Goal: Task Accomplishment & Management: Manage account settings

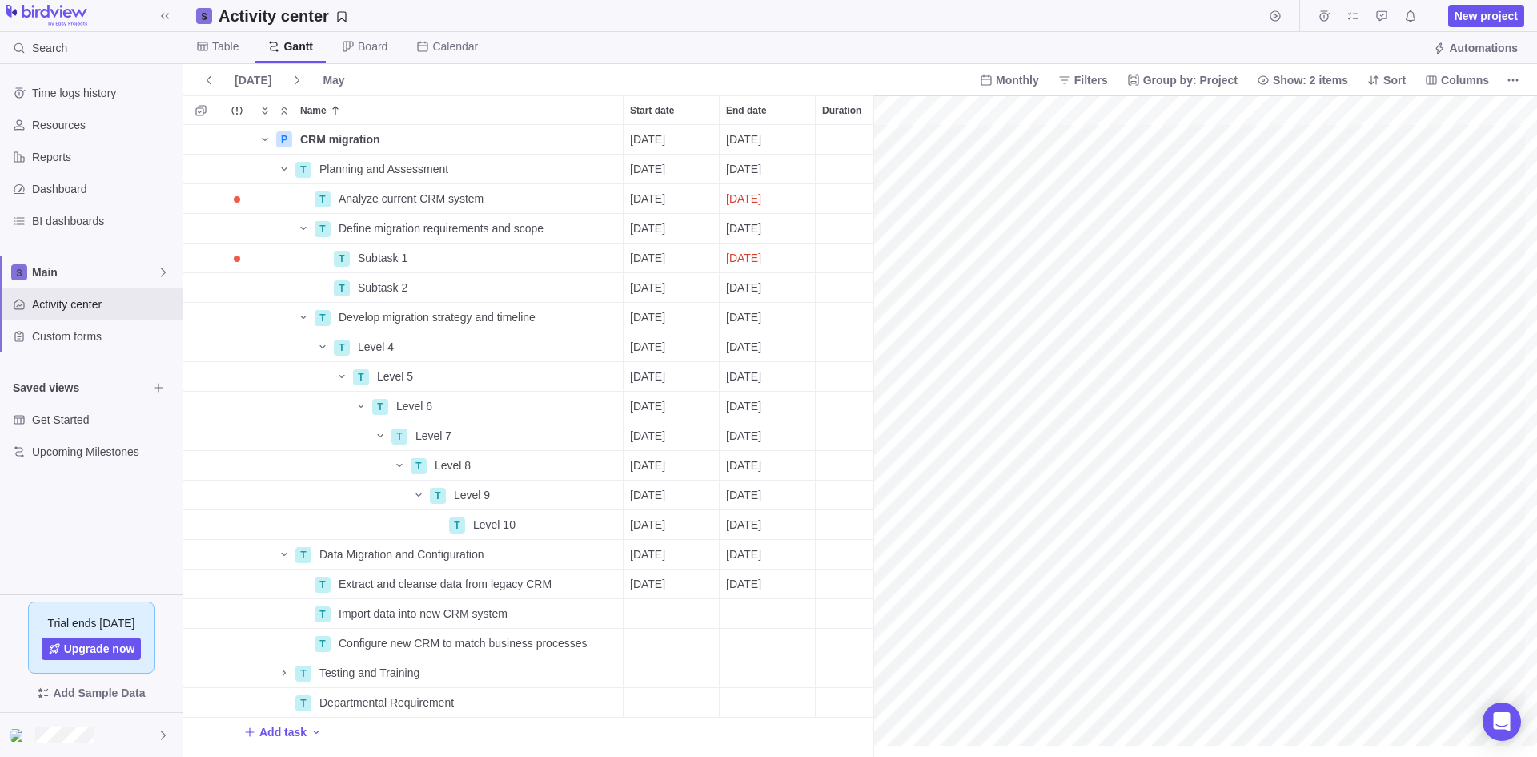
scroll to position [0, 174]
click at [223, 42] on span "Table" at bounding box center [225, 46] width 26 height 16
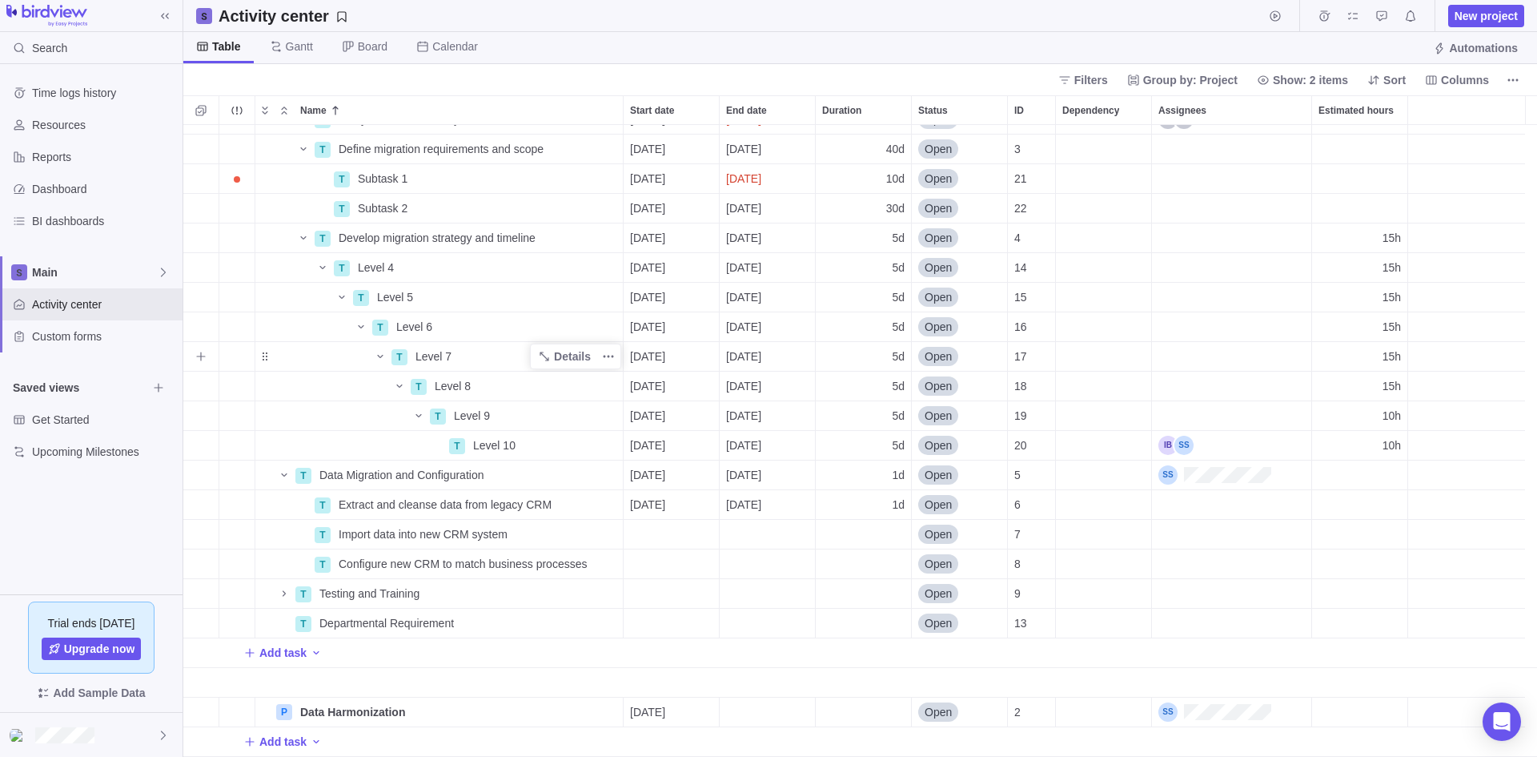
scroll to position [0, 0]
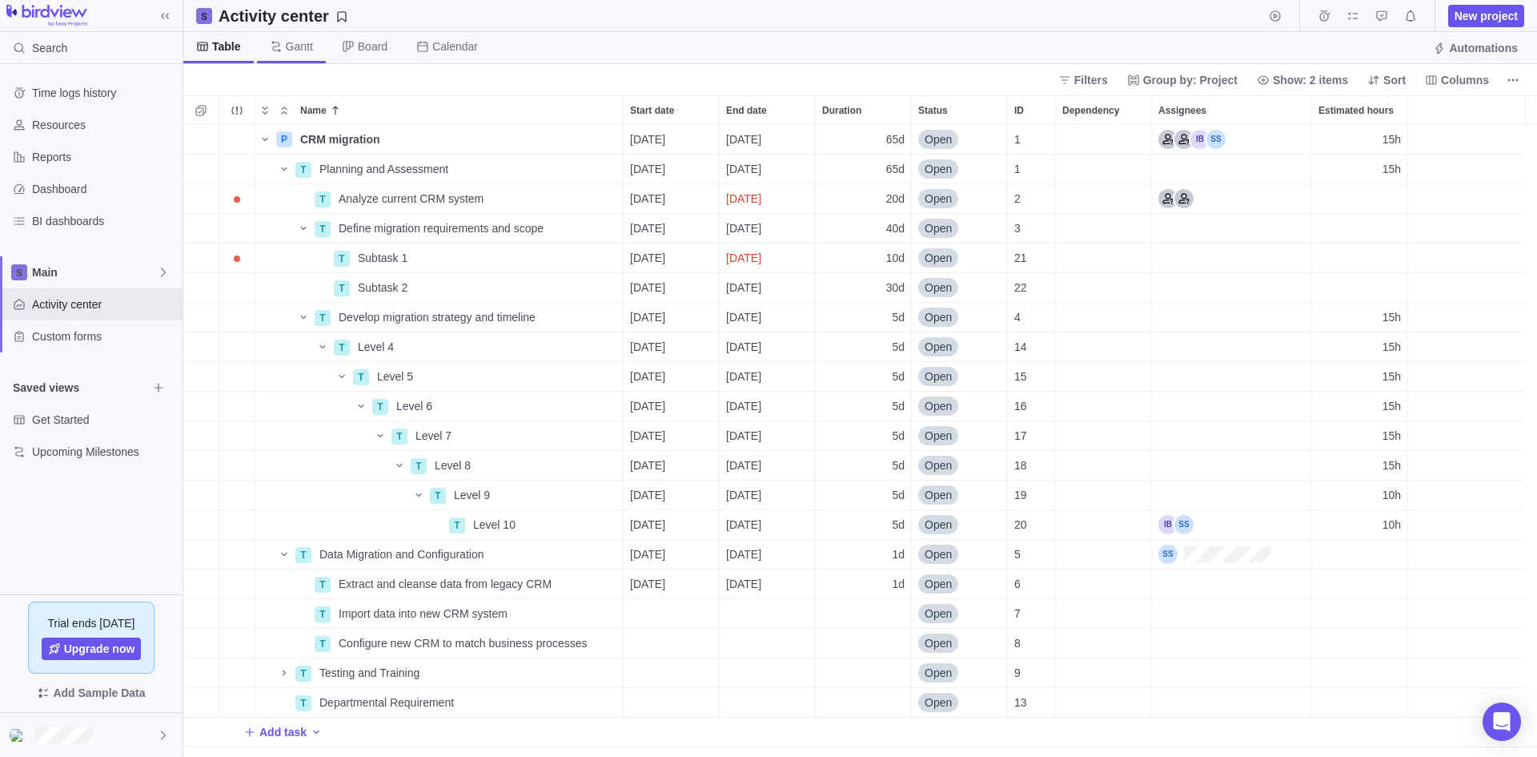
click at [293, 53] on span "Gantt" at bounding box center [299, 46] width 27 height 16
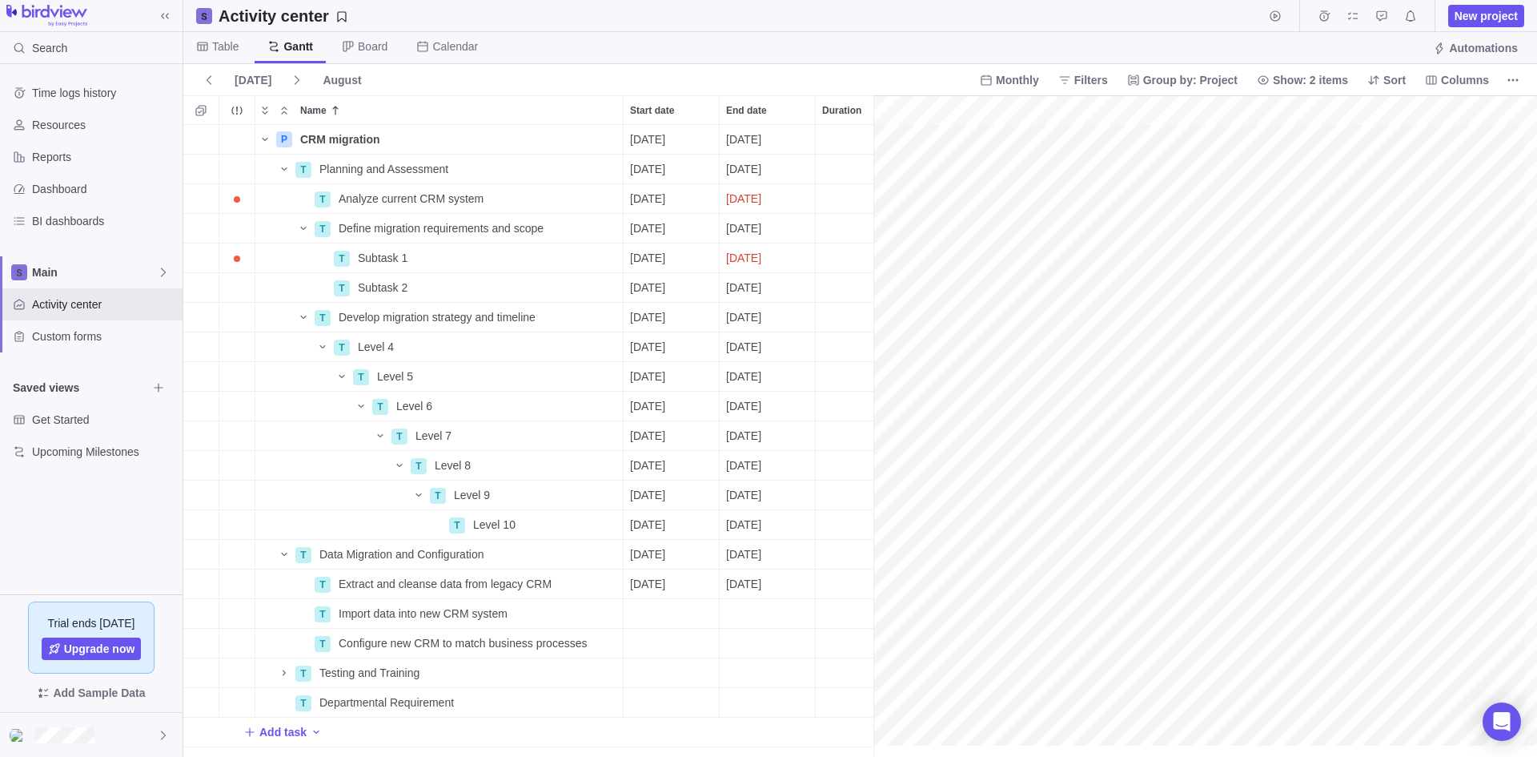
scroll to position [0, 346]
click at [985, 287] on div "gantt" at bounding box center [1206, 426] width 664 height 662
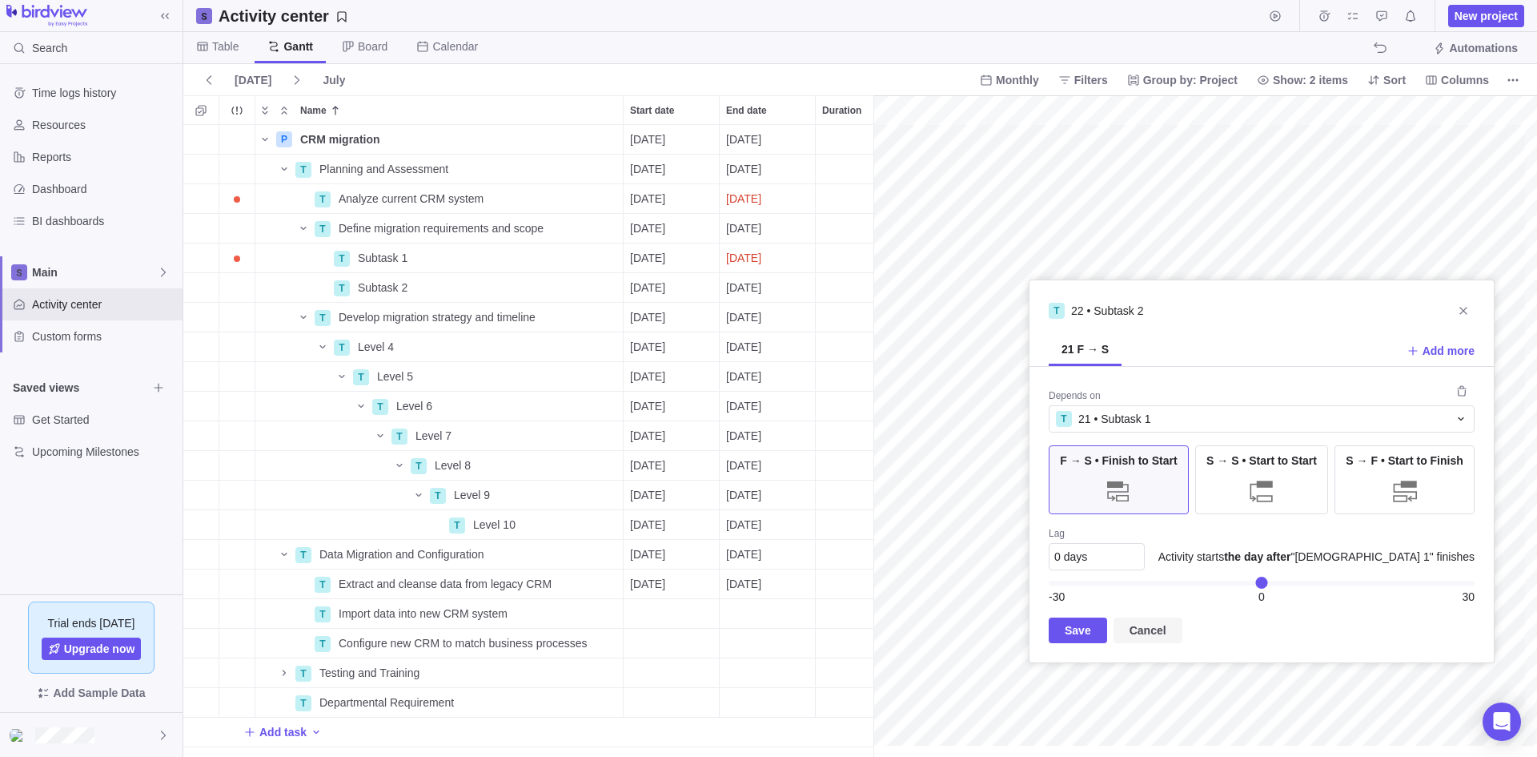
click at [1151, 629] on span "Cancel" at bounding box center [1148, 630] width 37 height 19
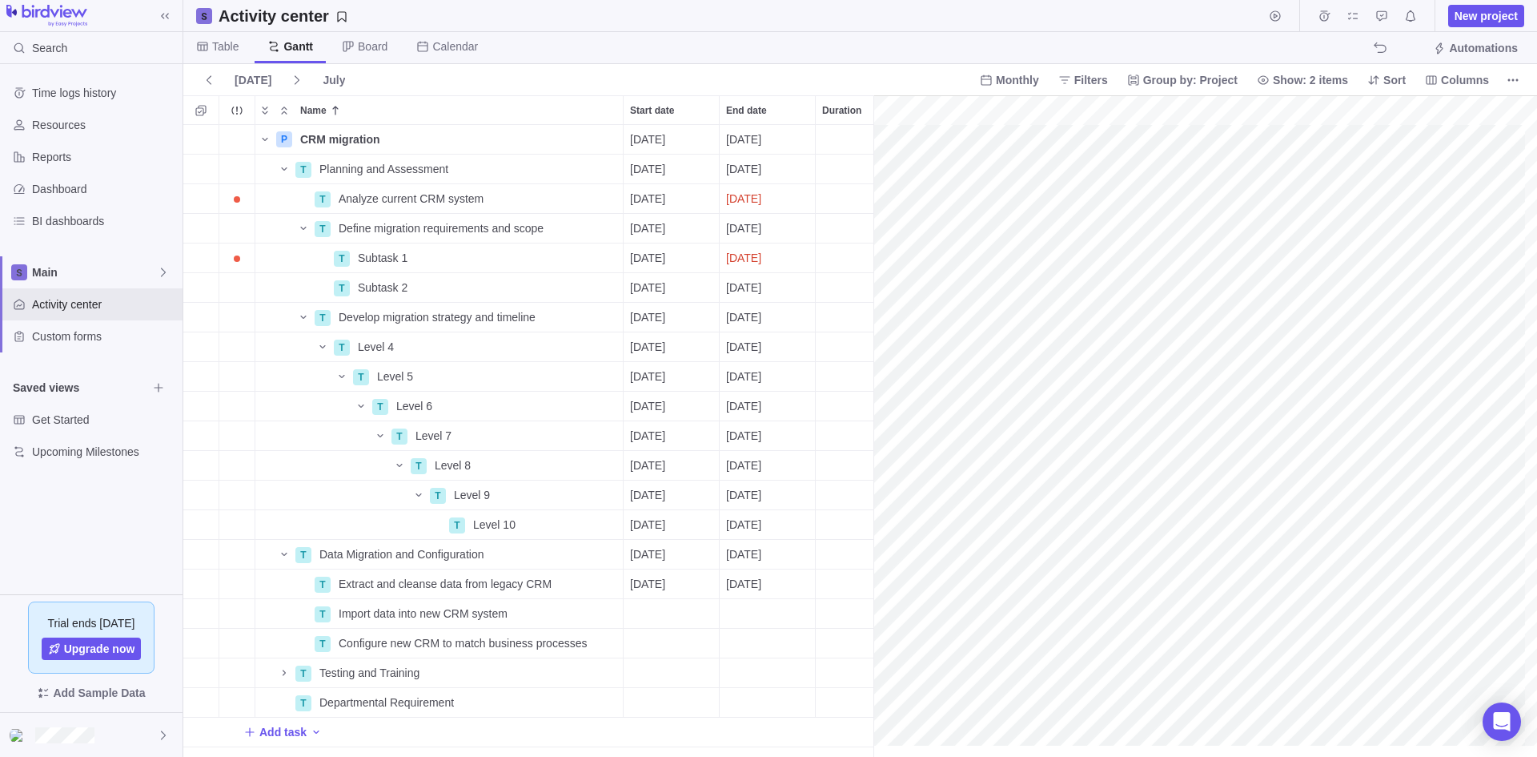
click at [991, 259] on div "gantt" at bounding box center [1206, 426] width 664 height 662
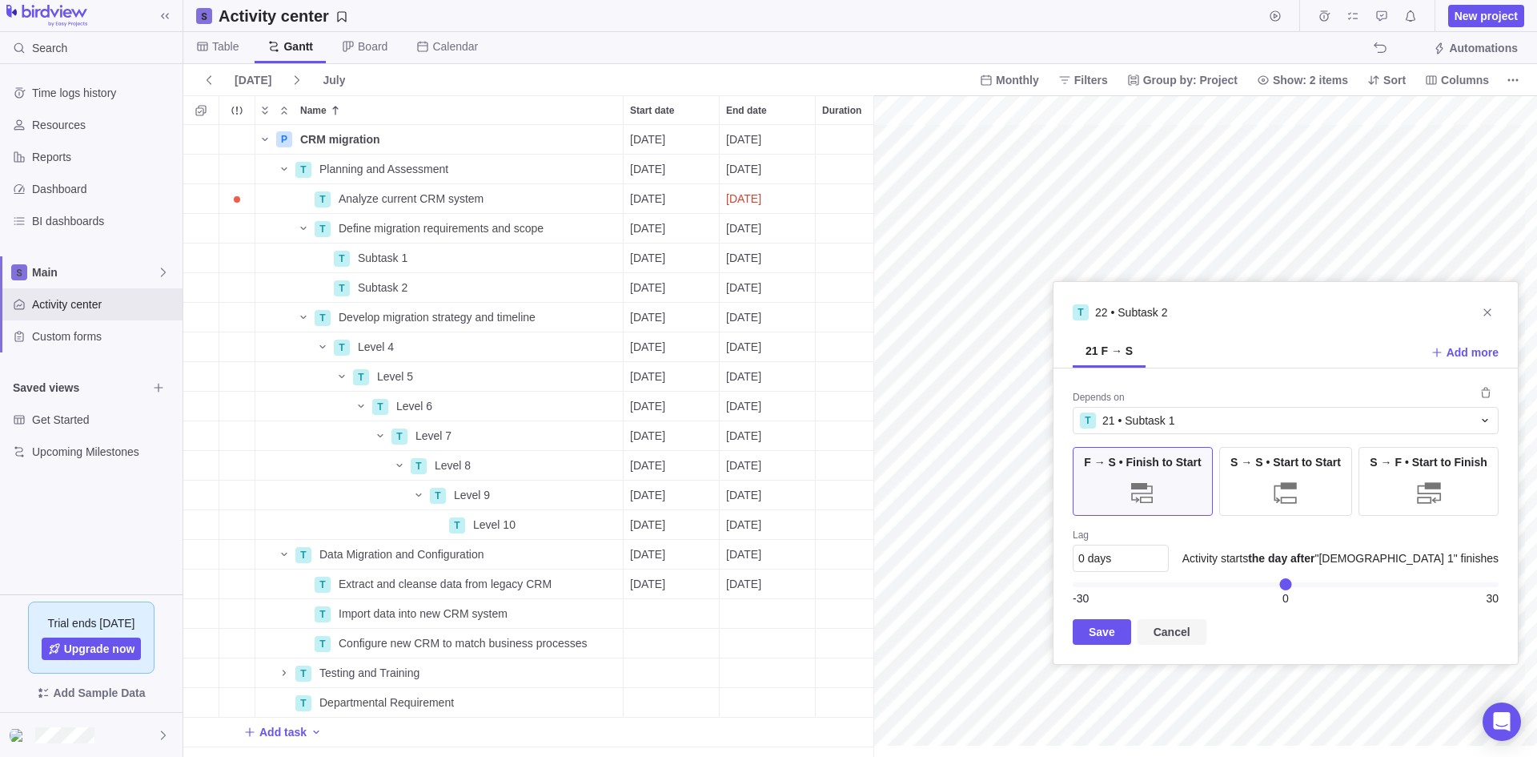
click at [1169, 631] on span "Cancel" at bounding box center [1172, 631] width 37 height 19
drag, startPoint x: 1169, startPoint y: 631, endPoint x: 1248, endPoint y: 247, distance: 391.7
click at [1248, 247] on div "Name Start date End date Duration Status ID Dependency Assignees Estimated hour…" at bounding box center [860, 425] width 1354 height 661
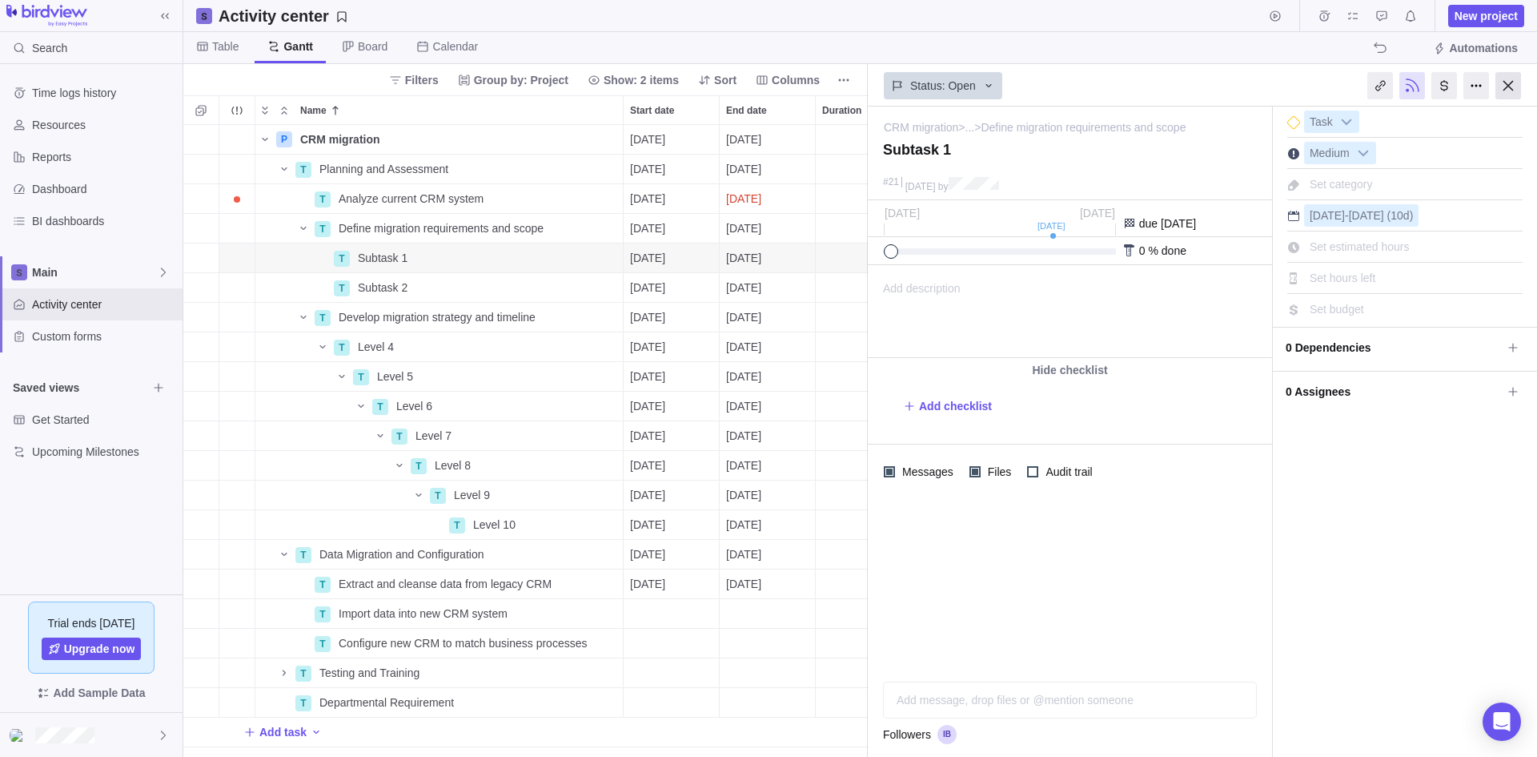
click at [1513, 88] on div at bounding box center [1509, 85] width 26 height 27
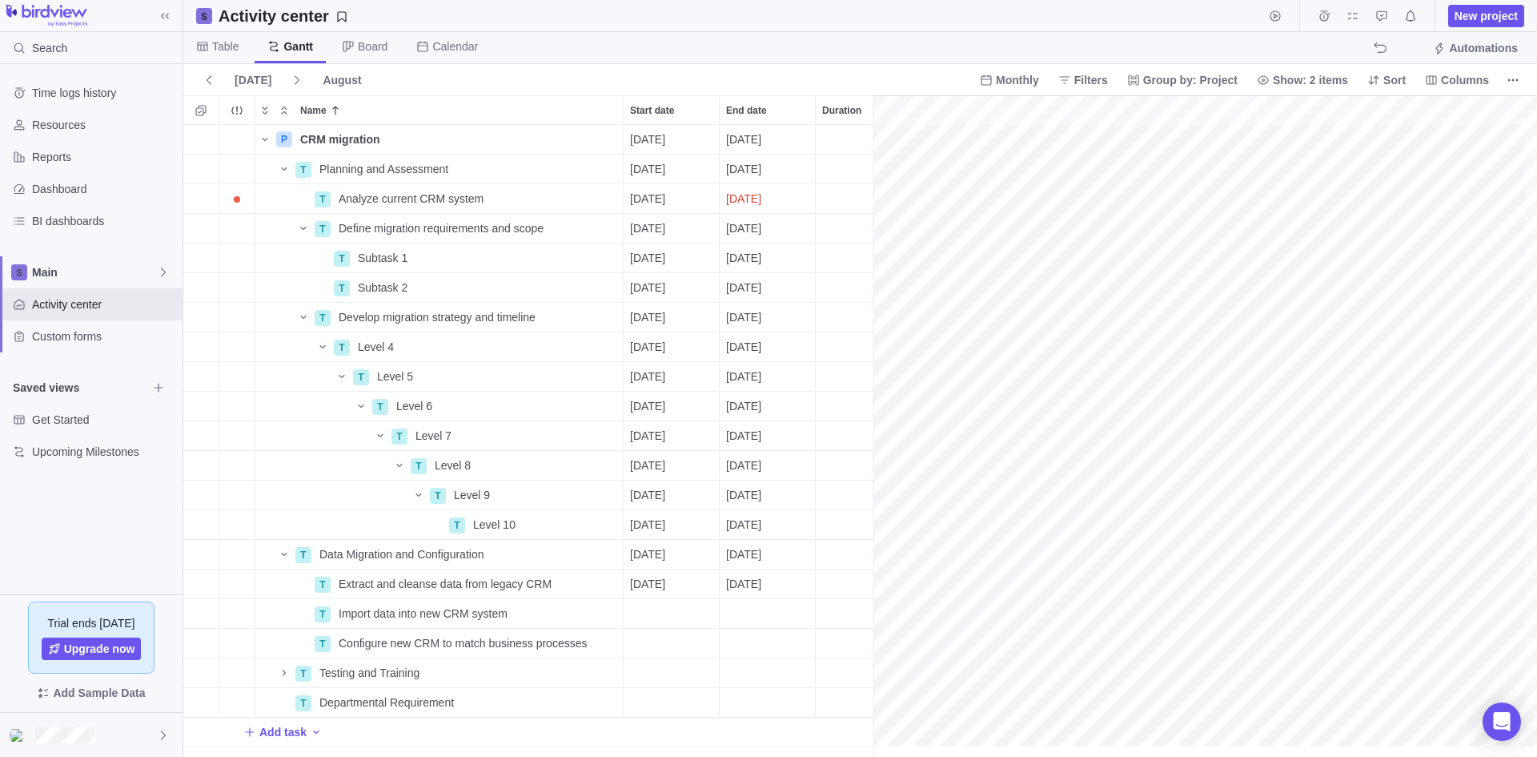
scroll to position [0, 441]
click at [665, 259] on span "08/25/2025" at bounding box center [647, 258] width 35 height 16
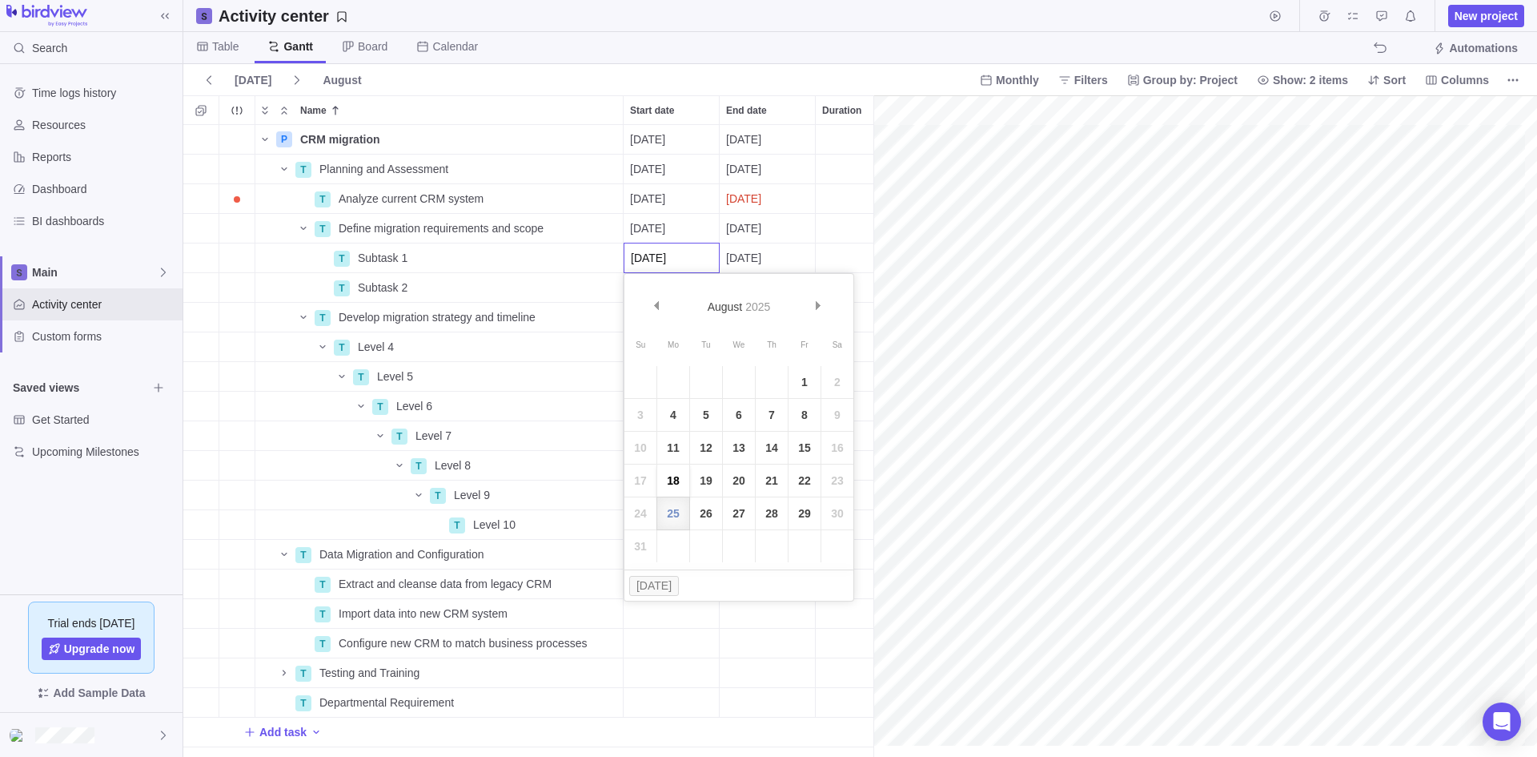
click at [674, 483] on link "18" at bounding box center [673, 480] width 32 height 32
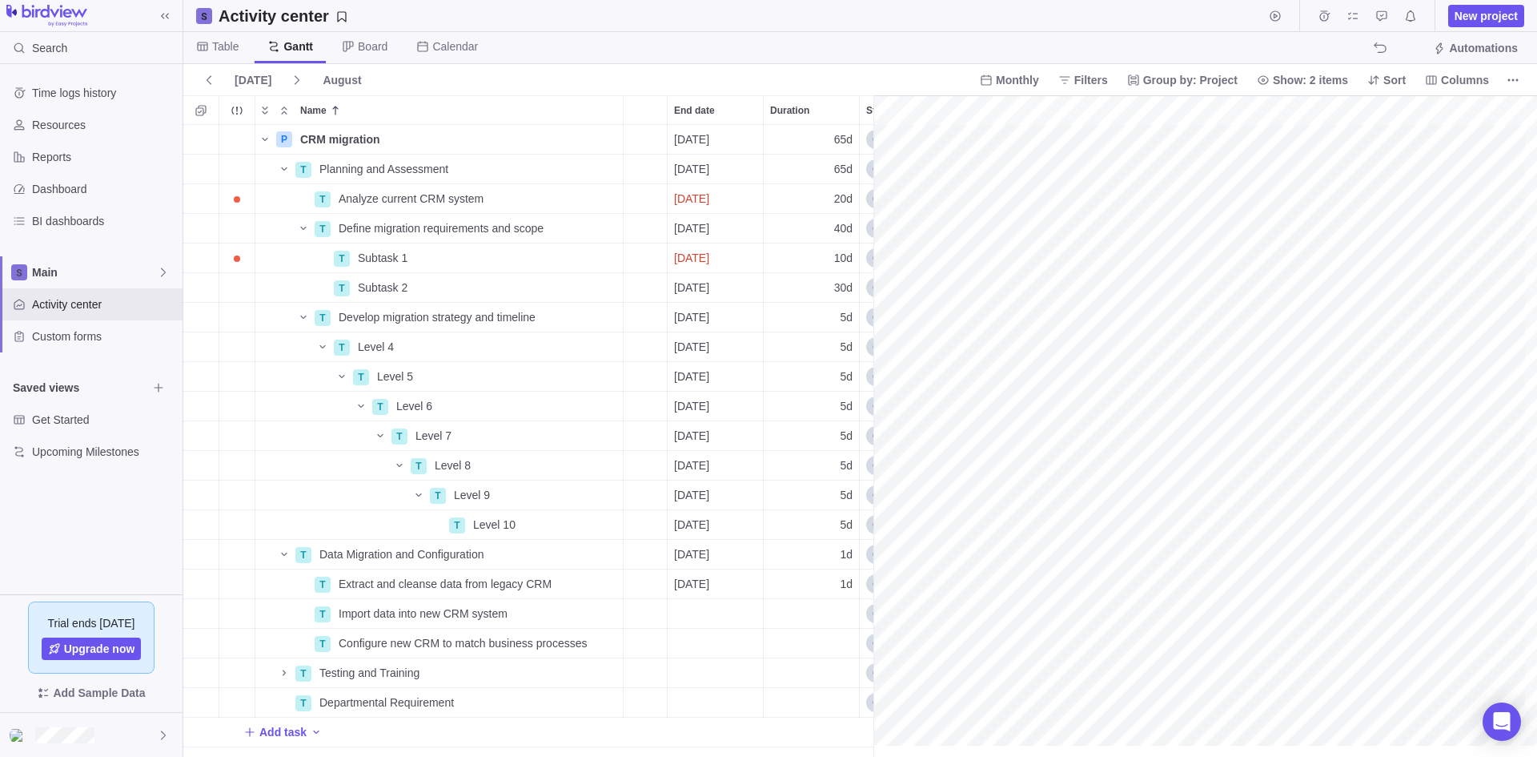
scroll to position [0, 58]
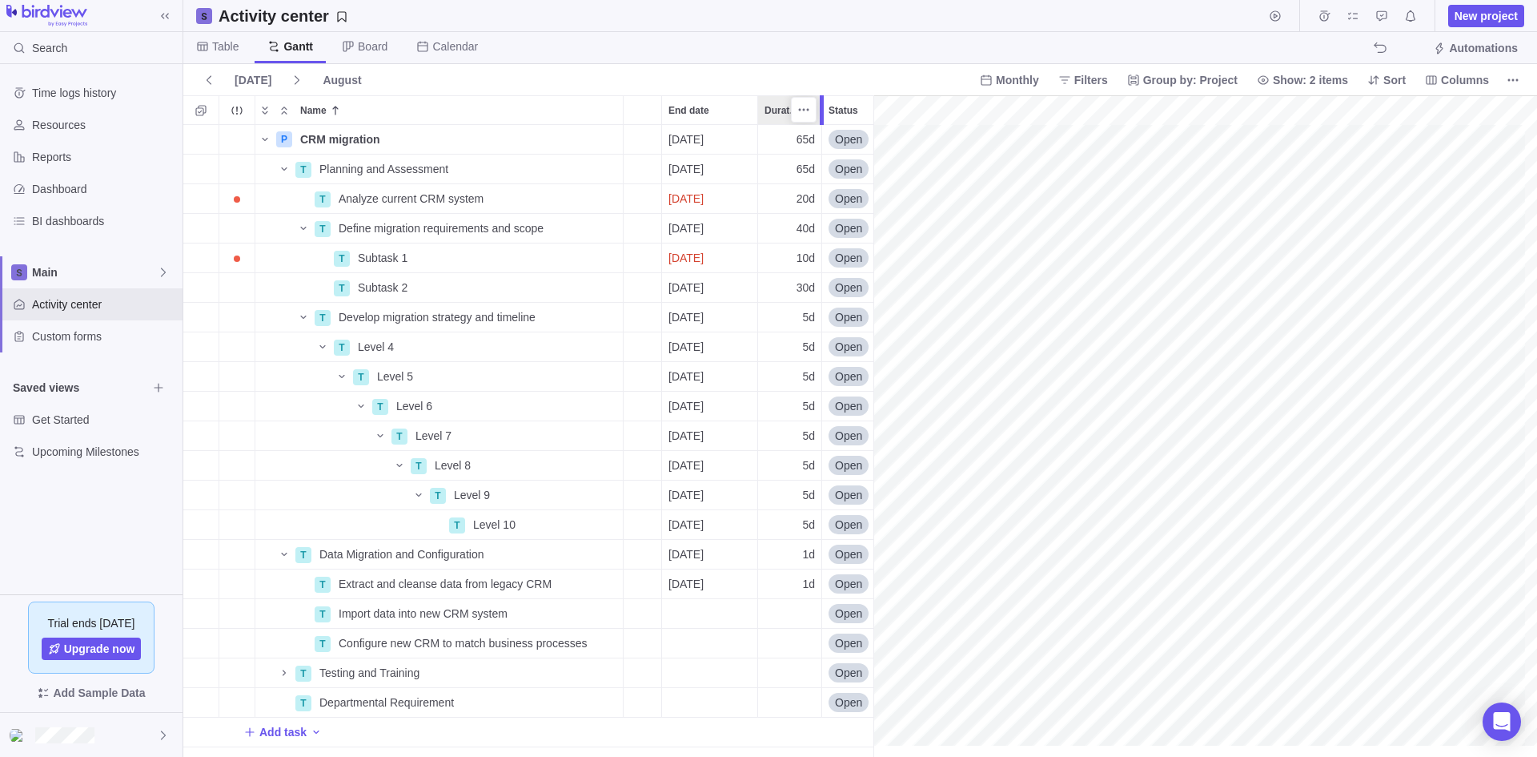
drag, startPoint x: 852, startPoint y: 115, endPoint x: 822, endPoint y: 124, distance: 31.1
click at [822, 124] on div at bounding box center [822, 110] width 4 height 30
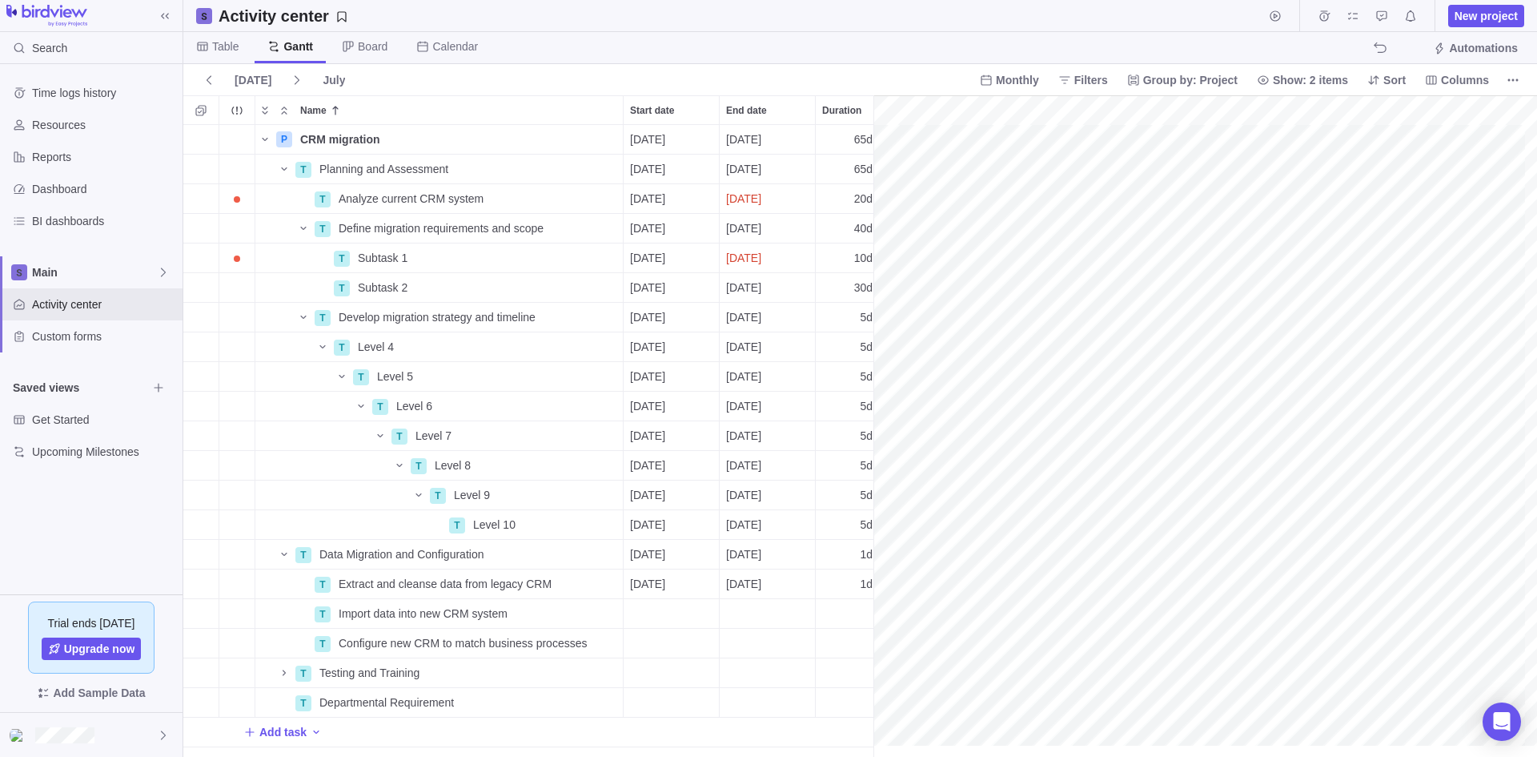
scroll to position [0, 344]
click at [1008, 259] on div "gantt" at bounding box center [1206, 426] width 664 height 662
click at [965, 255] on div "gantt" at bounding box center [1206, 426] width 664 height 662
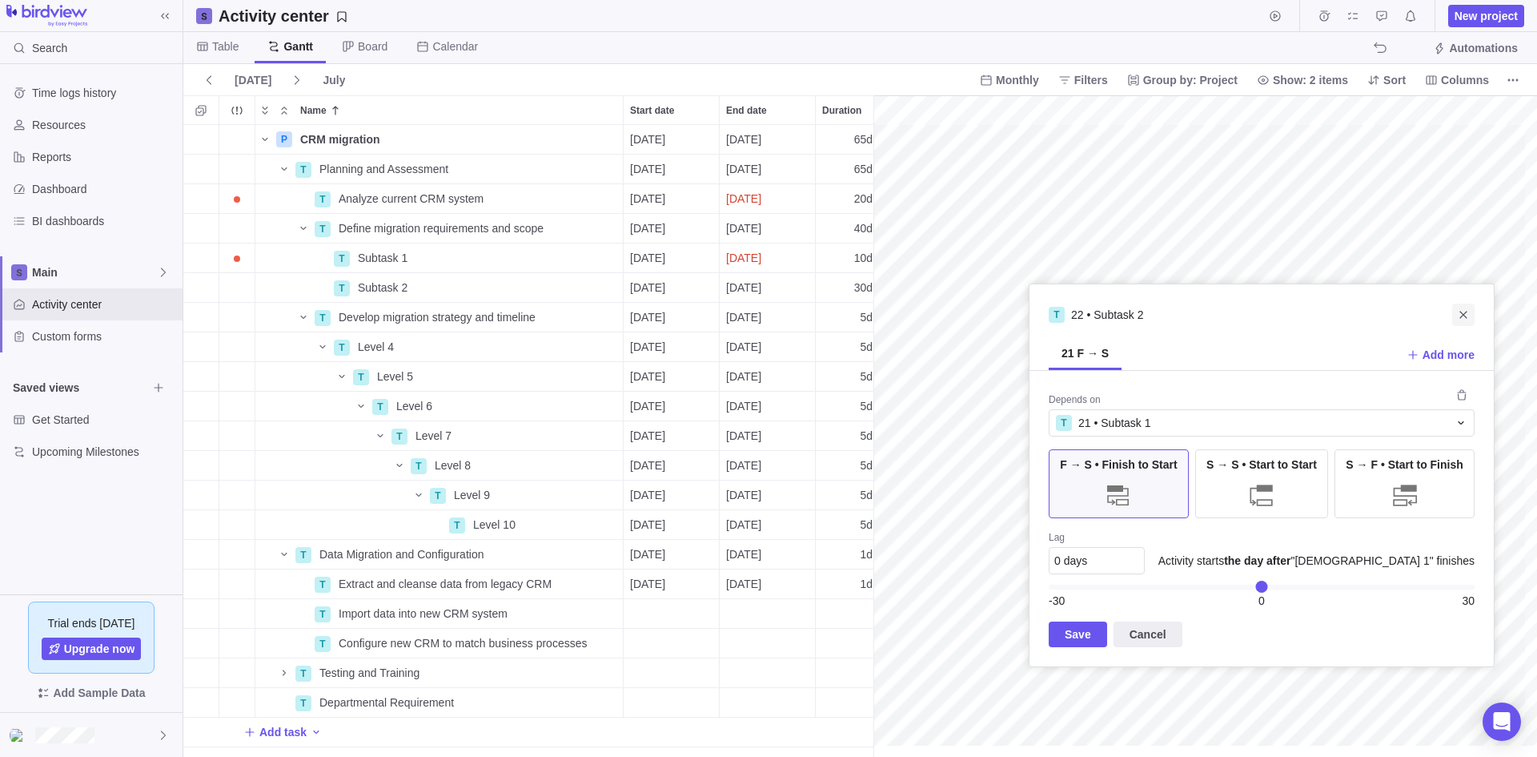
click at [1460, 318] on icon "Close" at bounding box center [1463, 314] width 13 height 13
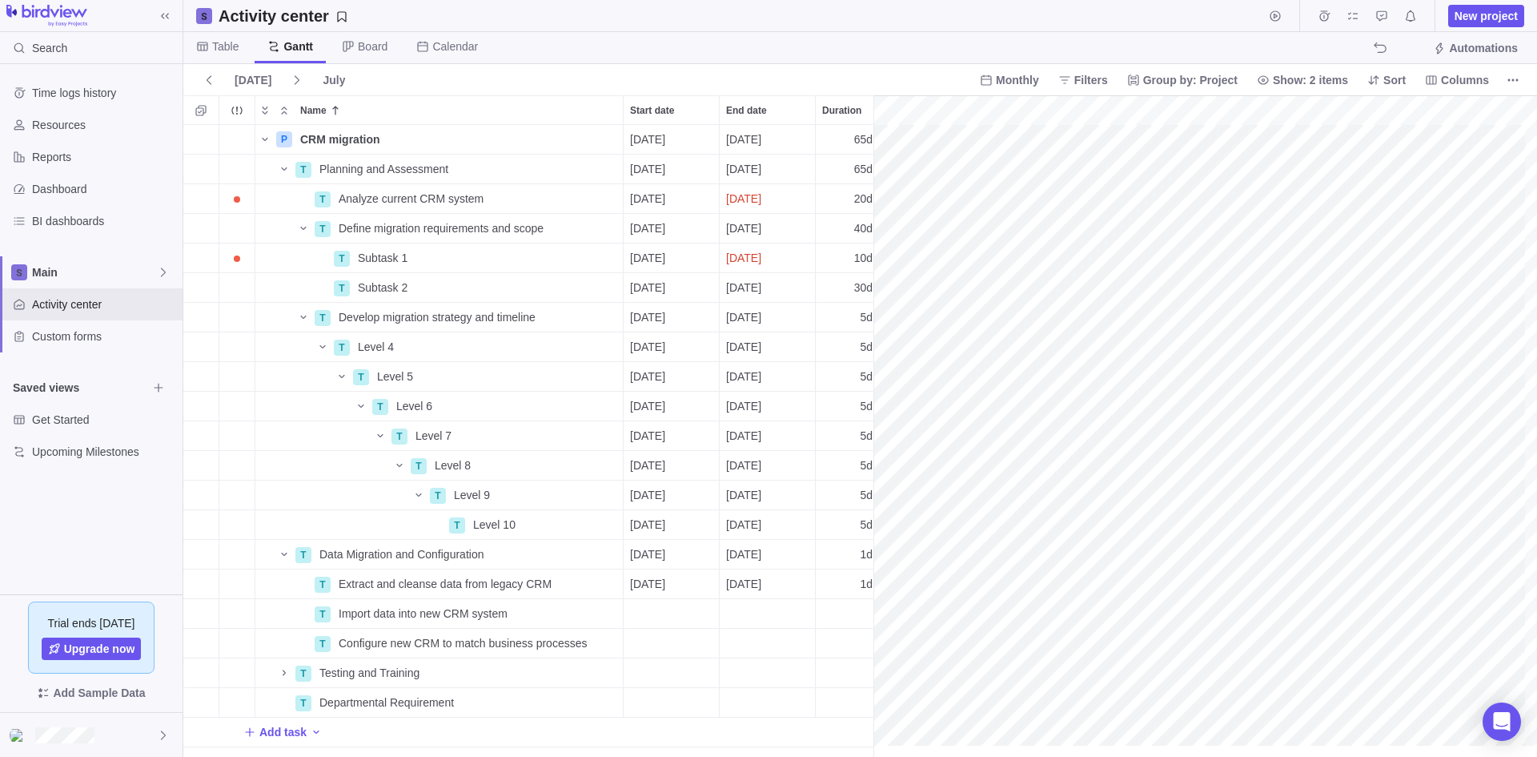
scroll to position [0, 289]
click at [999, 259] on div "gantt" at bounding box center [1206, 426] width 664 height 662
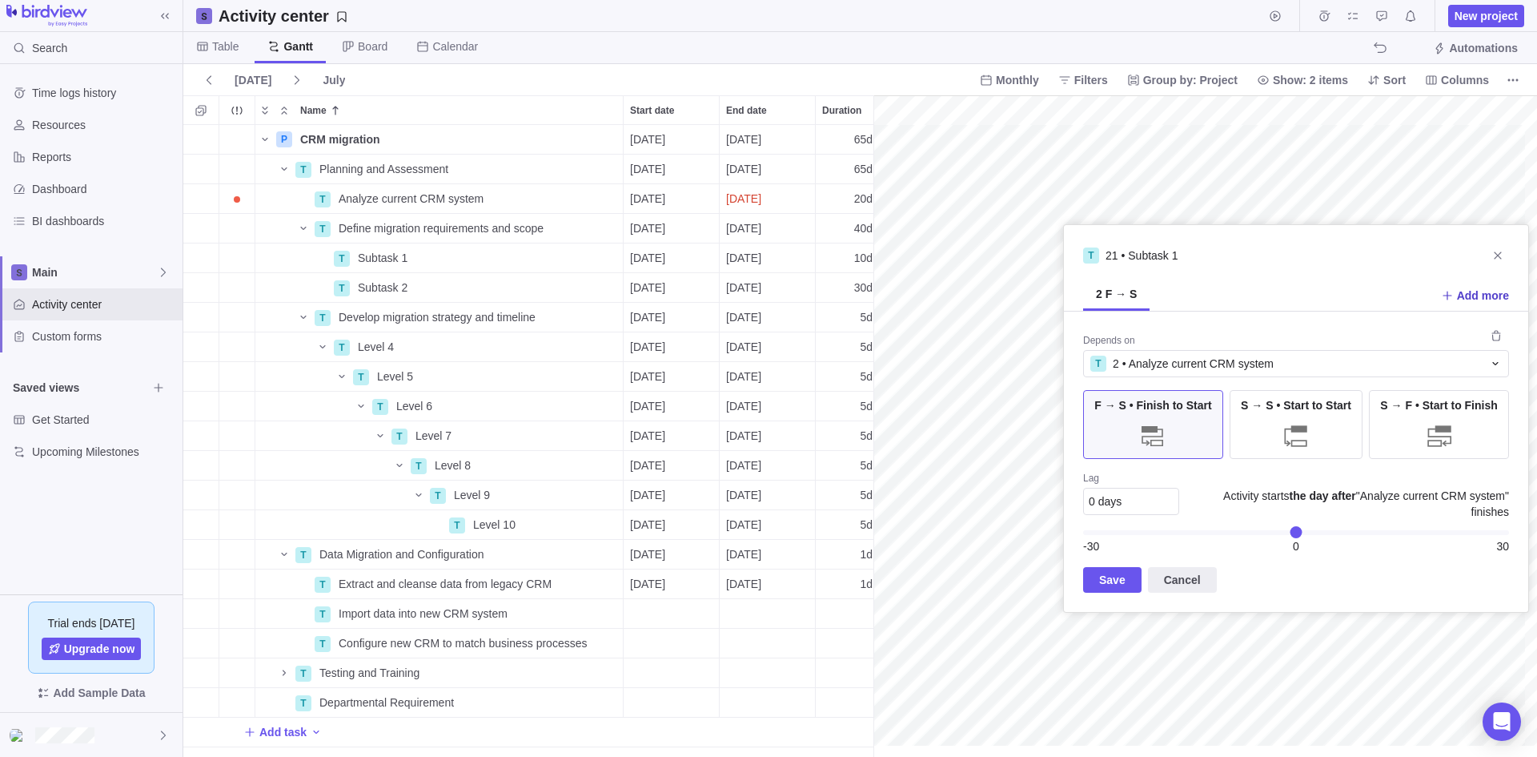
click at [1468, 295] on span "Add more" at bounding box center [1483, 295] width 52 height 16
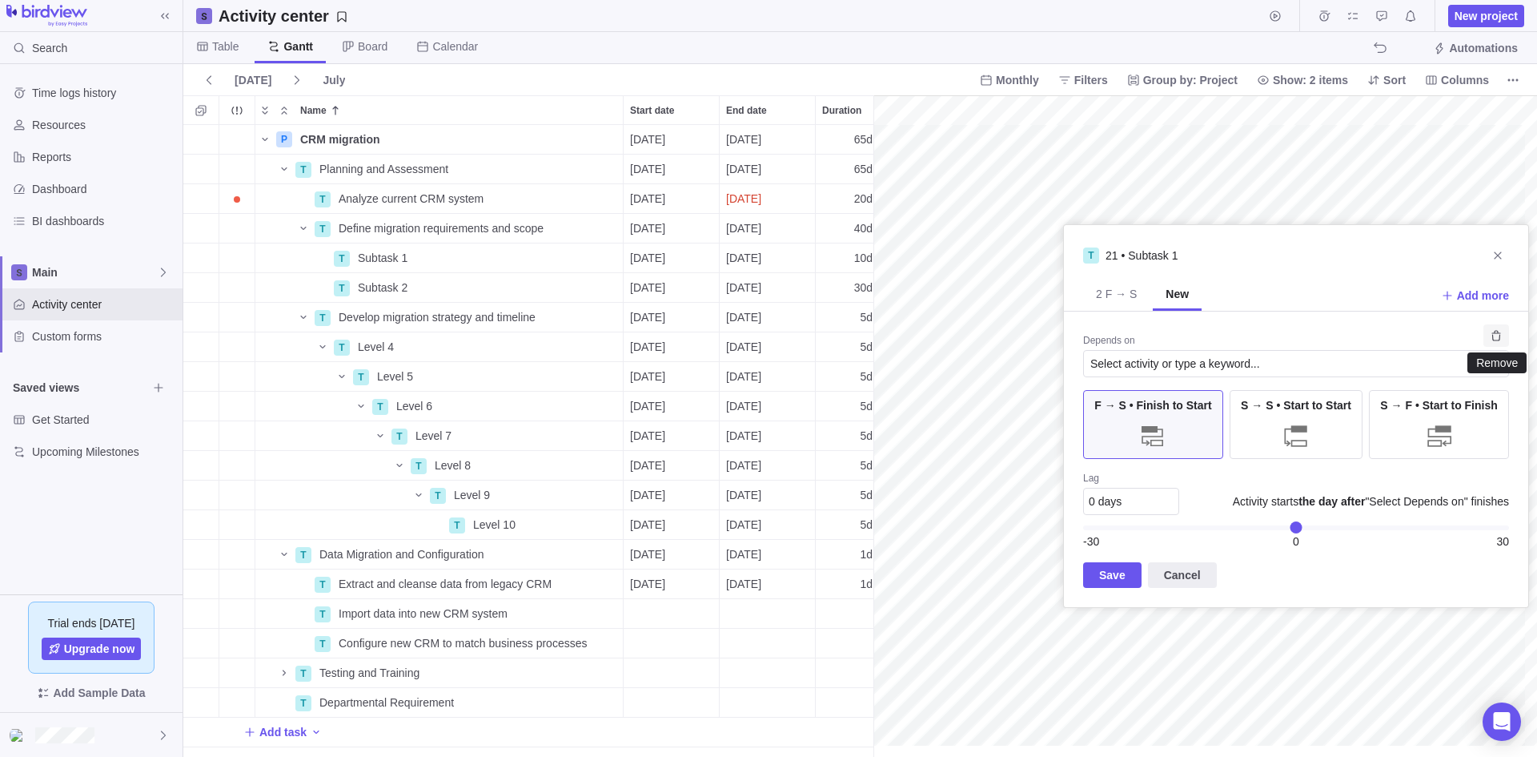
click at [1497, 332] on icon "Remove" at bounding box center [1496, 335] width 13 height 13
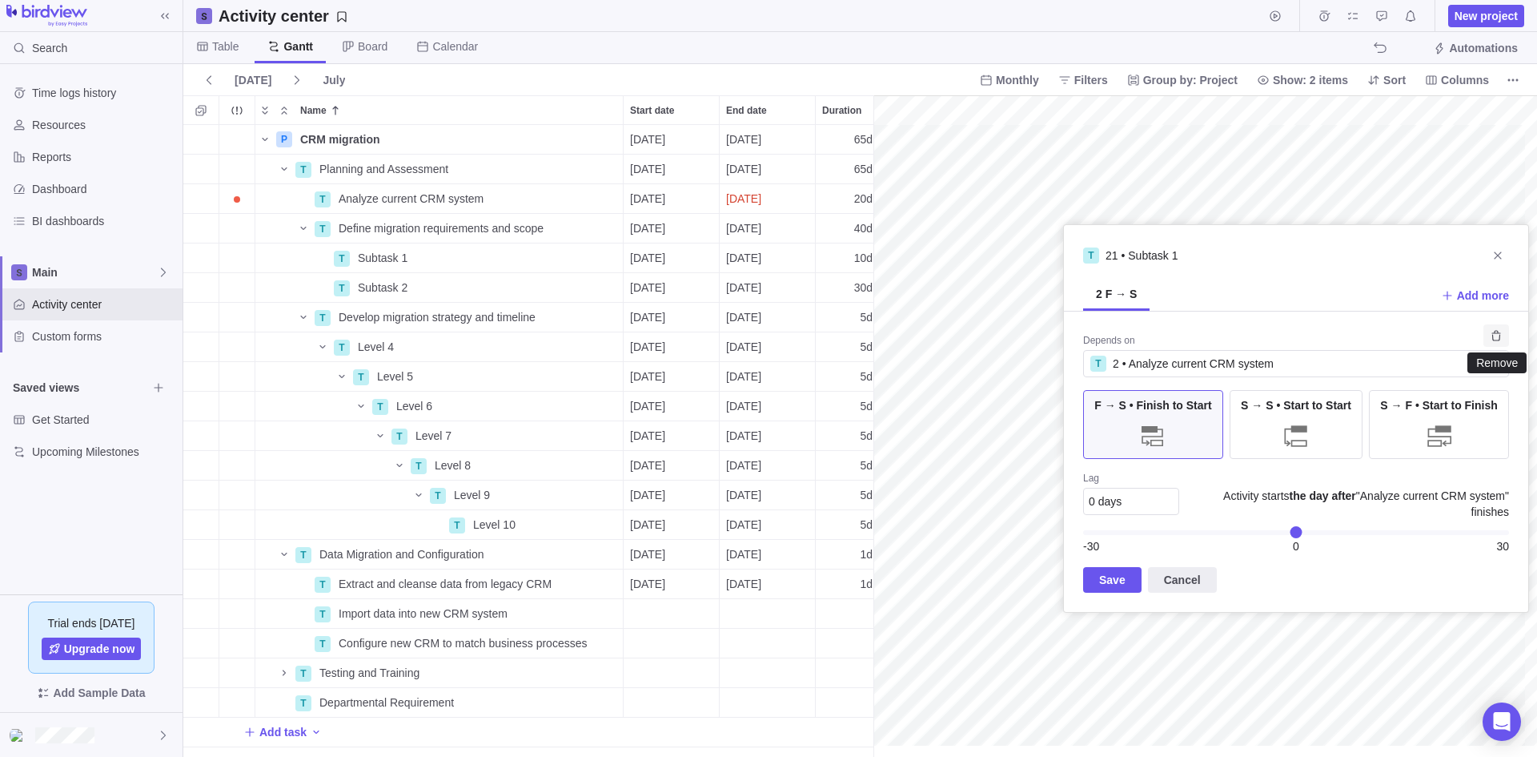
click at [1501, 333] on icon "Remove" at bounding box center [1496, 335] width 9 height 10
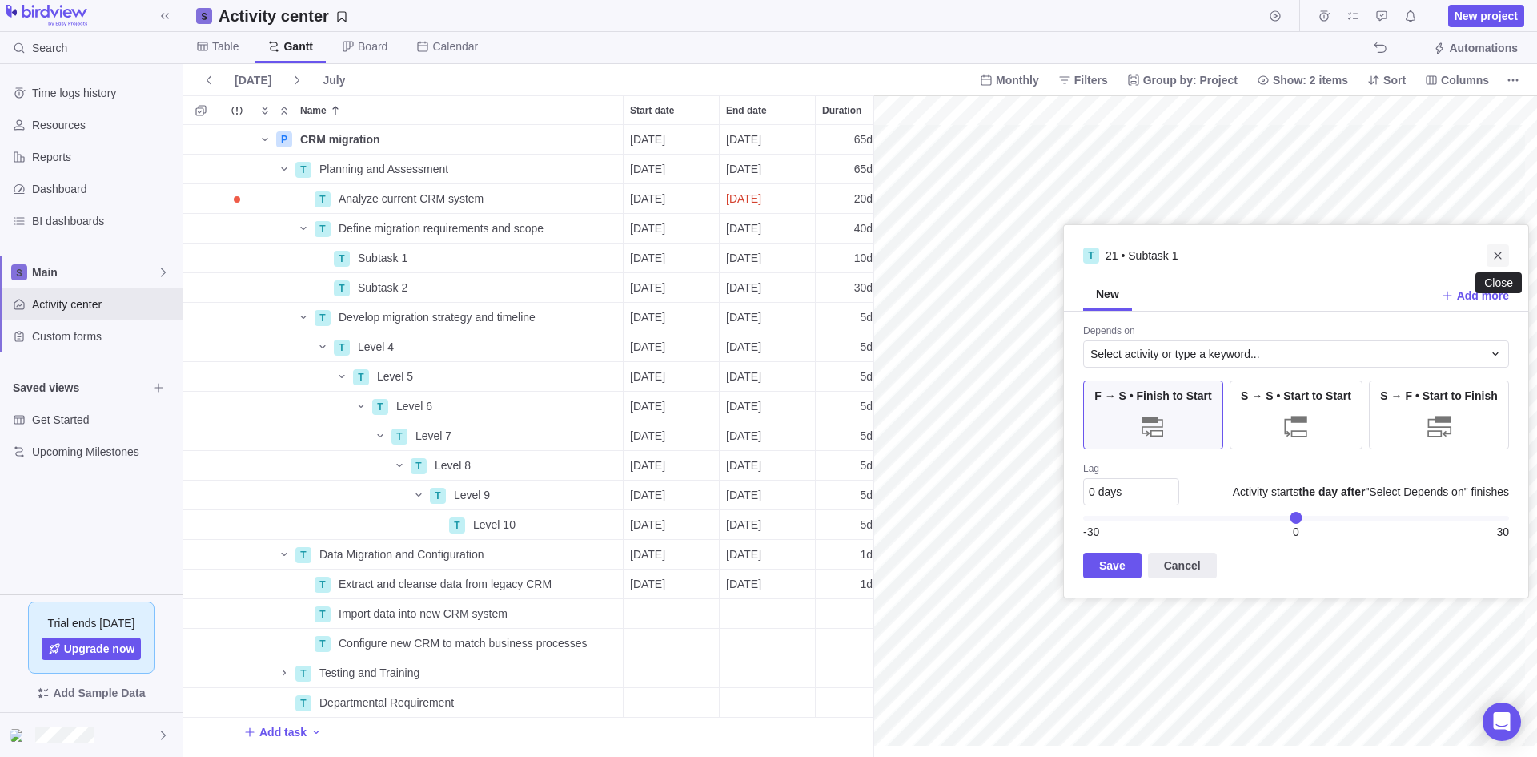
click at [1498, 255] on icon "Close" at bounding box center [1498, 255] width 13 height 13
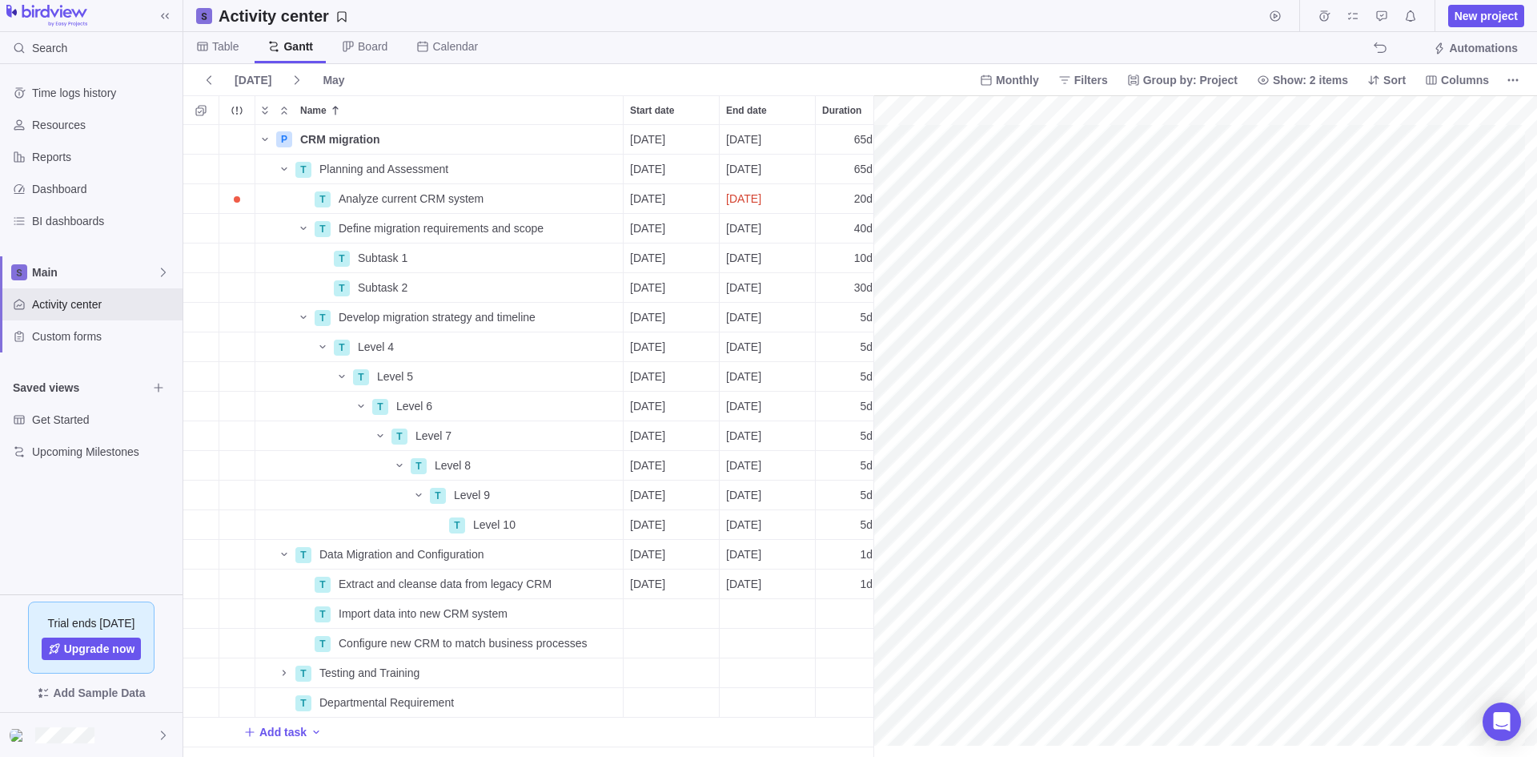
scroll to position [0, 216]
click at [231, 49] on span "Table" at bounding box center [225, 46] width 26 height 16
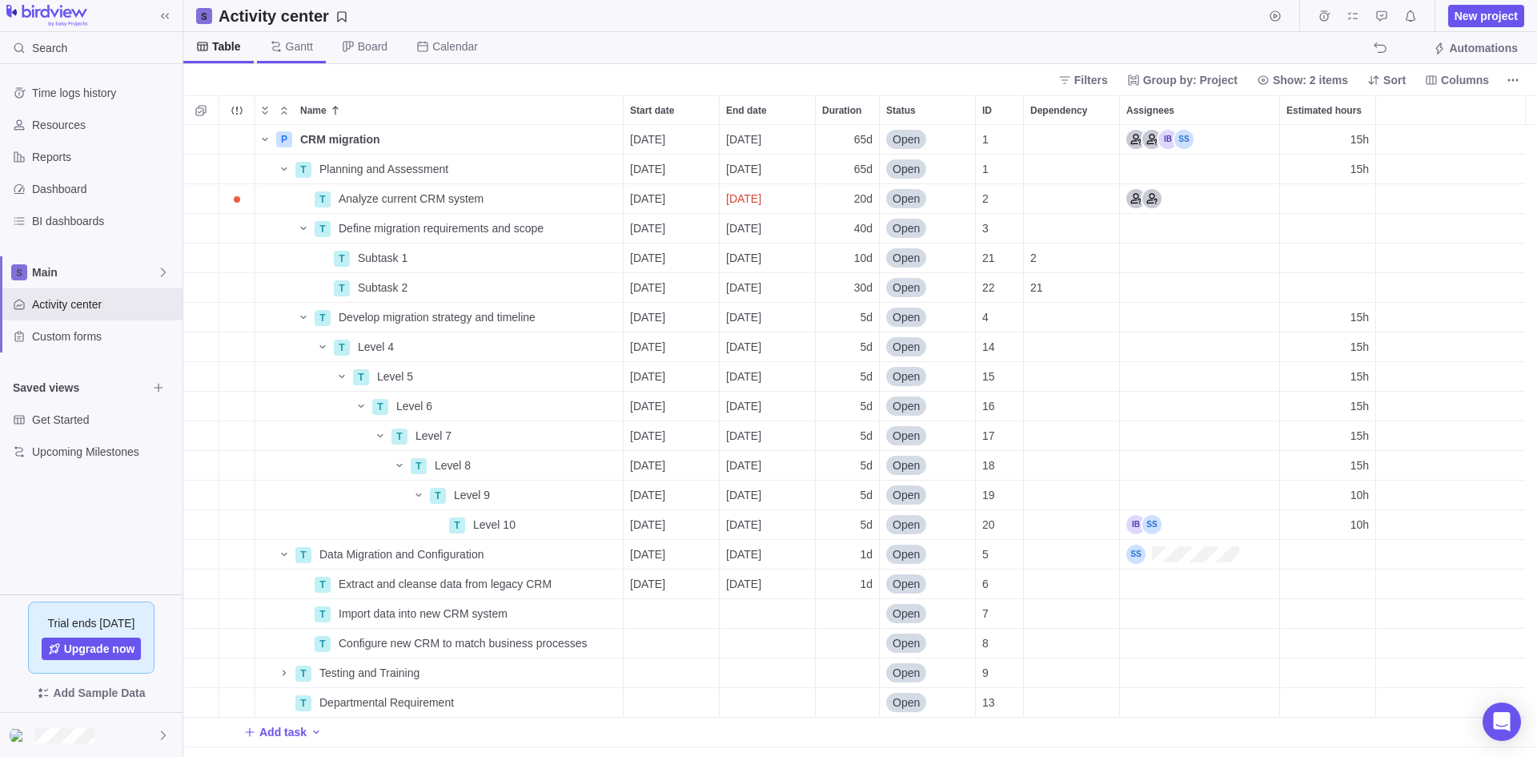
click at [295, 42] on span "Gantt" at bounding box center [299, 46] width 27 height 16
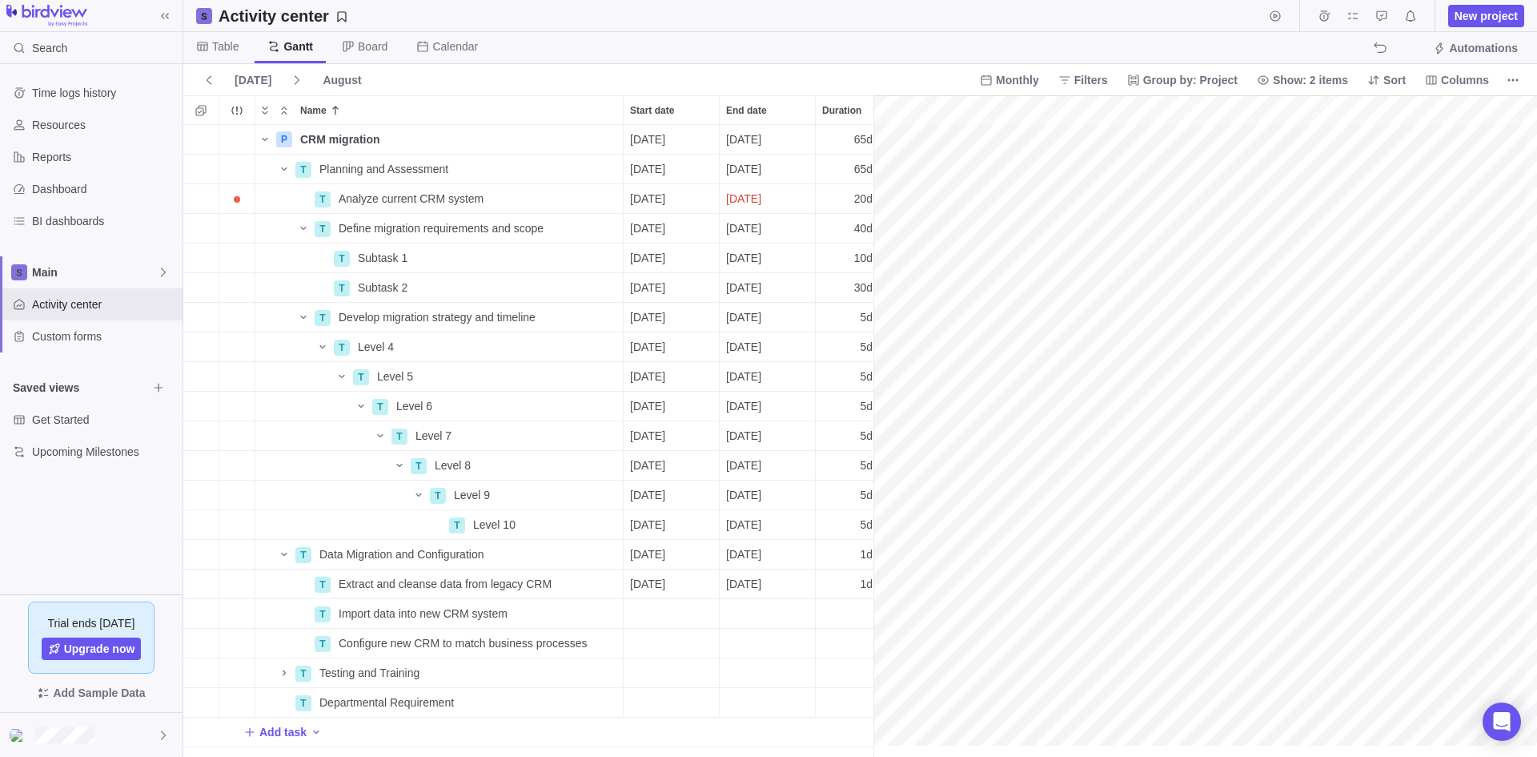
scroll to position [0, 355]
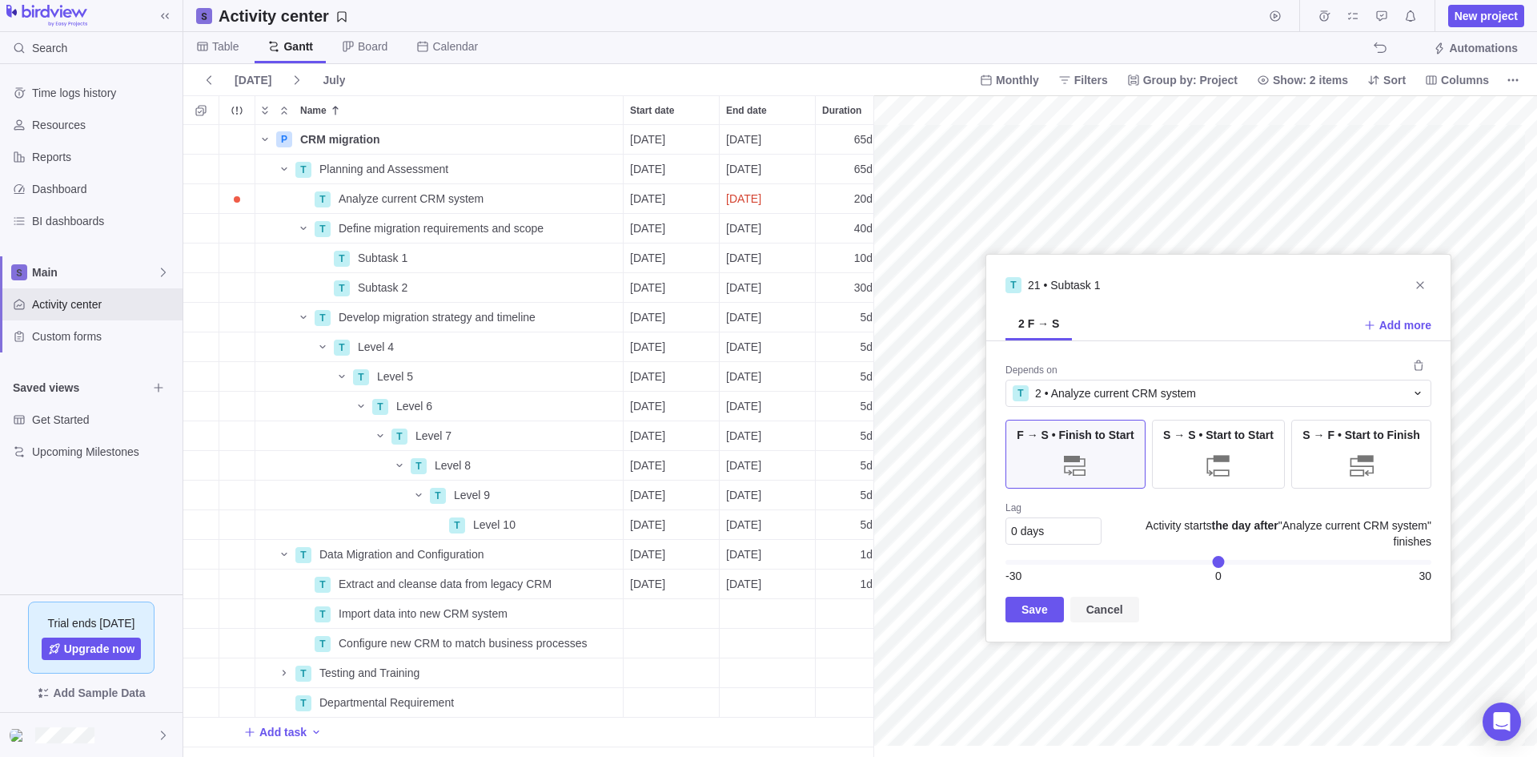
click at [1107, 617] on span "Cancel" at bounding box center [1105, 609] width 37 height 19
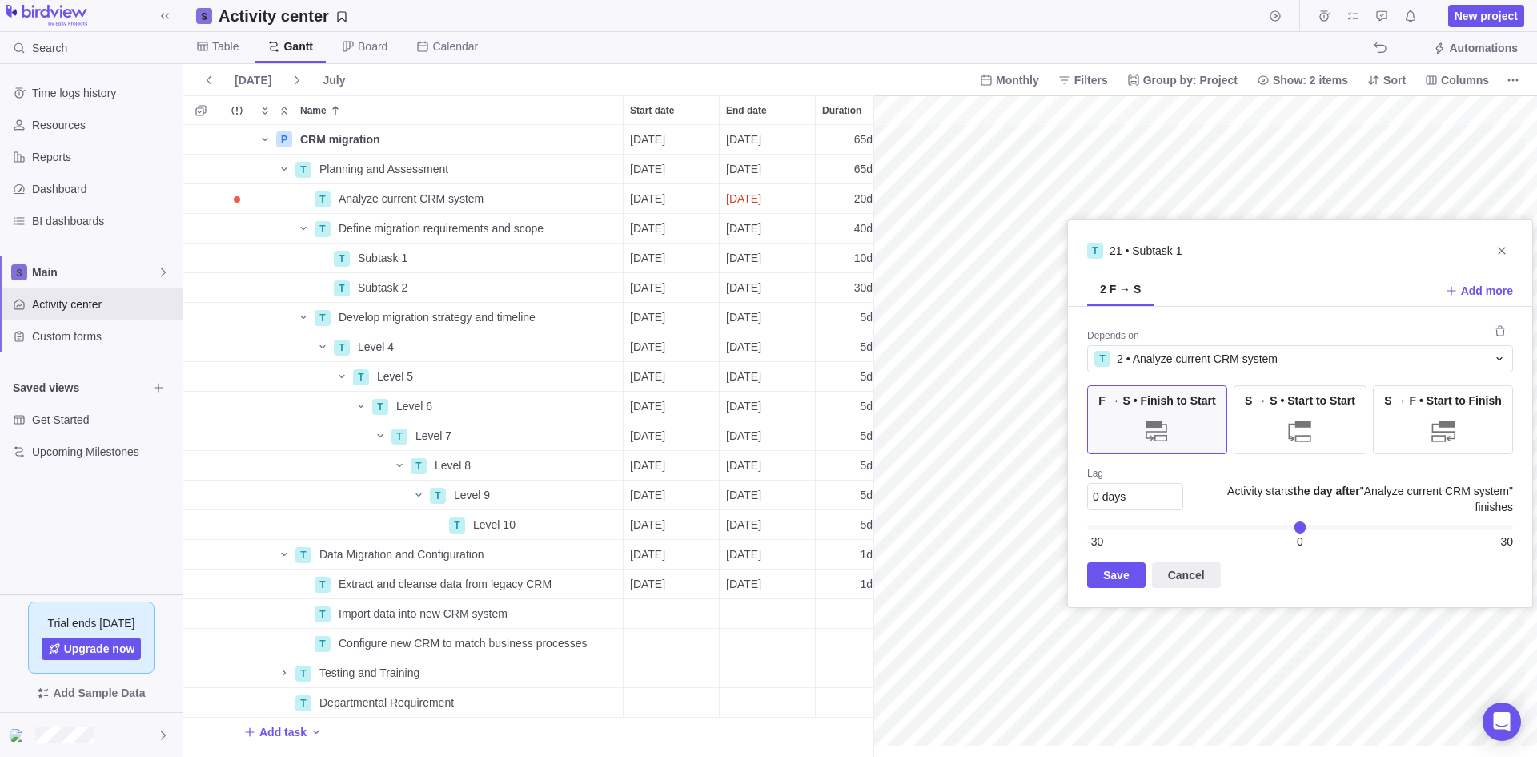
drag, startPoint x: 1107, startPoint y: 617, endPoint x: 1043, endPoint y: 682, distance: 92.3
click at [1043, 682] on div "Name Start date End date Duration Status ID Dependency Assignees Estimated hour…" at bounding box center [860, 425] width 1354 height 661
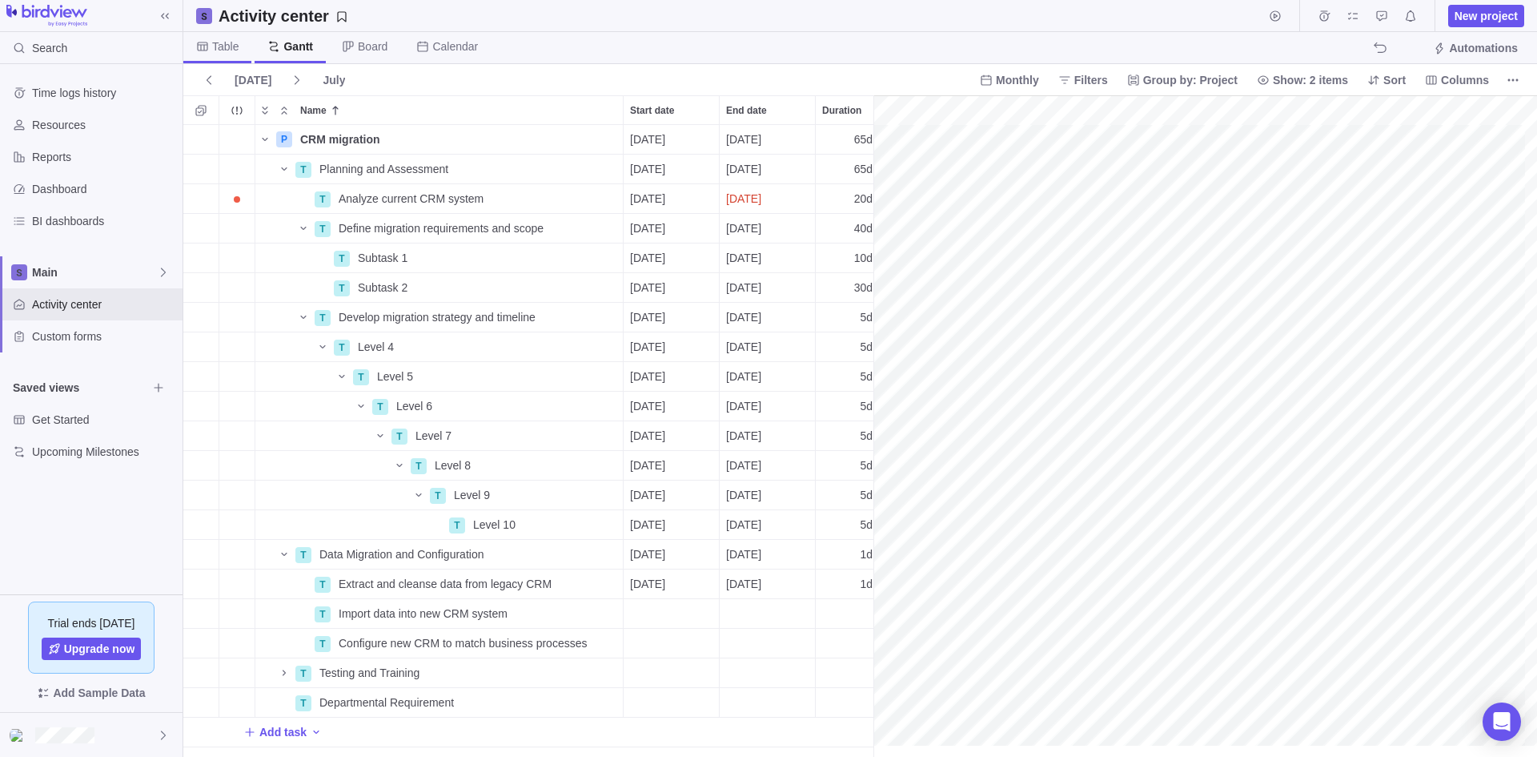
click at [224, 48] on span "Table" at bounding box center [225, 46] width 26 height 16
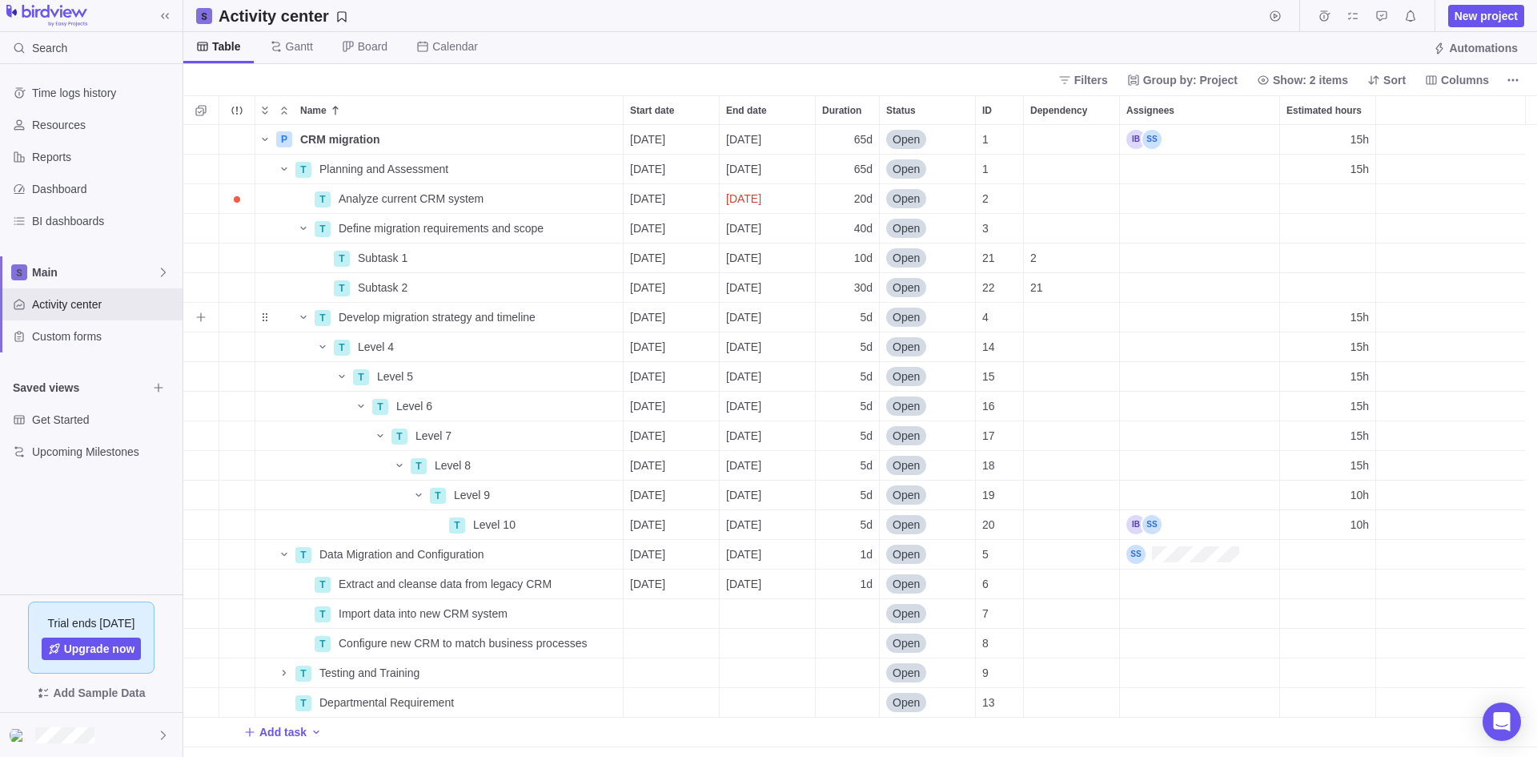
scroll to position [620, 1342]
click at [1106, 110] on icon "More actions" at bounding box center [1106, 110] width 2 height 2
click at [986, 79] on body "Search Time logs history Resources Reports Dashboard BI dashboards Main Activit…" at bounding box center [768, 378] width 1537 height 757
click at [1469, 80] on span "Columns" at bounding box center [1465, 80] width 48 height 16
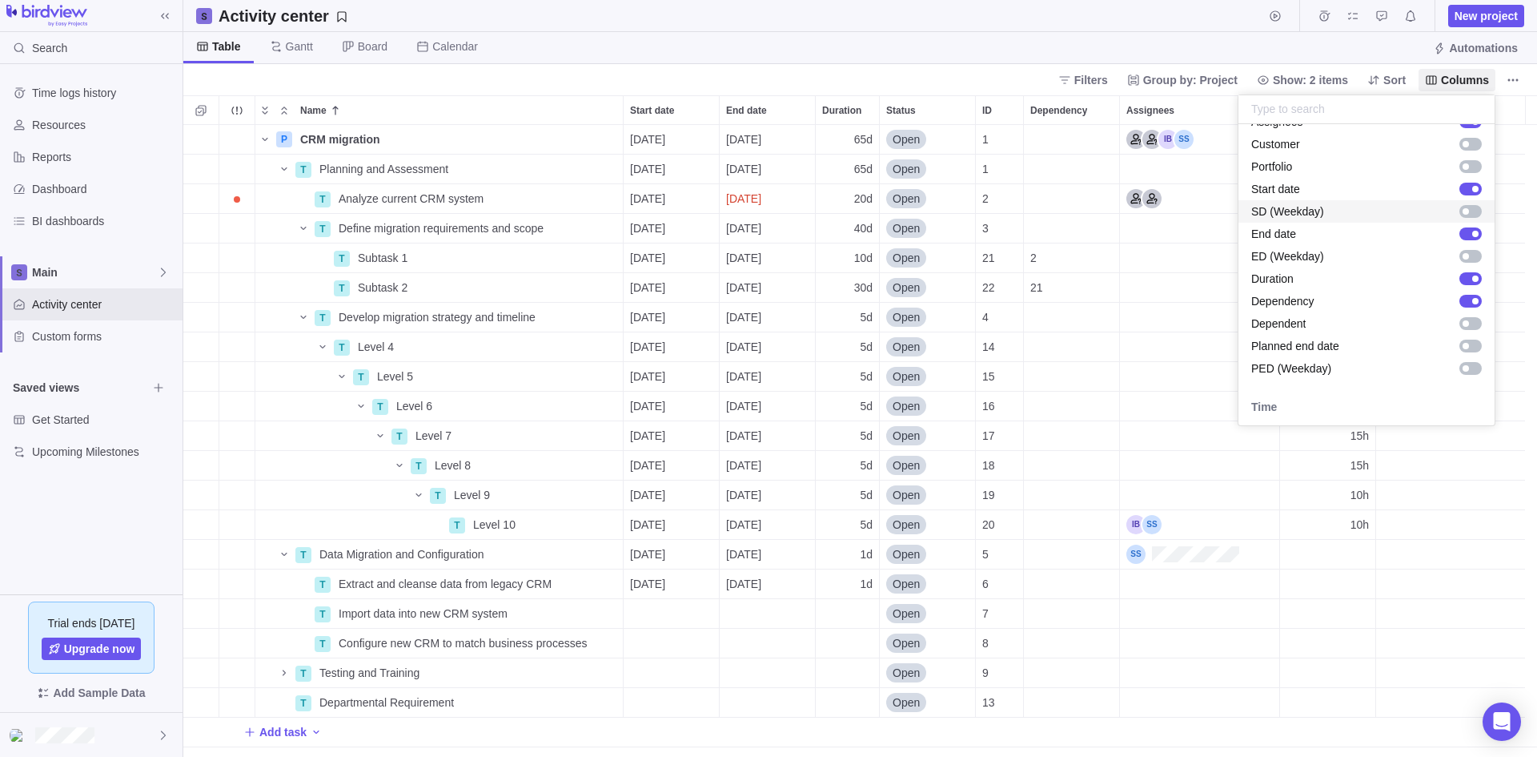
scroll to position [320, 0]
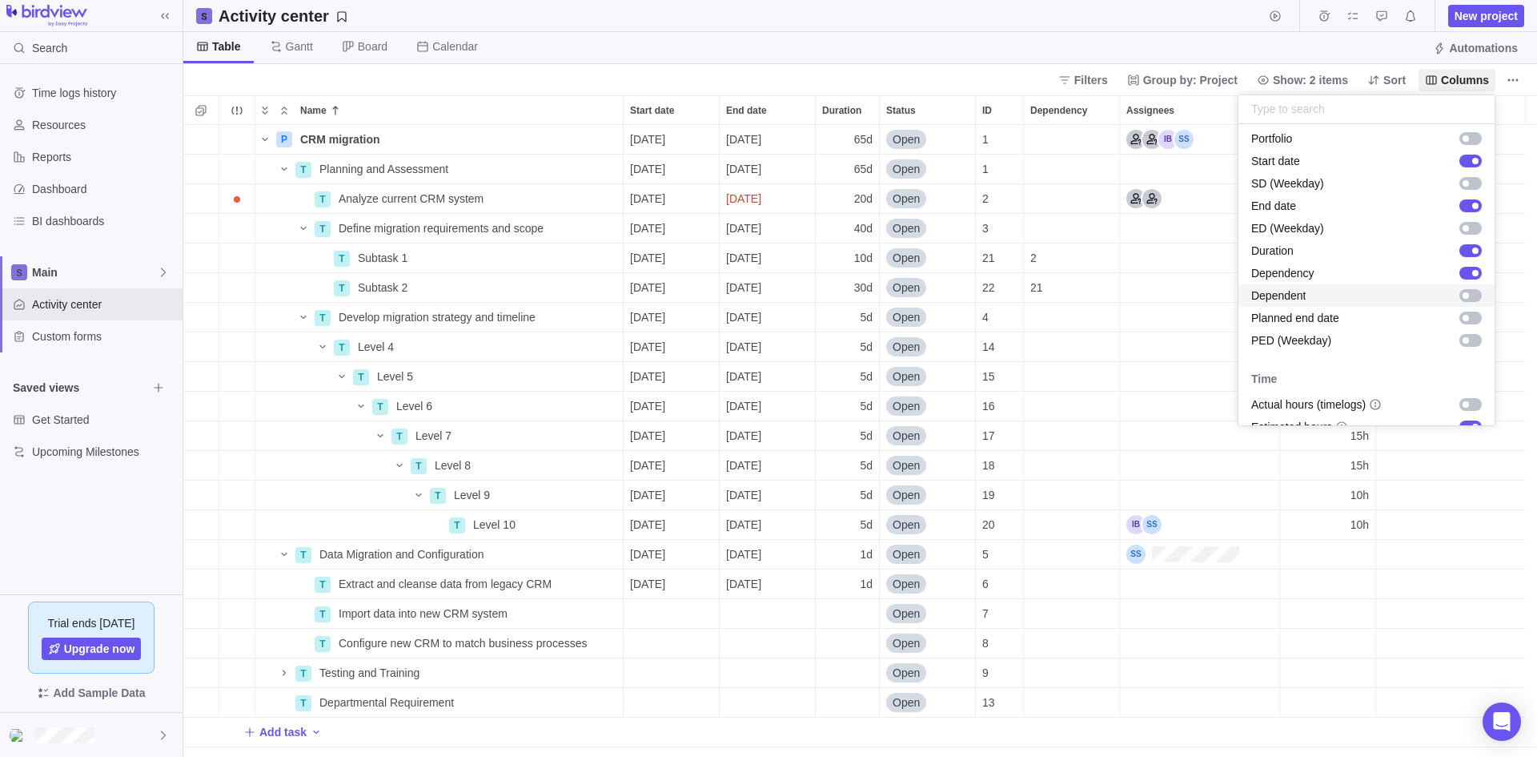
click at [1296, 295] on span "Dependent" at bounding box center [1279, 295] width 55 height 16
click at [1077, 15] on body "Search Time logs history Resources Reports Dashboard BI dashboards Main Activit…" at bounding box center [768, 378] width 1537 height 757
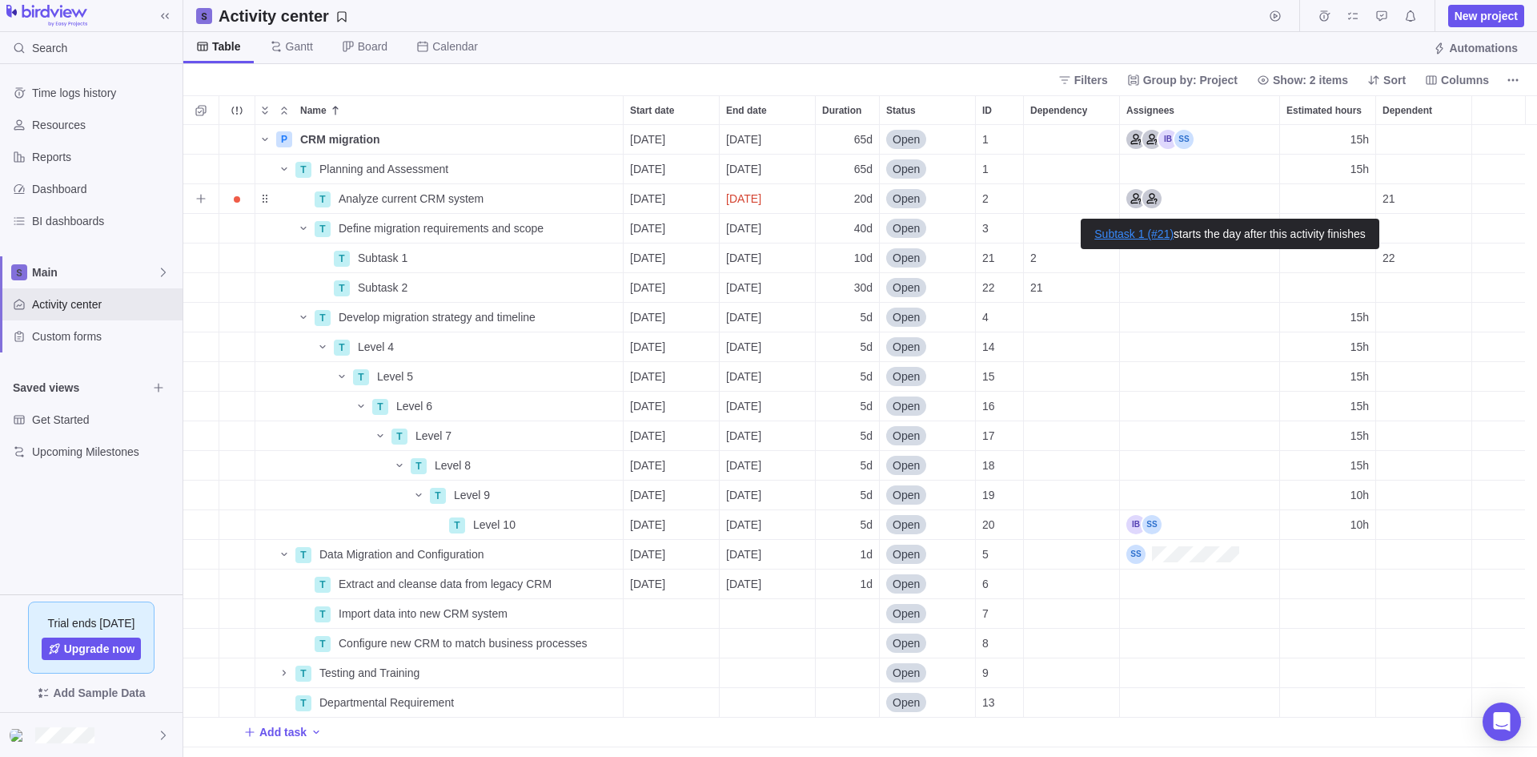
click at [1396, 199] on div "21" at bounding box center [1424, 198] width 95 height 29
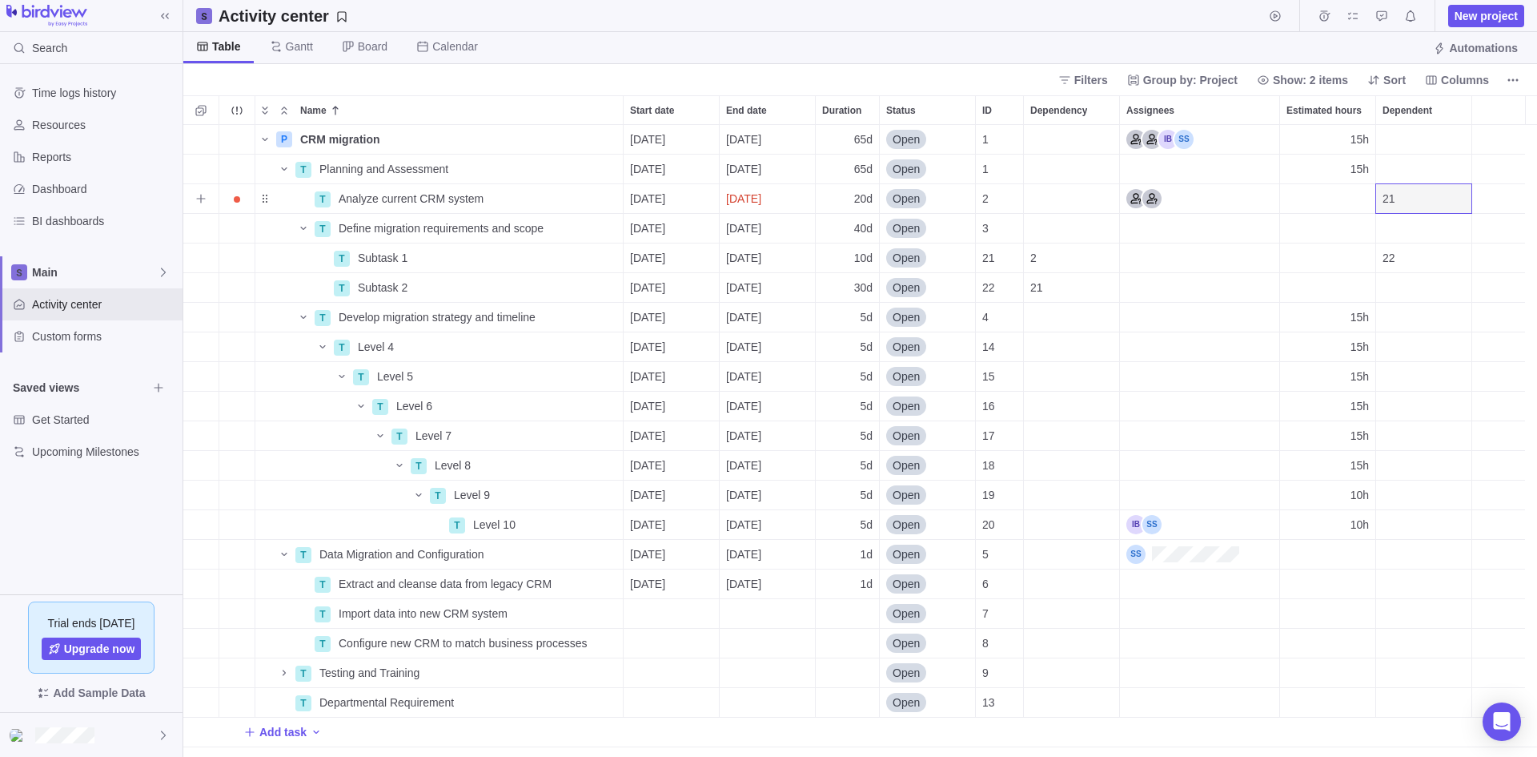
click at [1436, 201] on div "21" at bounding box center [1424, 198] width 95 height 29
drag, startPoint x: 1398, startPoint y: 199, endPoint x: 1416, endPoint y: 198, distance: 17.6
click at [1416, 198] on div "21" at bounding box center [1424, 198] width 95 height 29
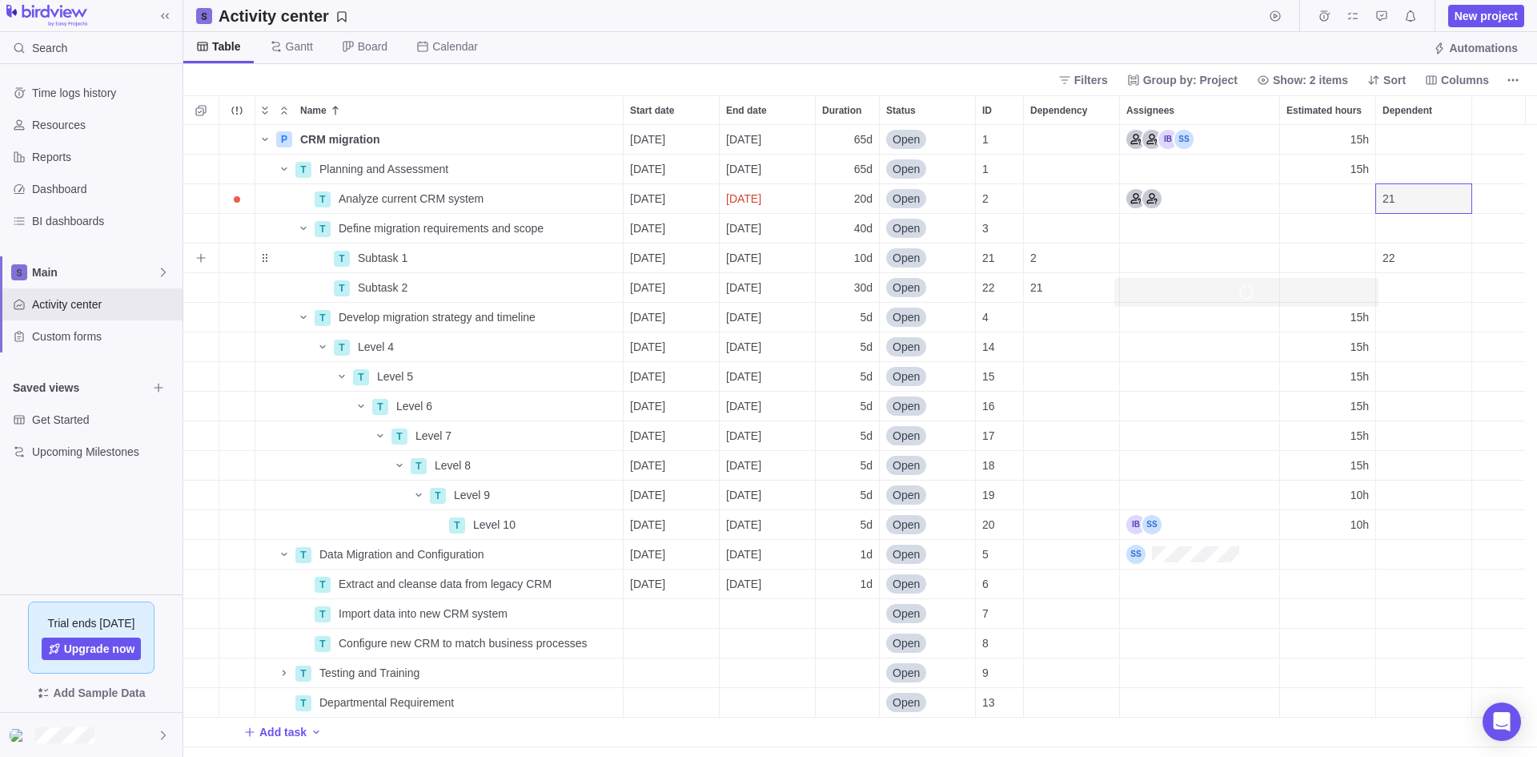
click at [1413, 257] on div "22" at bounding box center [1424, 257] width 95 height 29
click at [1415, 257] on div "22" at bounding box center [1424, 257] width 95 height 29
click at [1389, 259] on span "22" at bounding box center [1389, 258] width 13 height 16
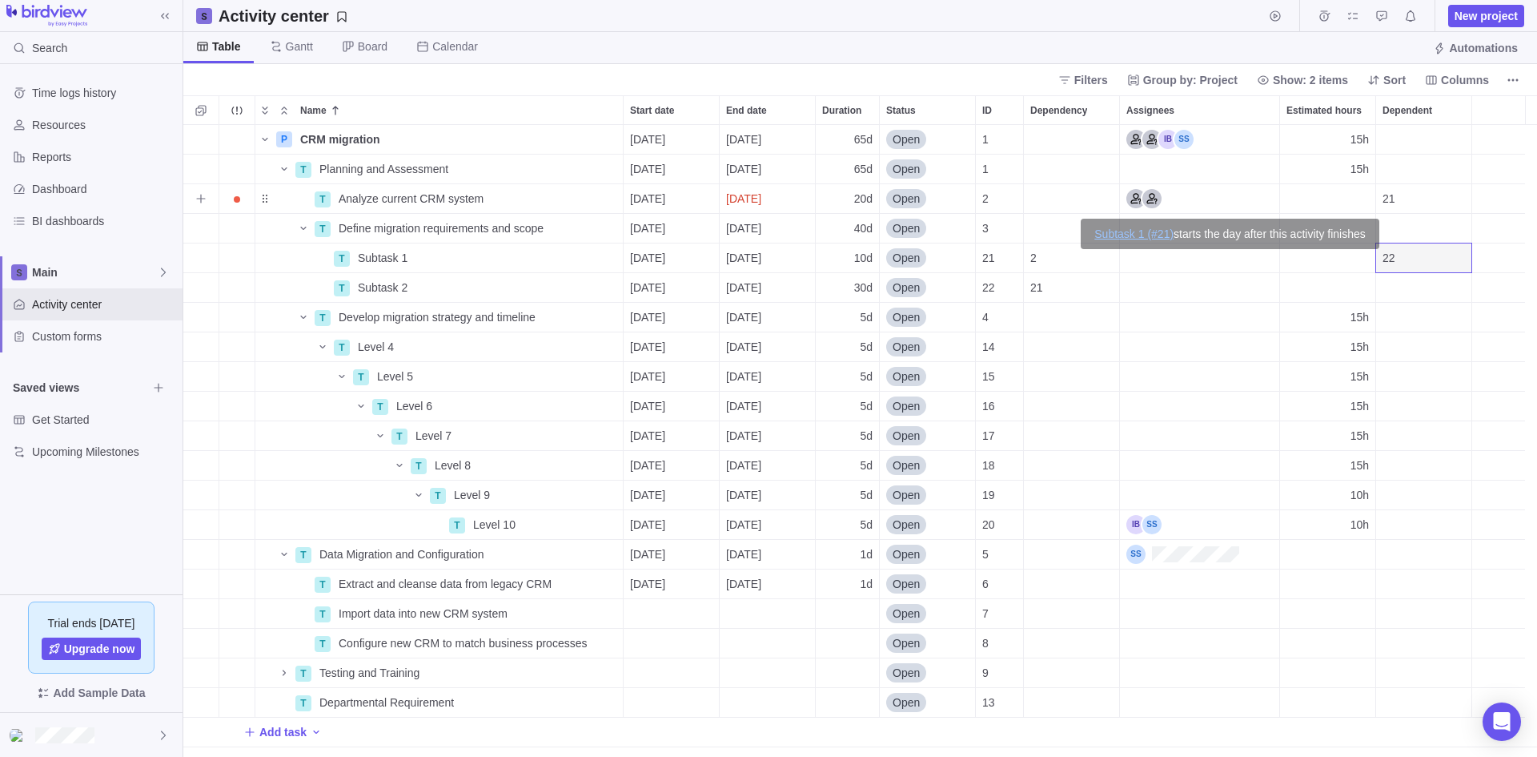
click at [1425, 187] on div "21" at bounding box center [1424, 198] width 95 height 29
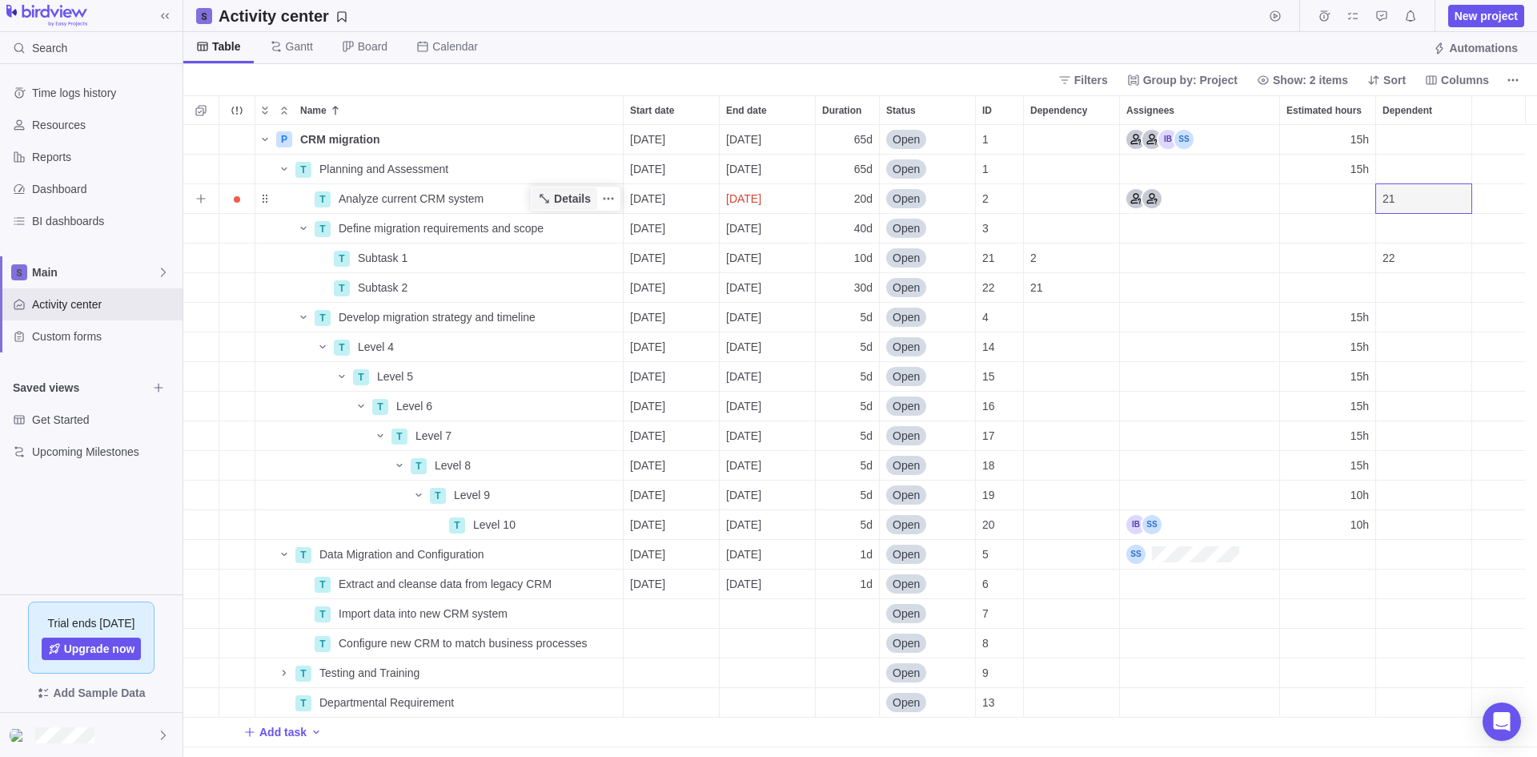
click at [574, 198] on span "Details" at bounding box center [572, 199] width 37 height 16
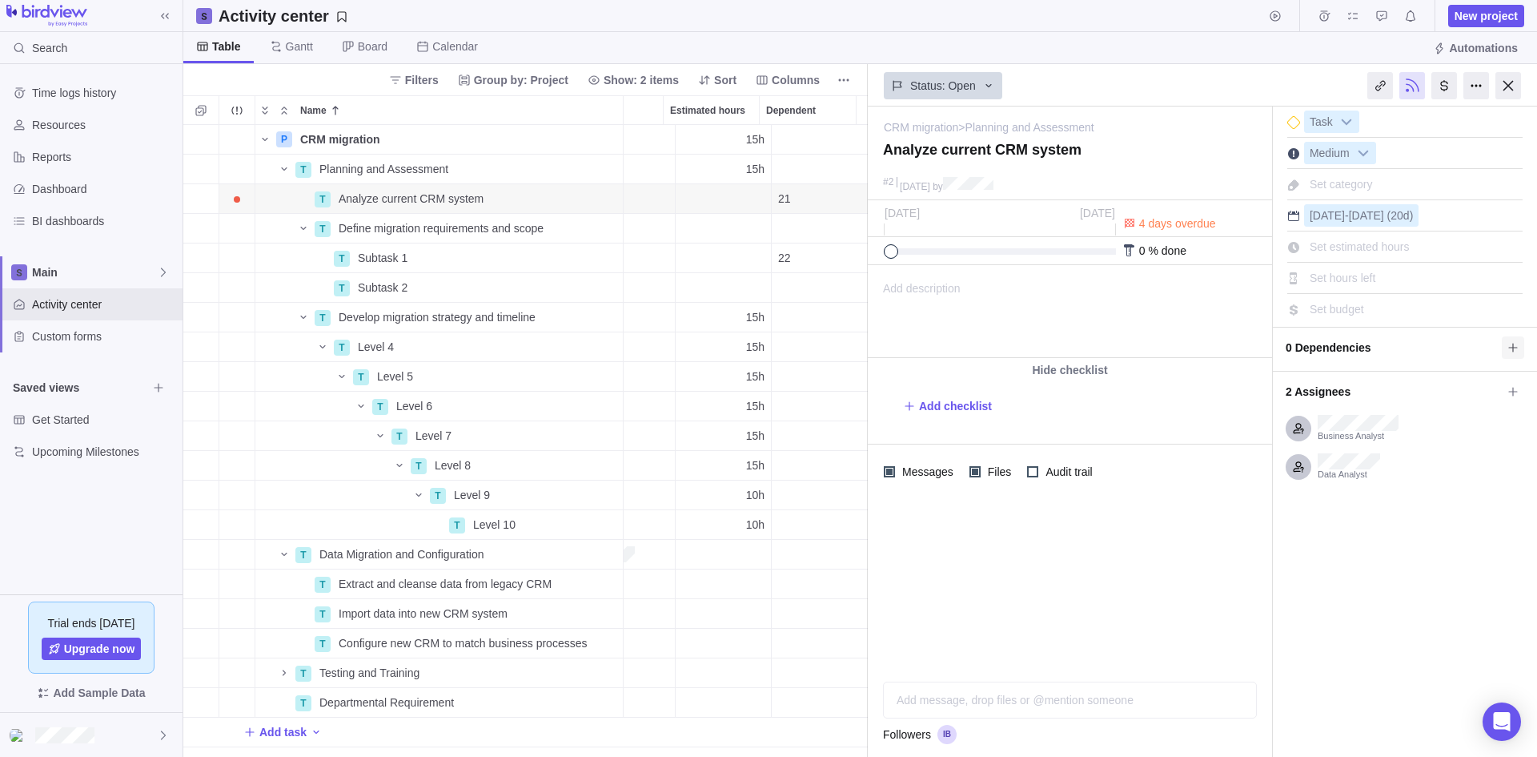
click at [1512, 344] on icon at bounding box center [1513, 347] width 13 height 13
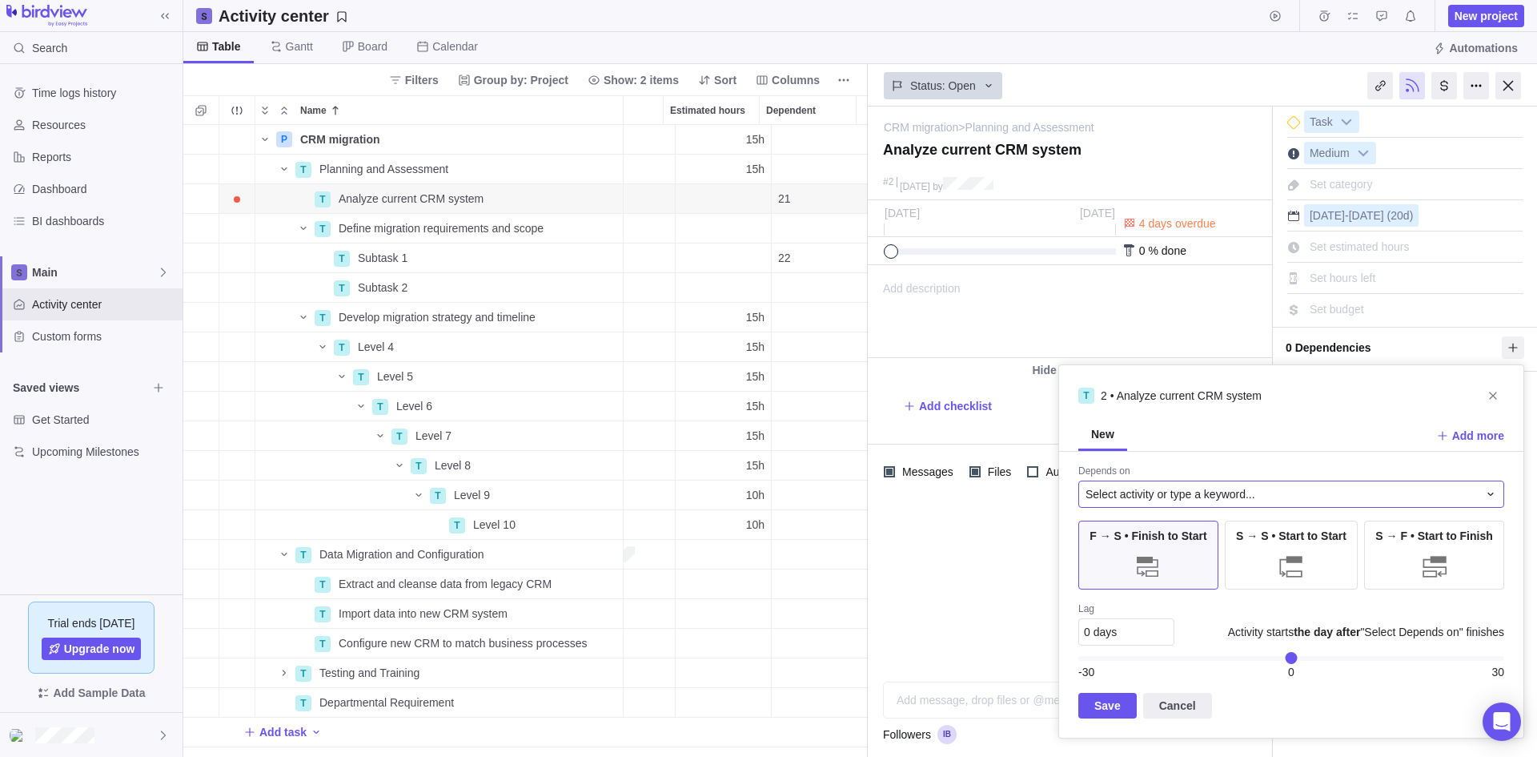
click at [1491, 499] on icon at bounding box center [1491, 494] width 13 height 13
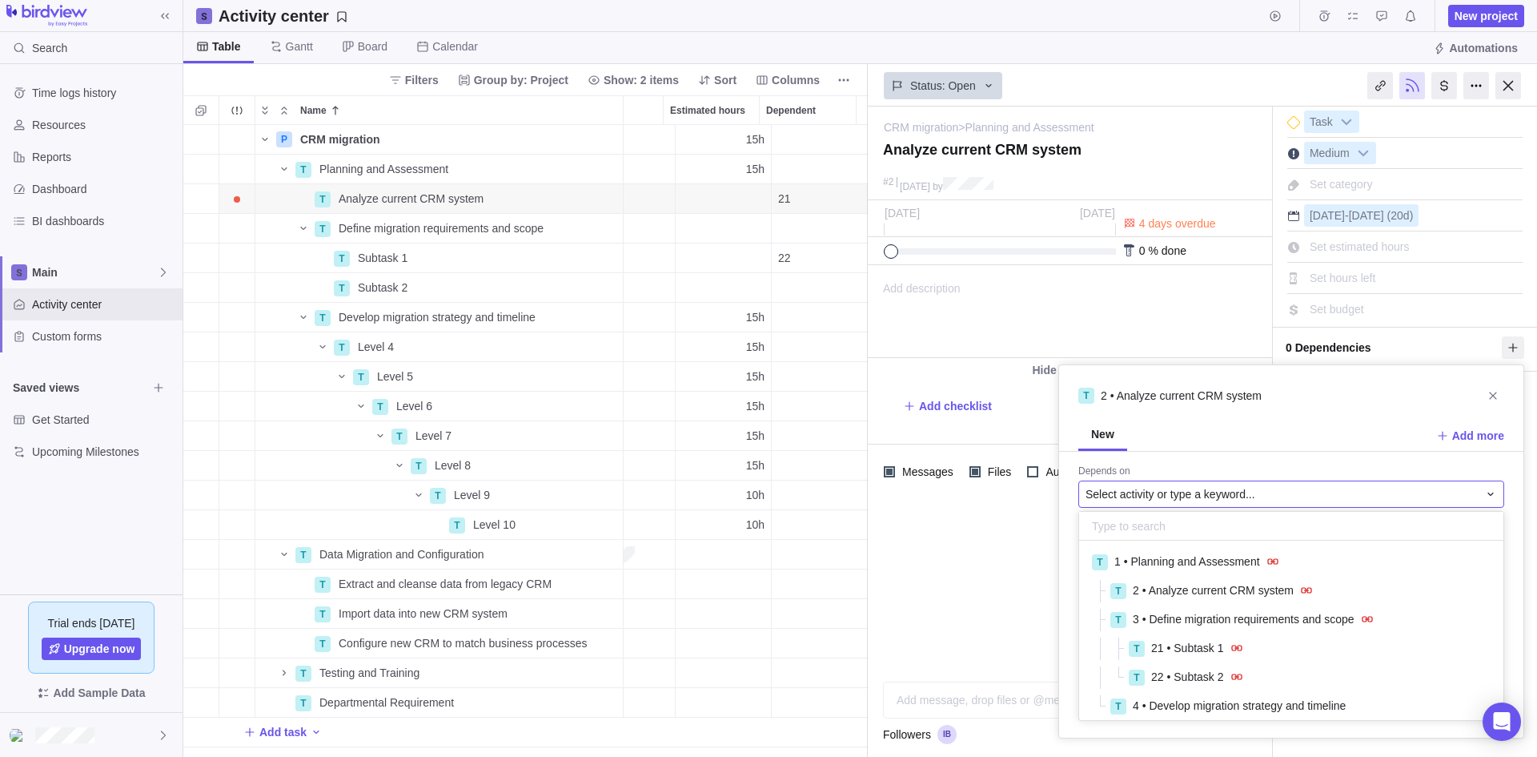
scroll to position [167, 412]
click at [1491, 499] on icon at bounding box center [1491, 494] width 13 height 13
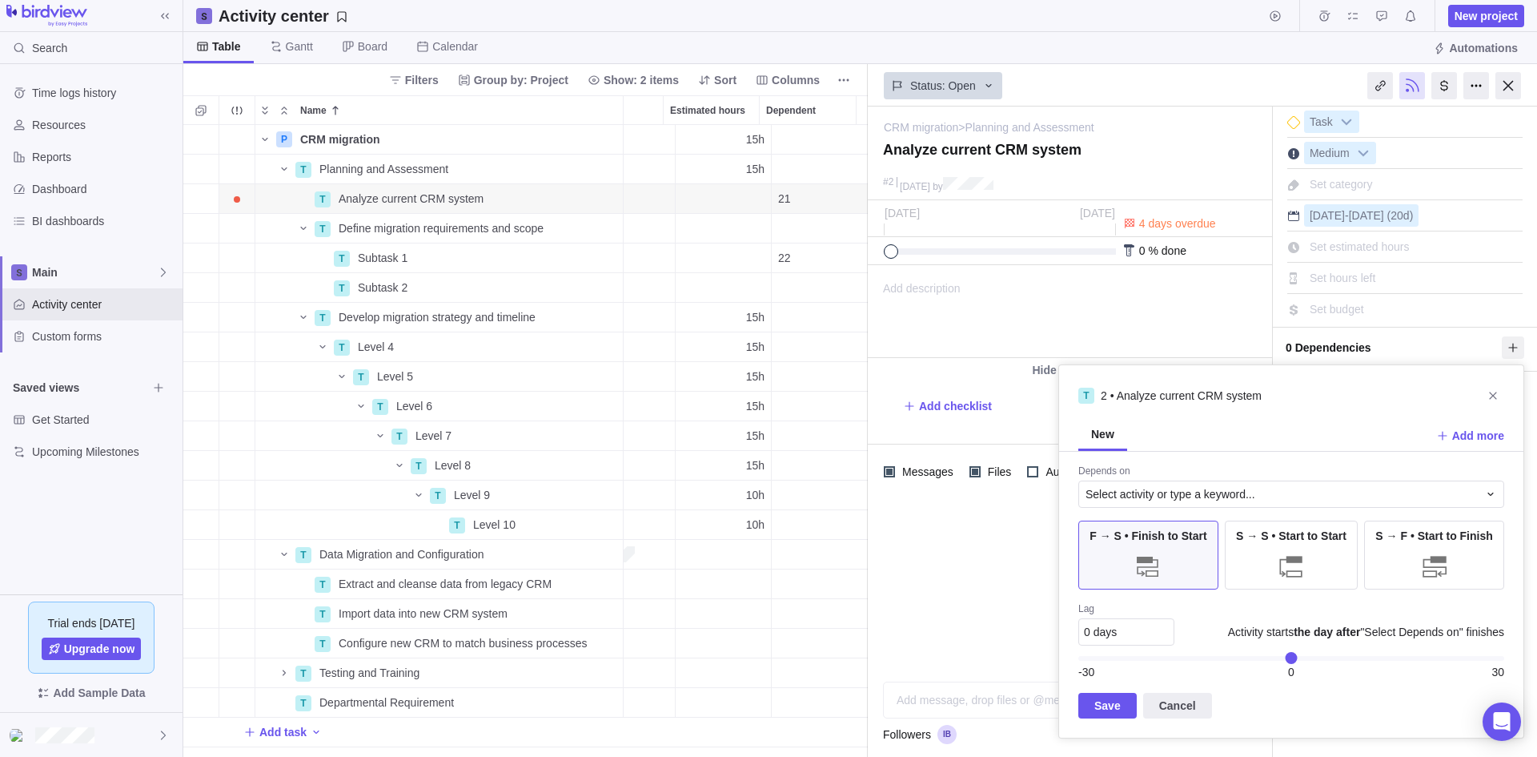
click at [976, 605] on div "CRM migration > Planning and Assessment — change Analyze current CRM system #[D…" at bounding box center [1202, 432] width 669 height 650
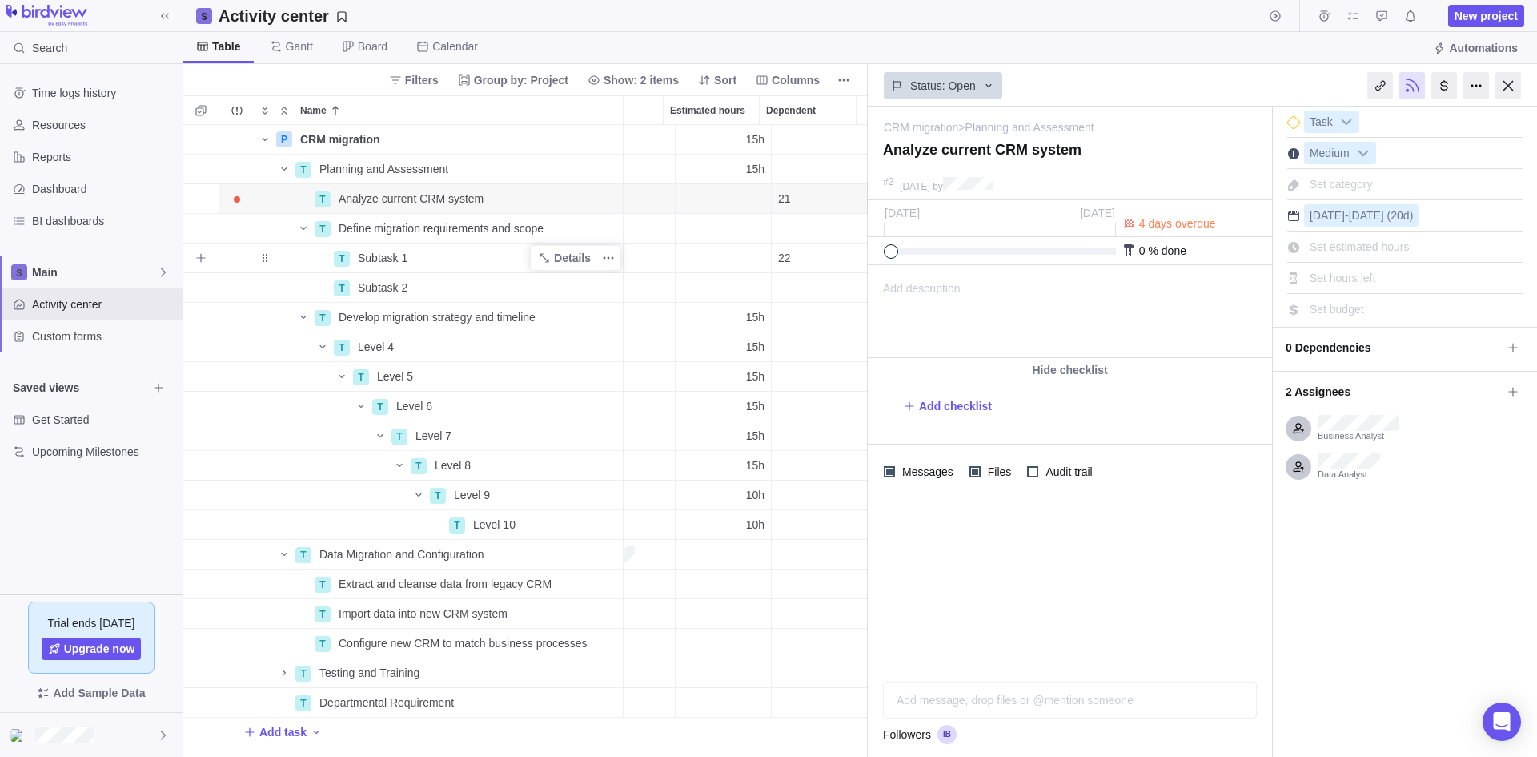
click at [490, 254] on div "Subtask 1" at bounding box center [487, 257] width 271 height 29
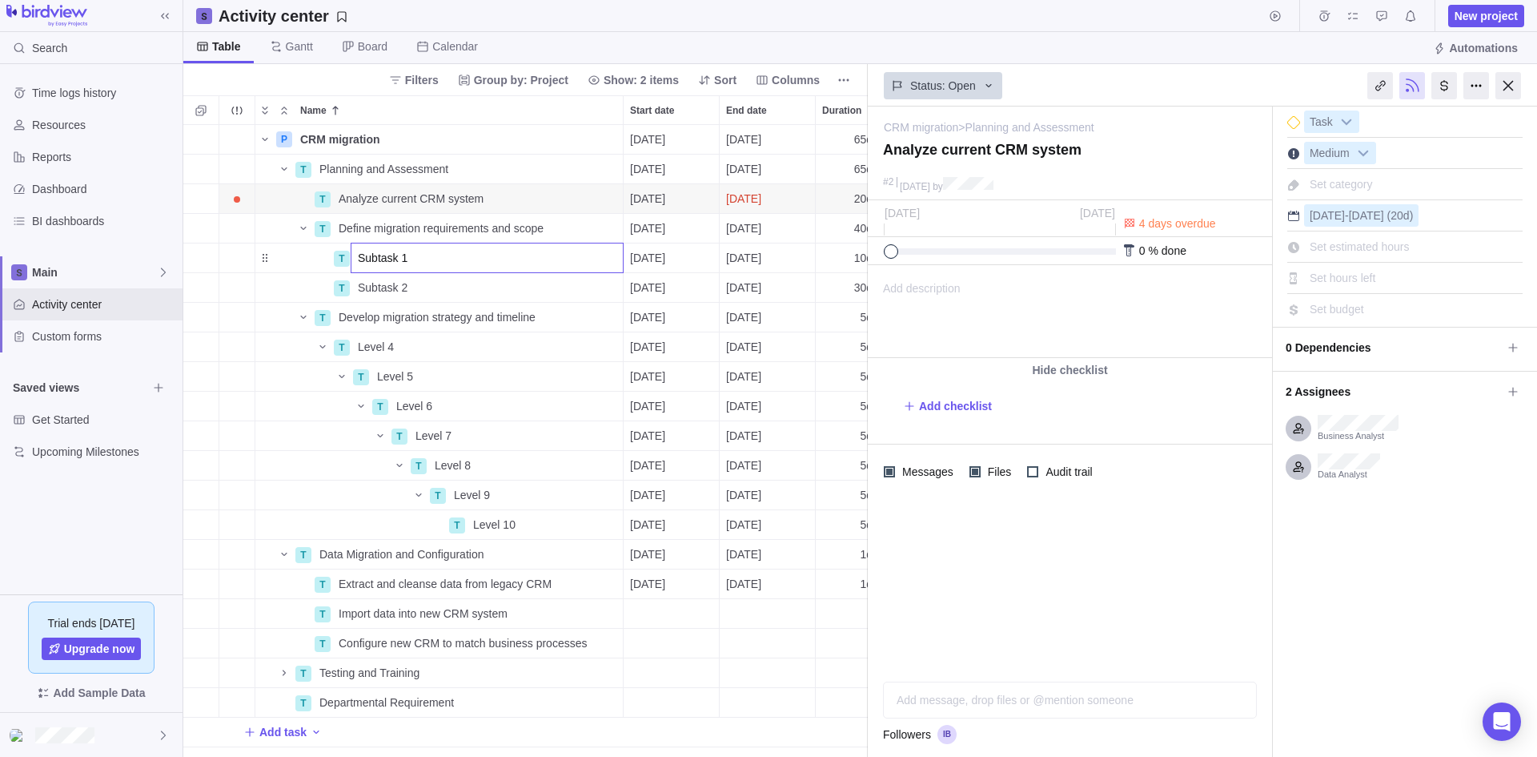
click at [490, 254] on input "Subtask 1" at bounding box center [487, 258] width 273 height 30
click at [1502, 86] on body "Search Time logs history Resources Reports Dashboard BI dashboards Main Activit…" at bounding box center [768, 378] width 1537 height 757
click at [1506, 82] on div at bounding box center [1509, 85] width 26 height 27
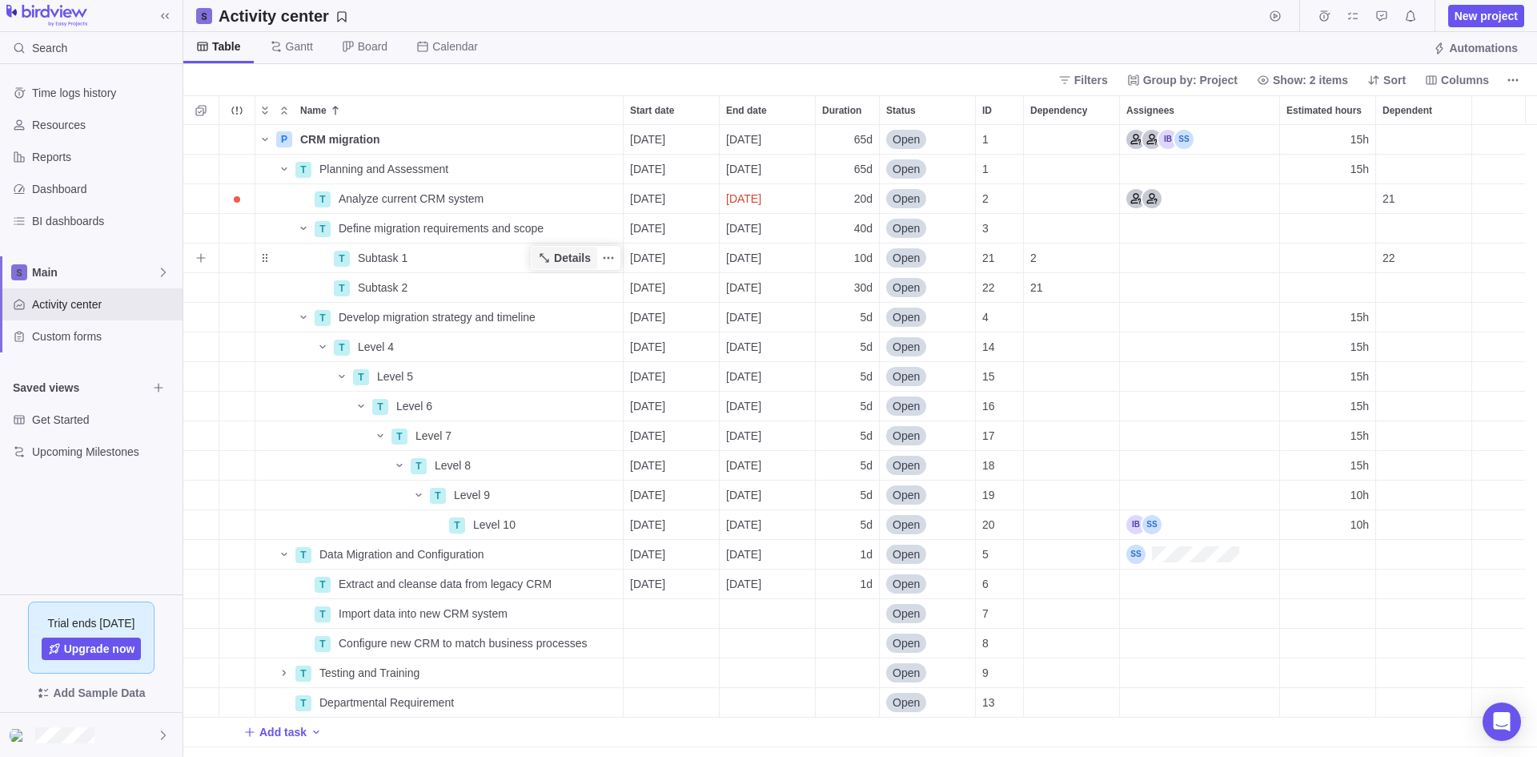
click at [571, 254] on span "Details" at bounding box center [572, 258] width 37 height 16
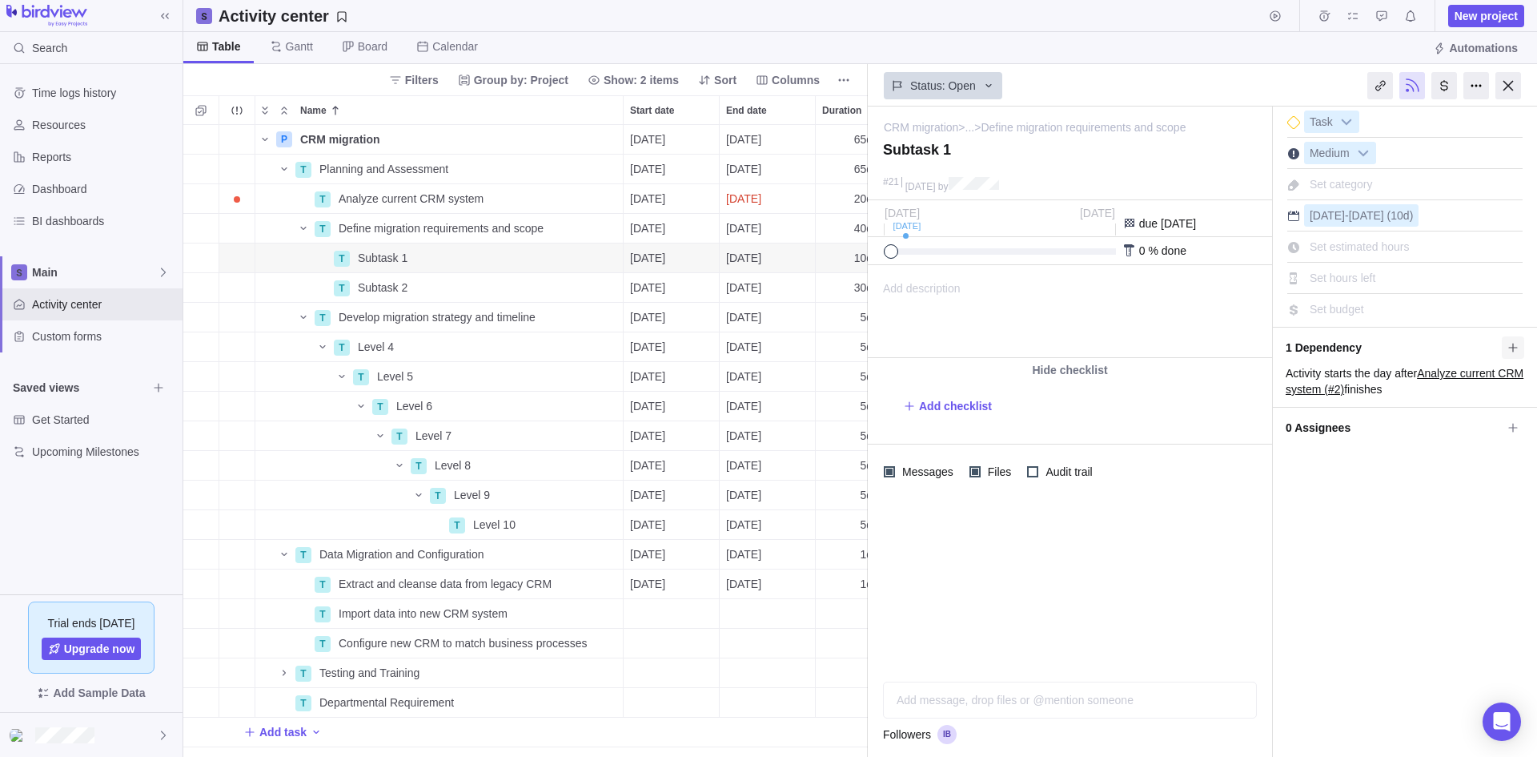
click at [1513, 348] on icon at bounding box center [1513, 347] width 13 height 13
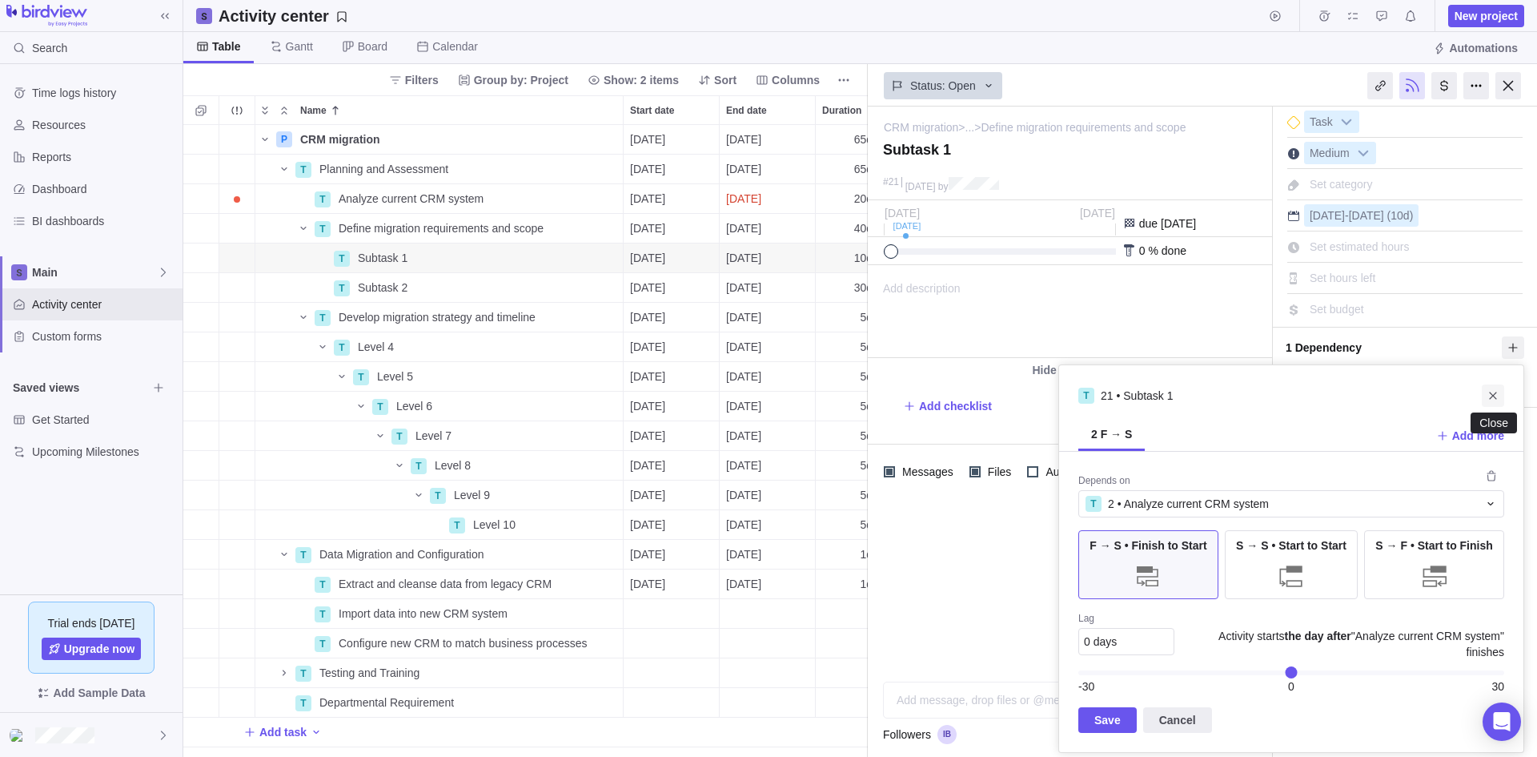
click at [1494, 395] on icon "Close" at bounding box center [1492, 395] width 7 height 7
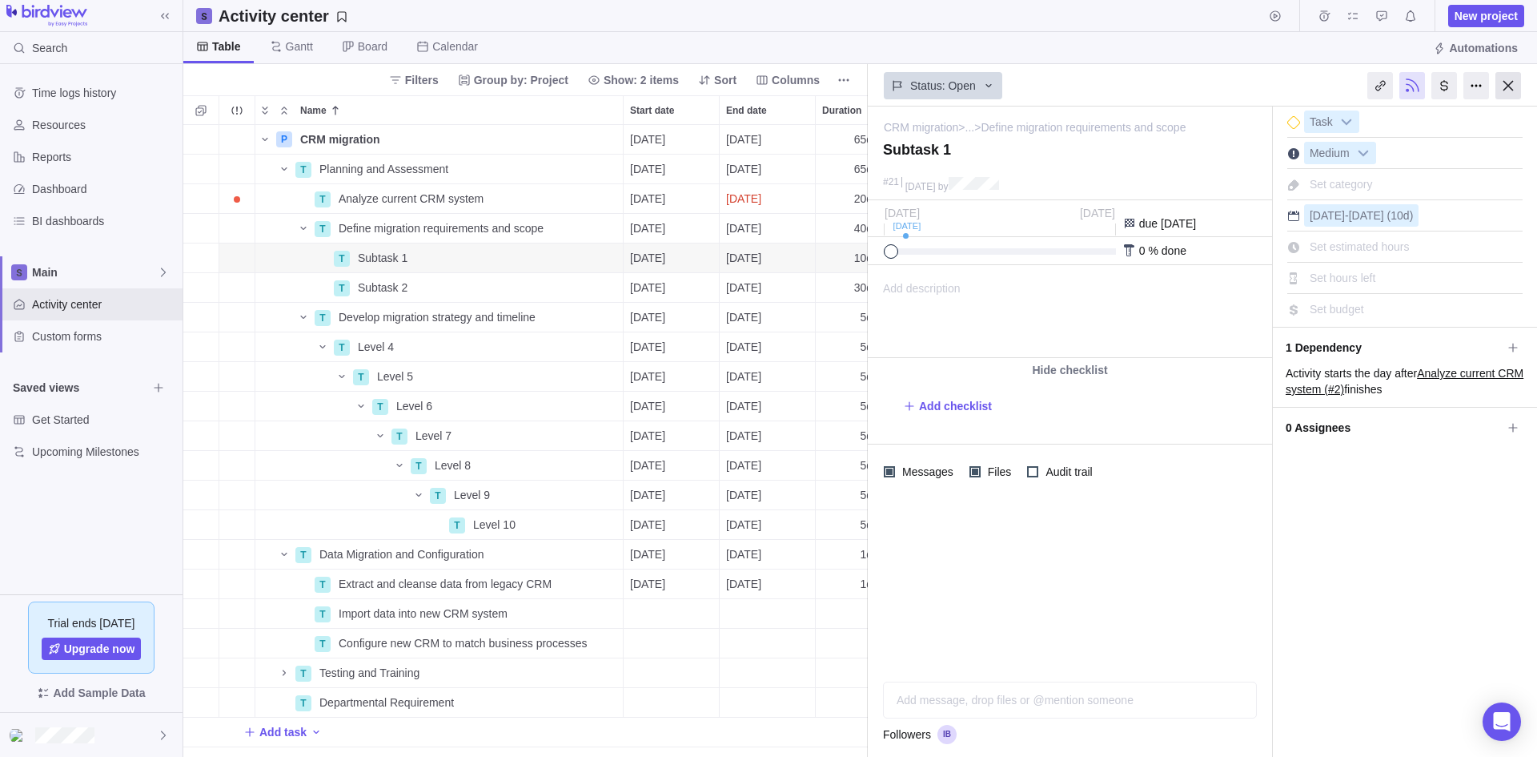
click at [1513, 93] on div at bounding box center [1509, 85] width 26 height 27
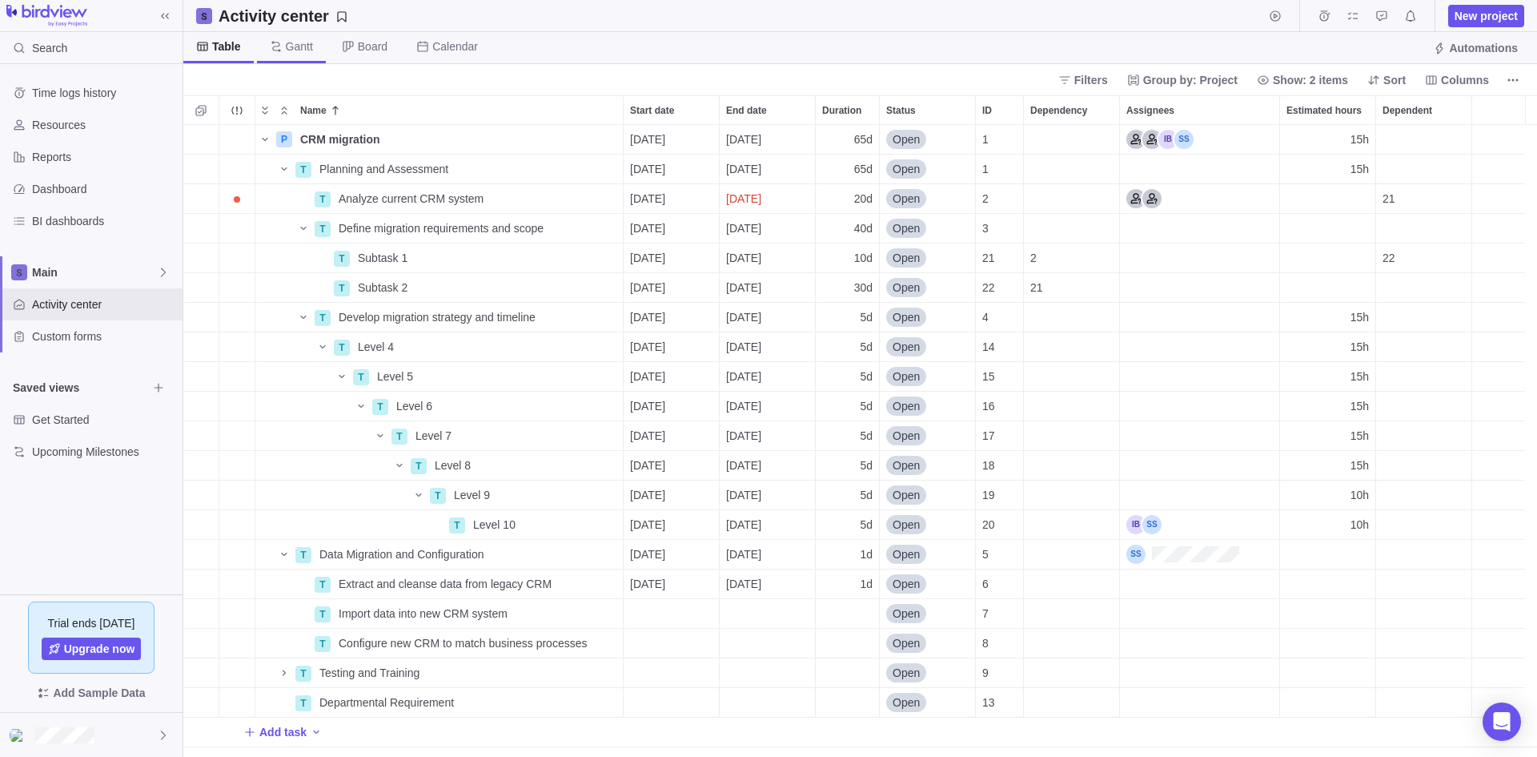
click at [287, 42] on span "Gantt" at bounding box center [299, 46] width 27 height 16
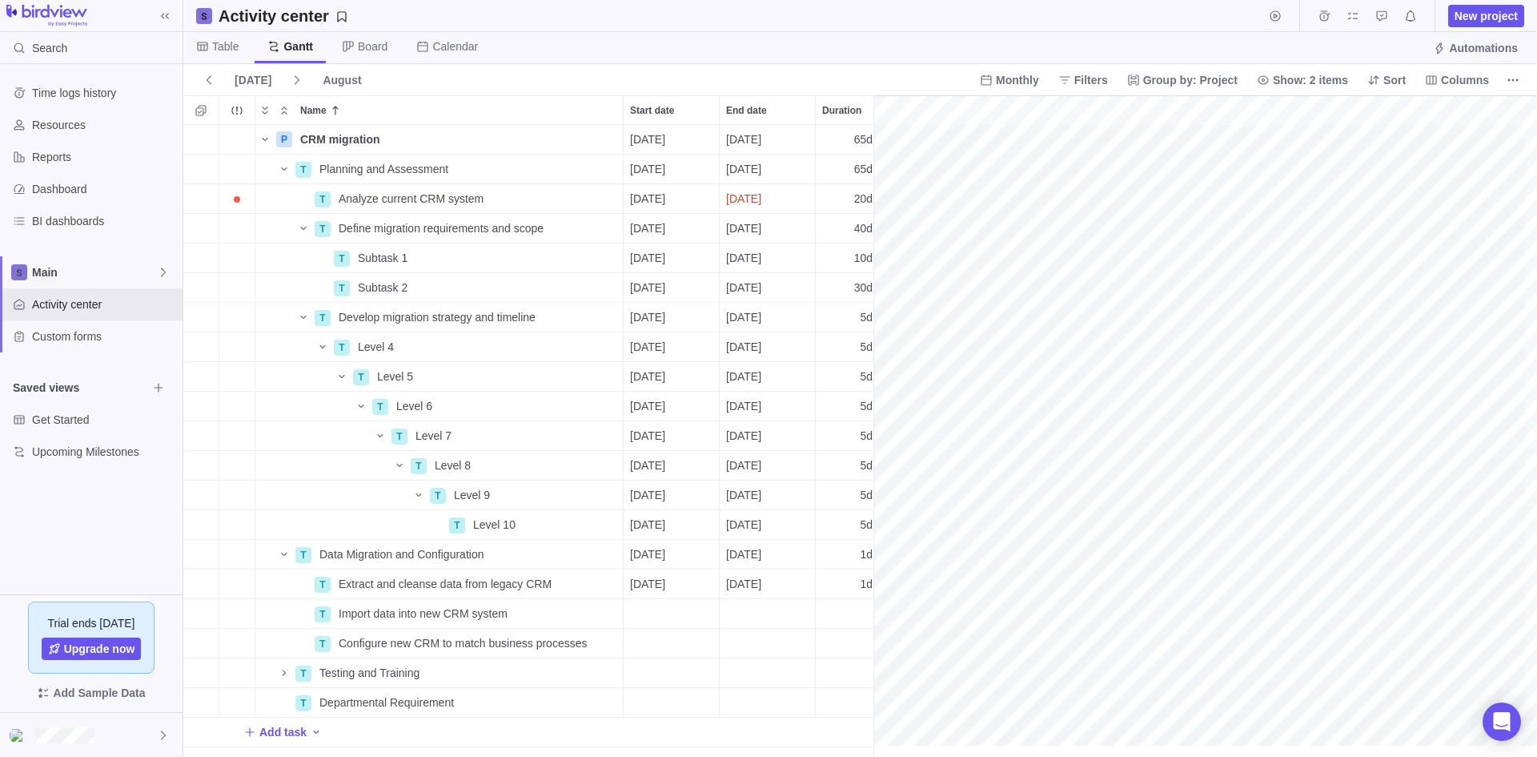
scroll to position [0, 255]
click at [1075, 231] on div "gantt" at bounding box center [1206, 426] width 664 height 662
click at [1118, 193] on div "gantt" at bounding box center [1206, 426] width 664 height 662
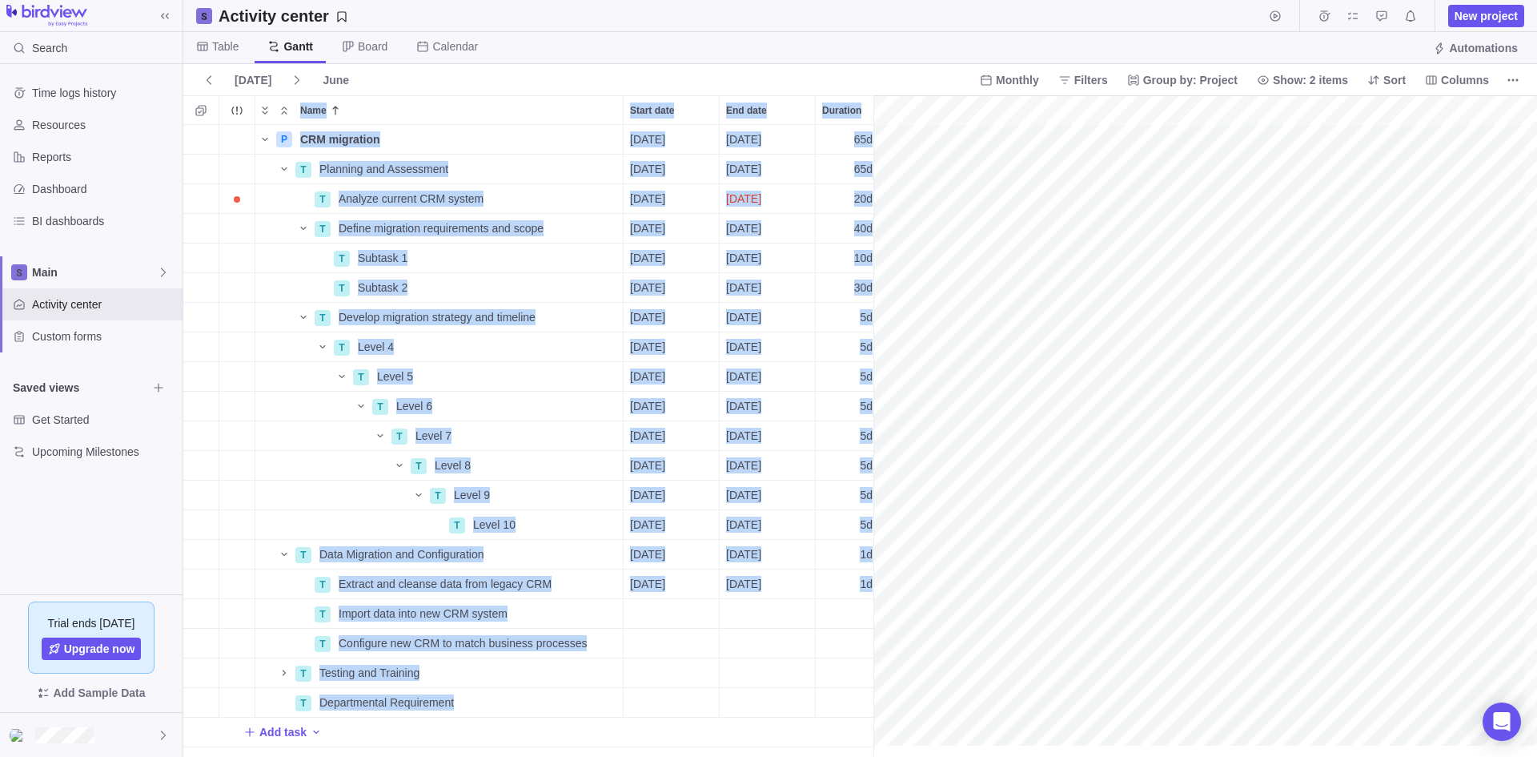
click at [1087, 242] on div "Name Start date End date Duration Status ID Dependency Assignees Estimated hour…" at bounding box center [860, 425] width 1354 height 661
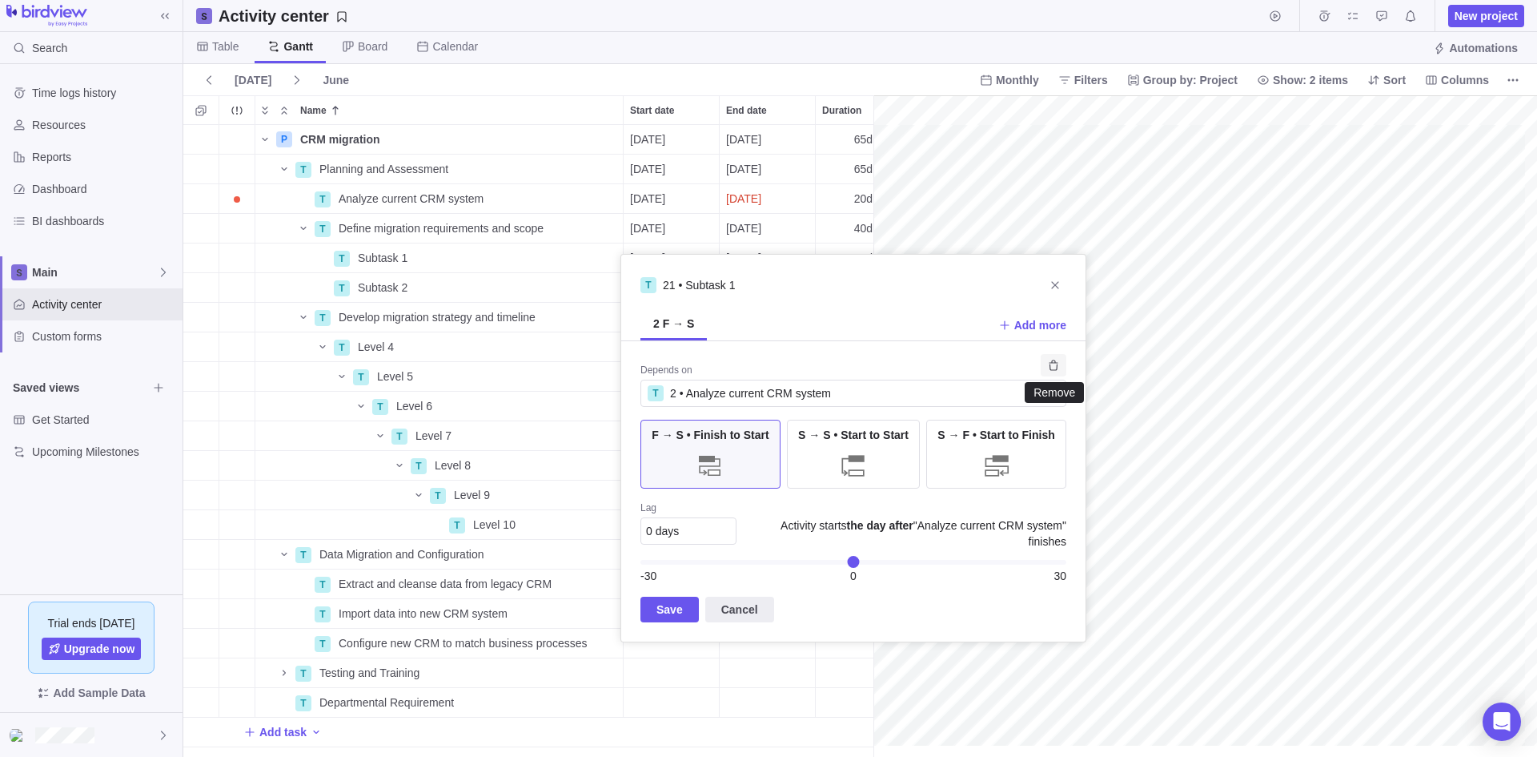
click at [1055, 368] on icon "Remove" at bounding box center [1053, 365] width 13 height 13
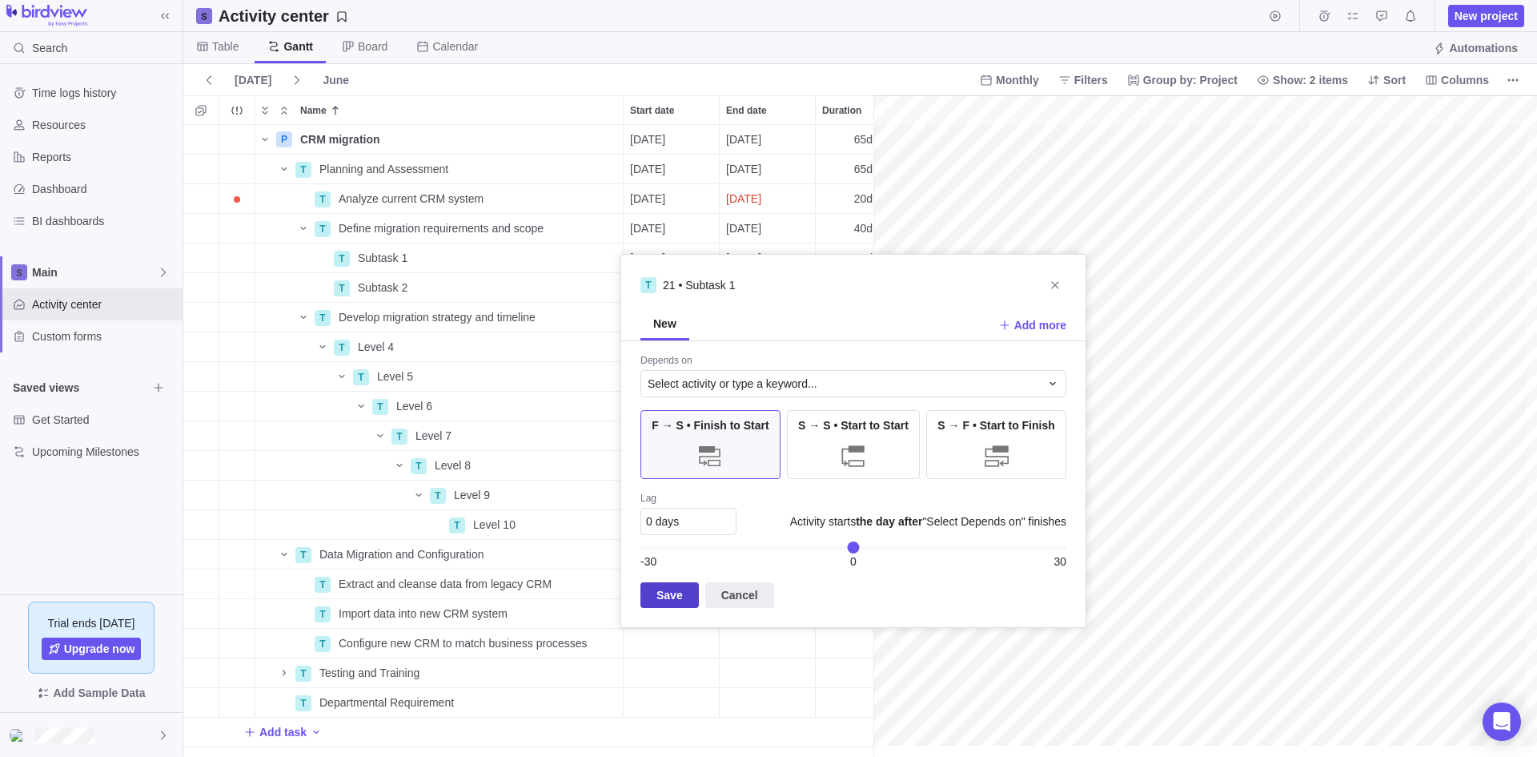
click at [665, 590] on span "Save" at bounding box center [670, 594] width 26 height 19
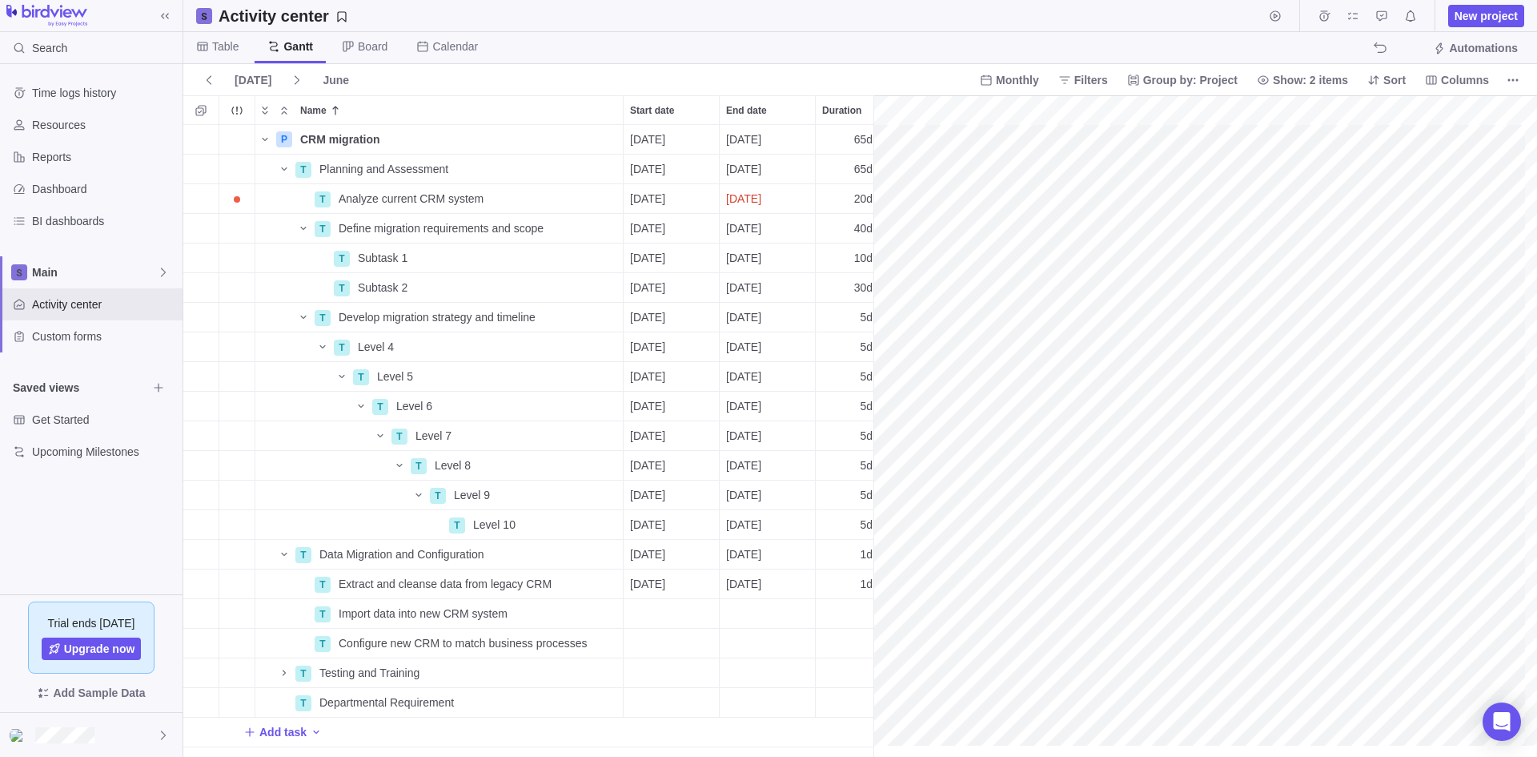
click at [1054, 256] on div "gantt" at bounding box center [1206, 426] width 664 height 662
click at [227, 53] on span "Table" at bounding box center [225, 46] width 26 height 16
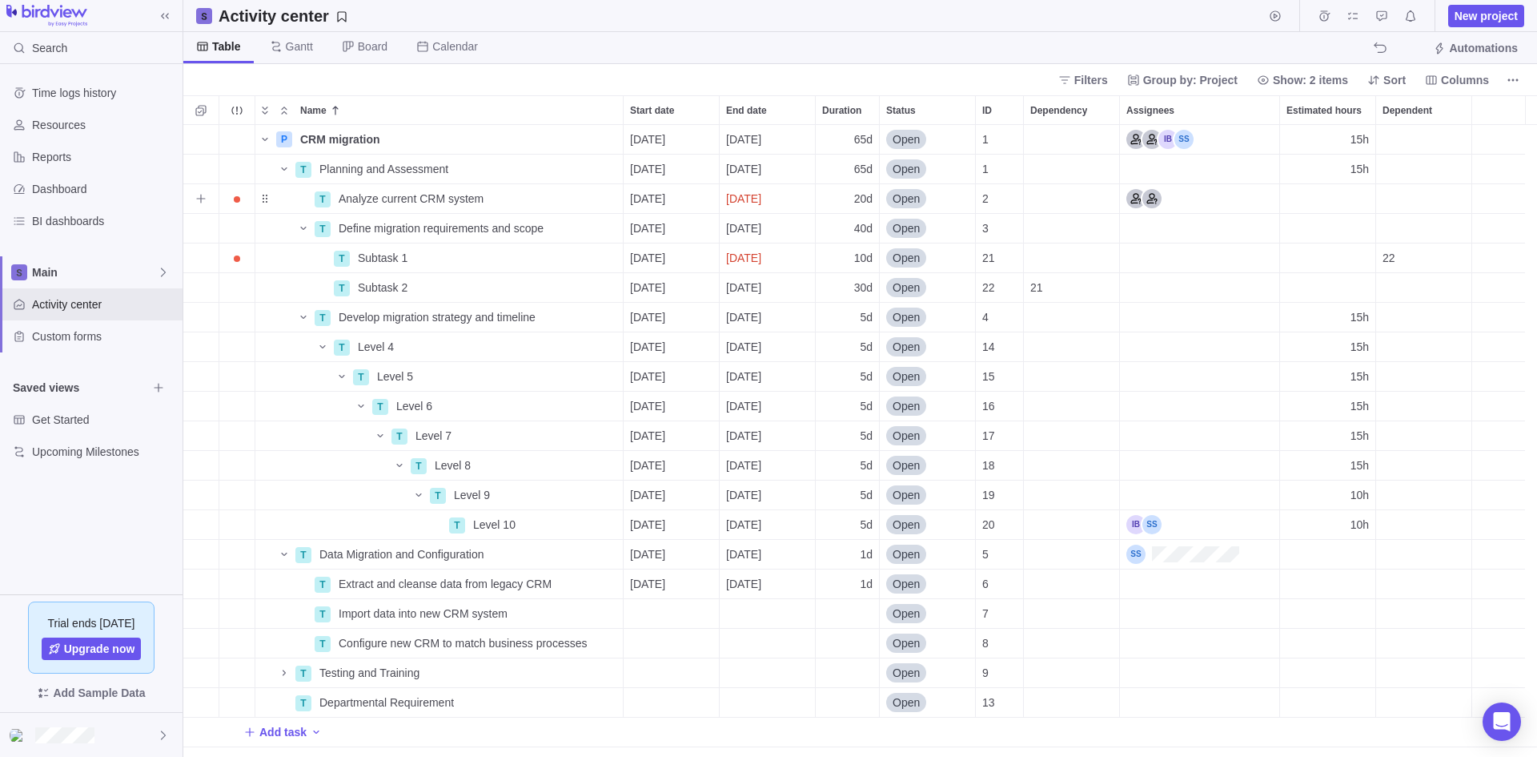
scroll to position [620, 1342]
click at [1451, 110] on icon "More actions" at bounding box center [1450, 110] width 2 height 2
click at [1402, 169] on span "Hide" at bounding box center [1391, 170] width 23 height 16
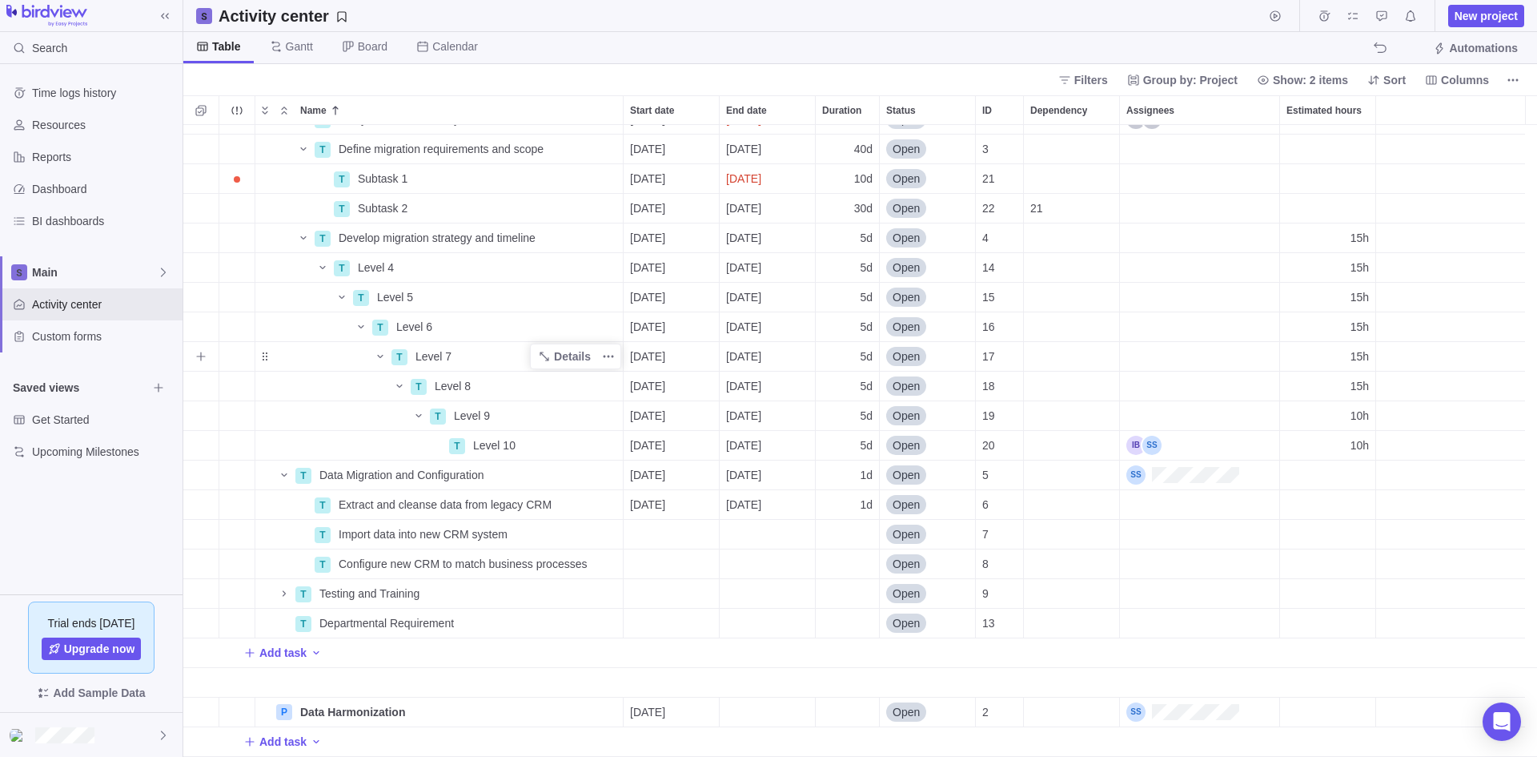
scroll to position [0, 0]
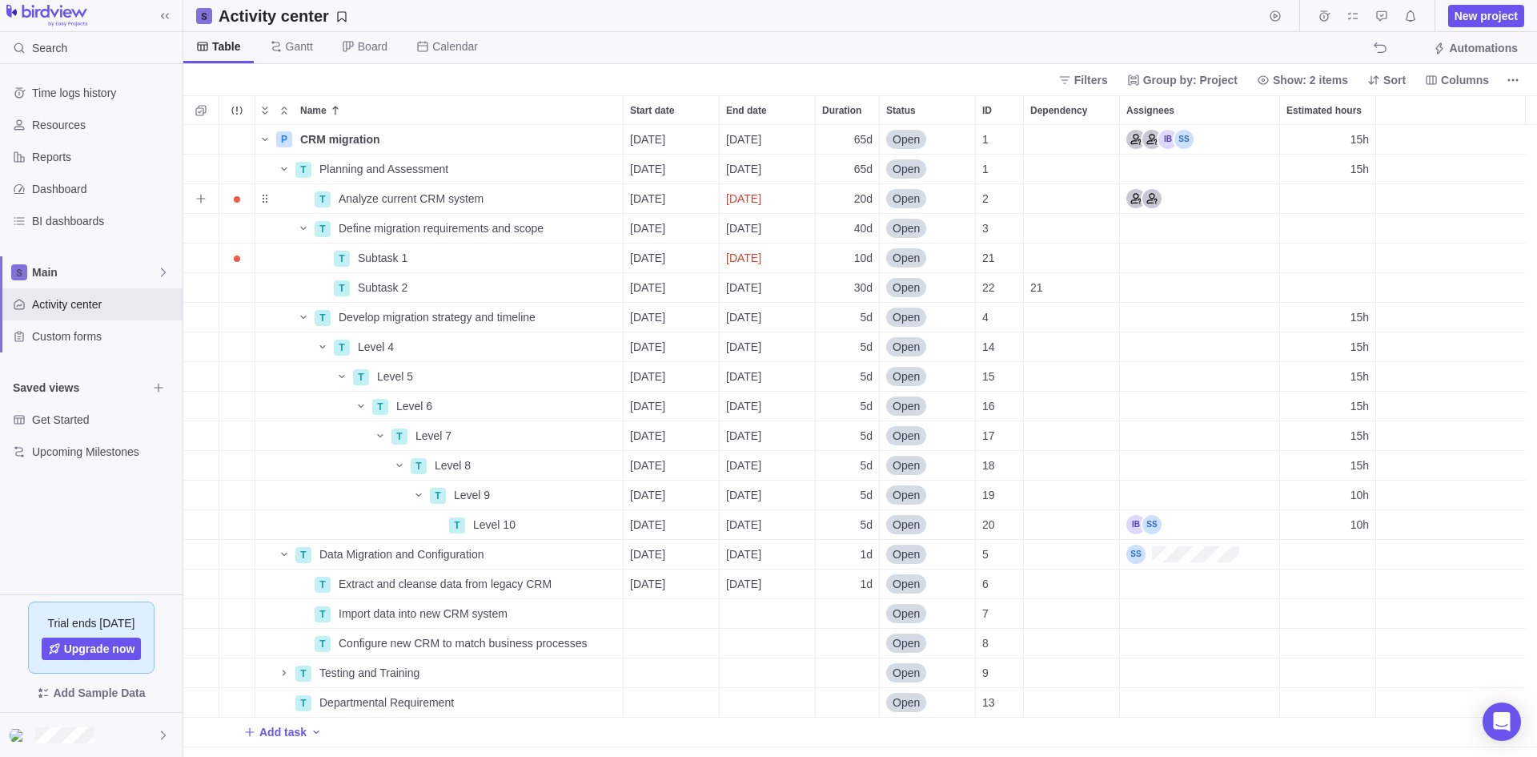
click at [903, 200] on span "Open" at bounding box center [906, 199] width 27 height 16
click at [922, 345] on span "Closed" at bounding box center [916, 351] width 35 height 16
click at [1466, 80] on span "Columns" at bounding box center [1465, 80] width 48 height 16
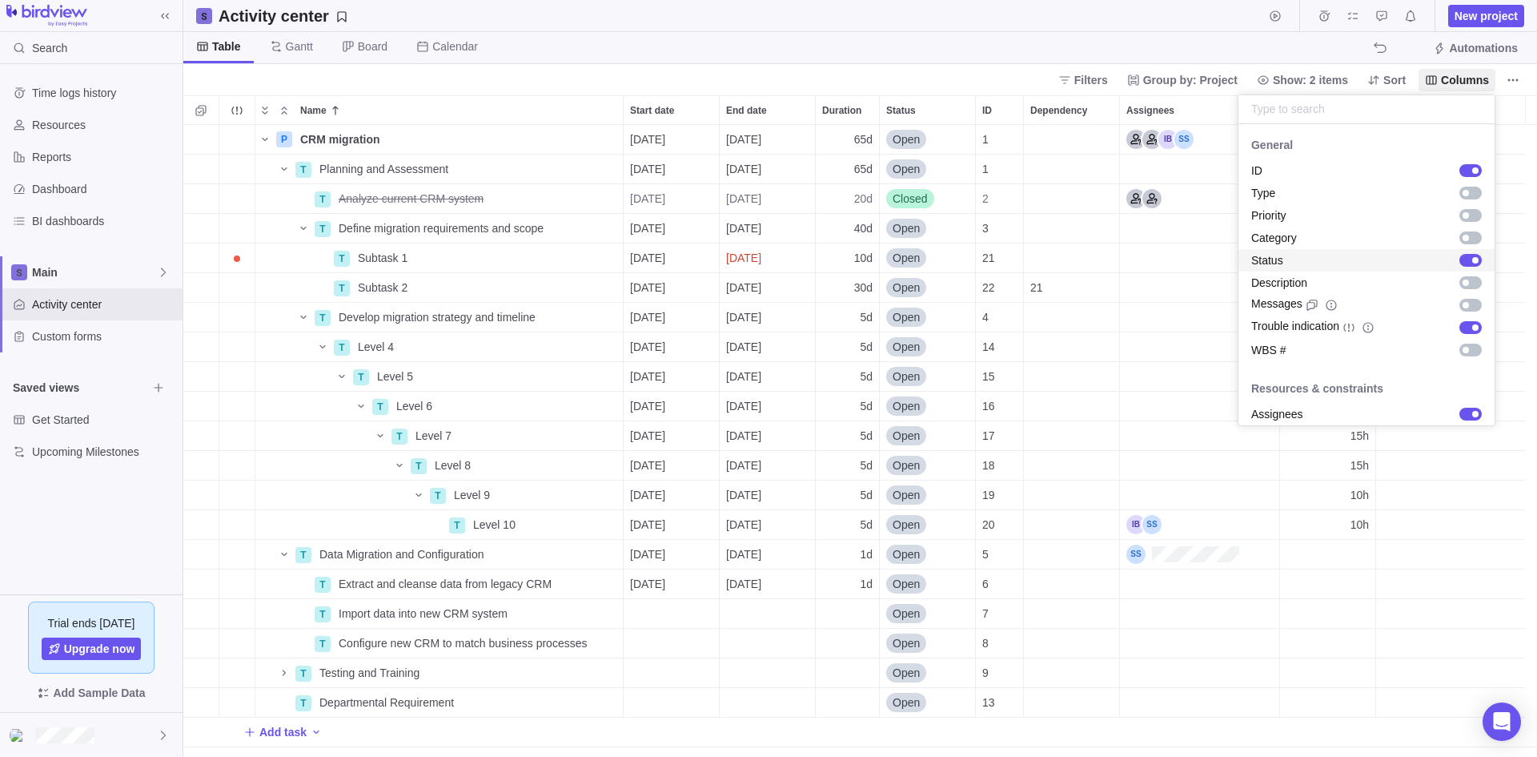
click at [599, 38] on body "Search Time logs history Resources Reports Dashboard BI dashboards Main Activit…" at bounding box center [768, 378] width 1537 height 757
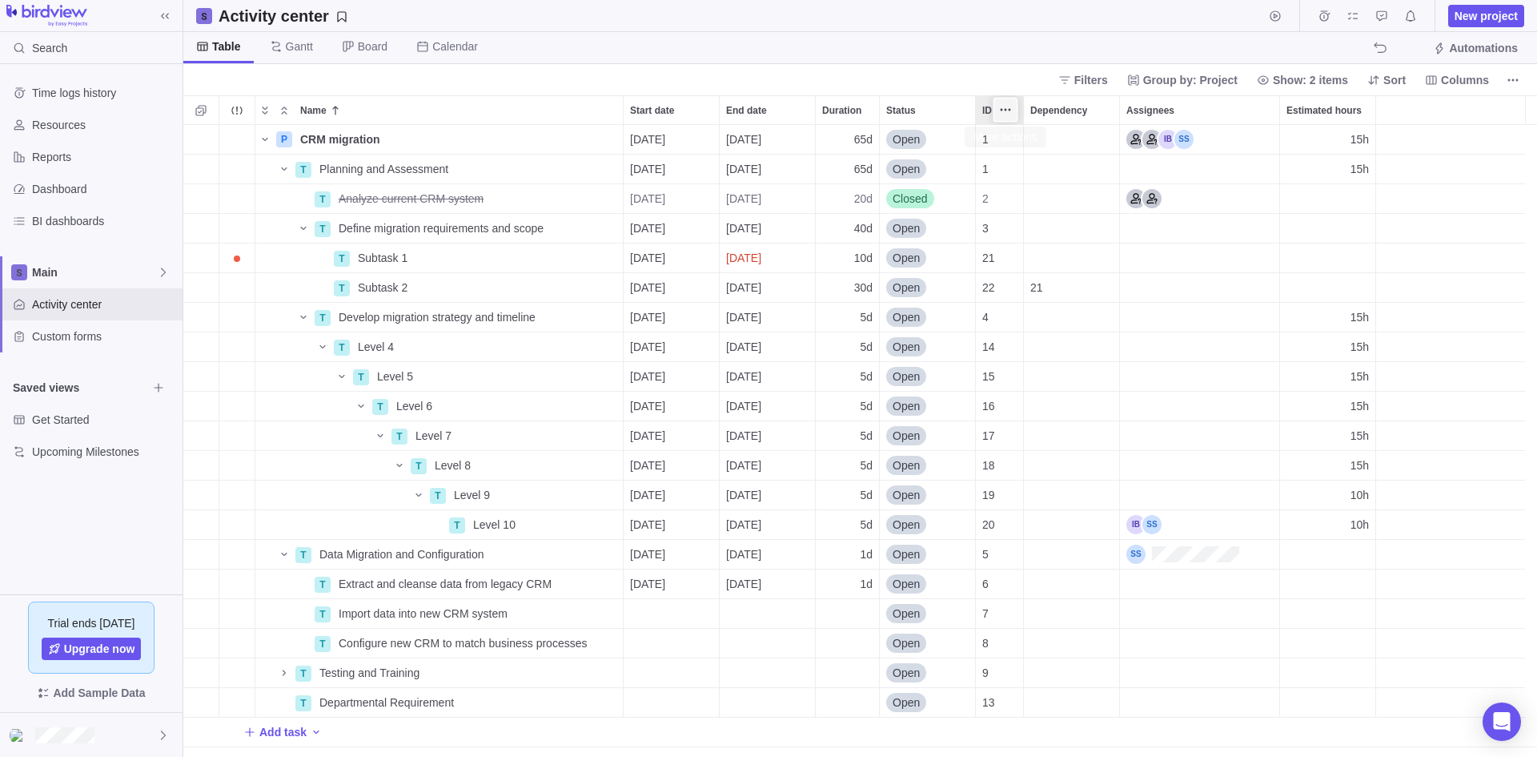
click at [1007, 109] on icon "More actions" at bounding box center [1006, 110] width 2 height 2
click at [980, 109] on div "Name Start date End date Duration Status ID Dependency Assignees Estimated hour…" at bounding box center [860, 425] width 1354 height 661
click at [985, 109] on span "ID" at bounding box center [988, 110] width 10 height 16
click at [990, 109] on span "ID" at bounding box center [988, 110] width 10 height 16
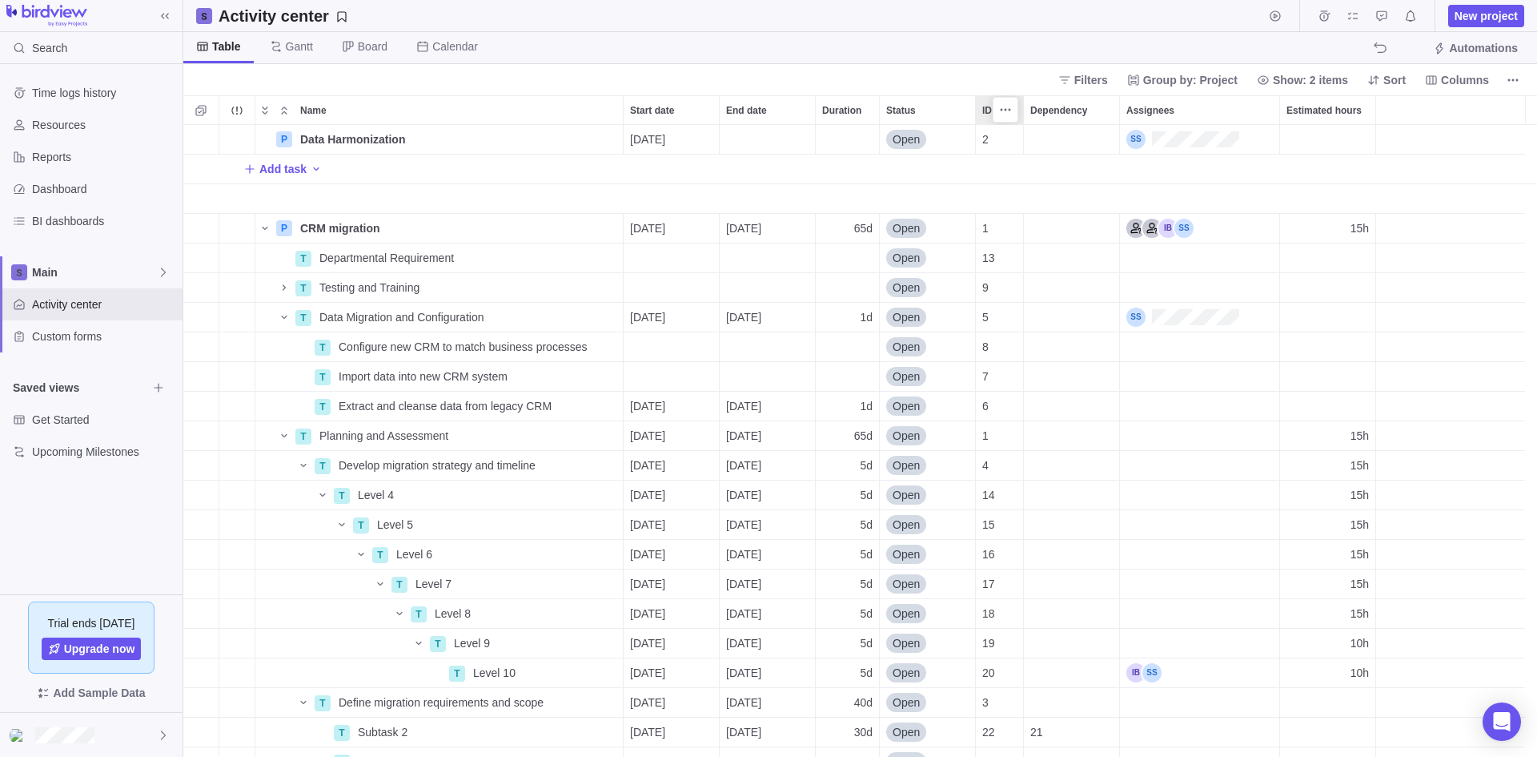
click at [986, 112] on span "ID" at bounding box center [988, 110] width 10 height 16
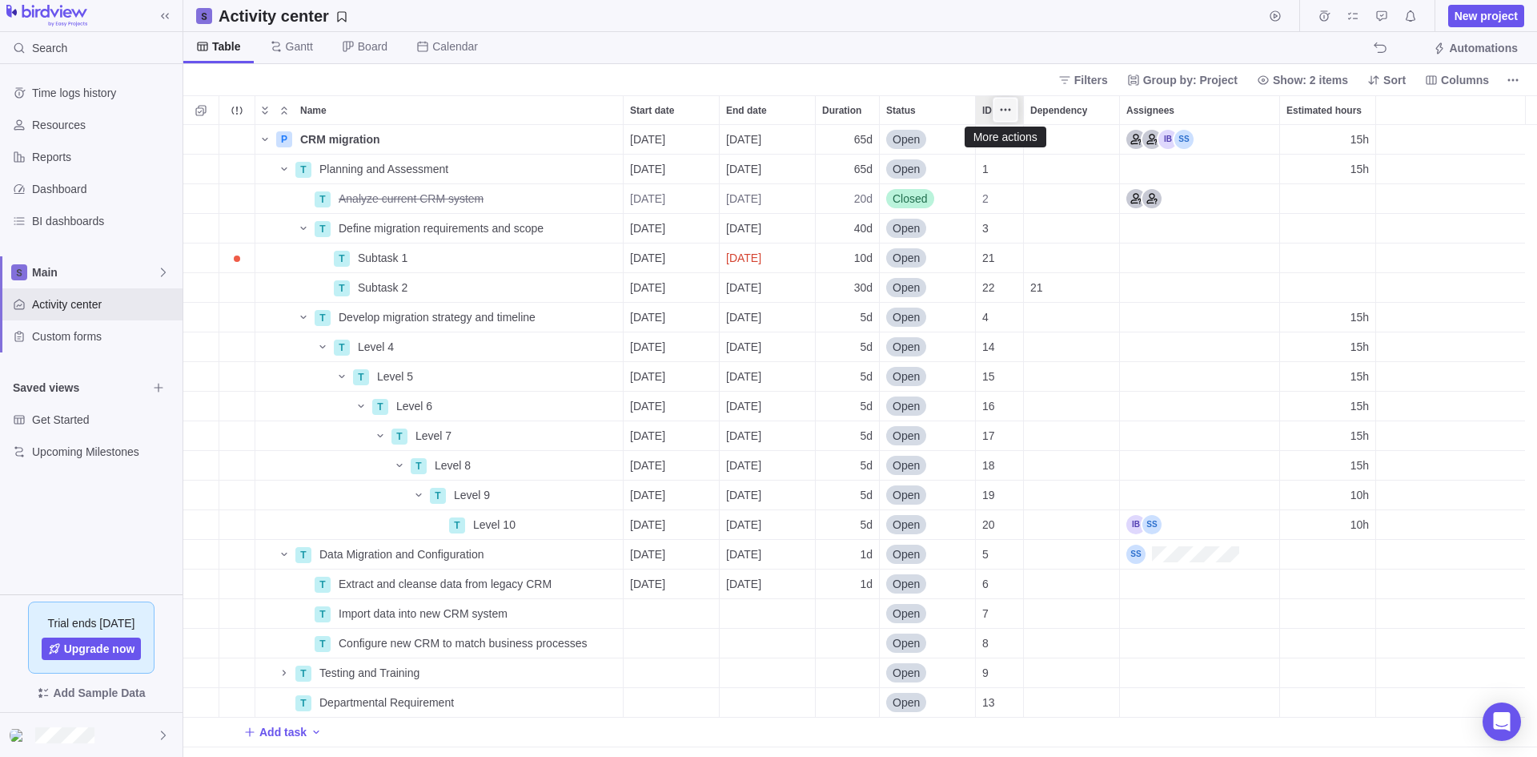
click at [1007, 109] on icon "More actions" at bounding box center [1006, 110] width 2 height 2
click at [986, 68] on body "Search Time logs history Resources Reports Dashboard BI dashboards Main Activit…" at bounding box center [768, 378] width 1537 height 757
click at [1008, 112] on icon "More actions" at bounding box center [1005, 109] width 13 height 13
click at [723, 70] on body "Search Time logs history Resources Reports Dashboard BI dashboards Main Activit…" at bounding box center [768, 378] width 1537 height 757
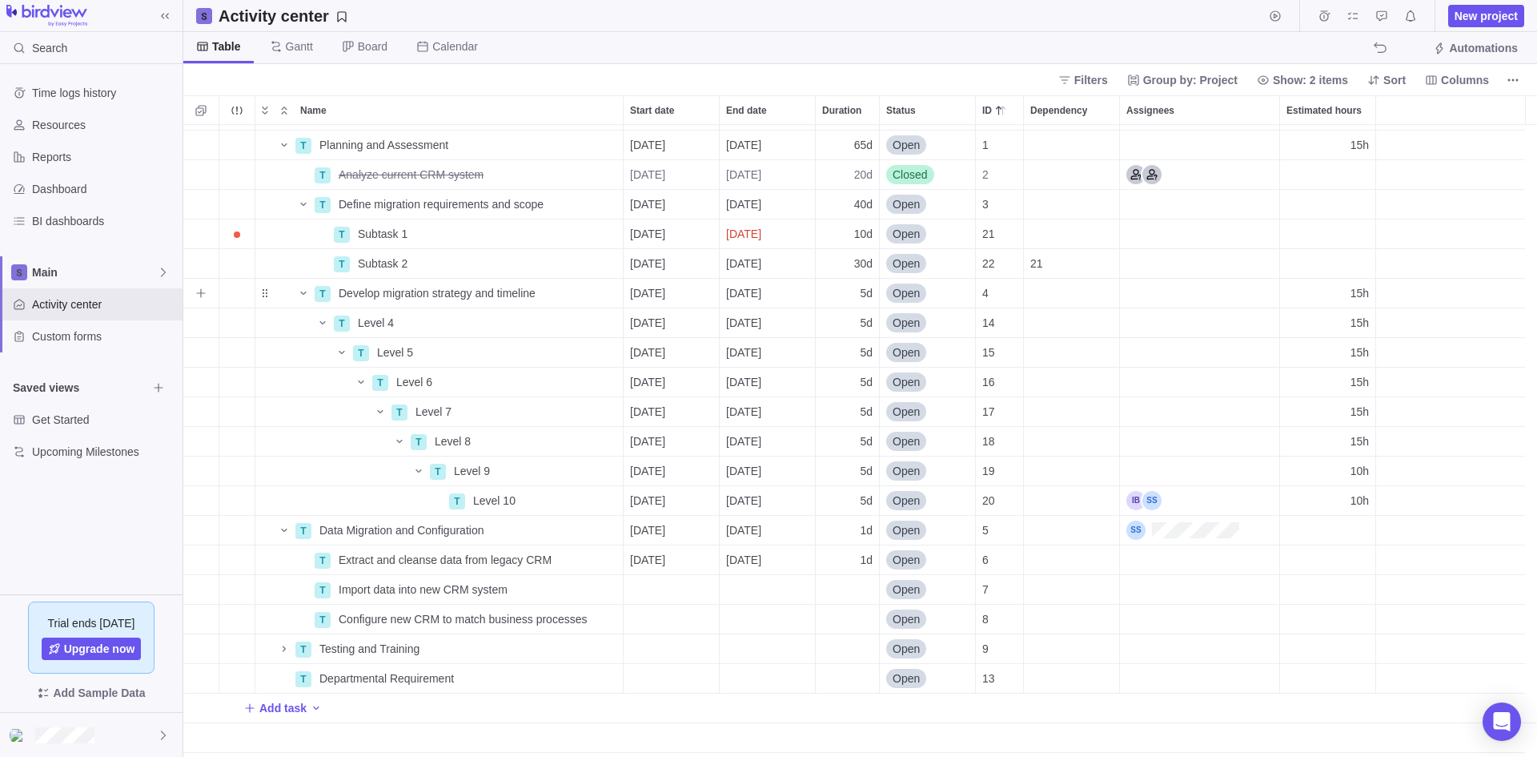
scroll to position [0, 0]
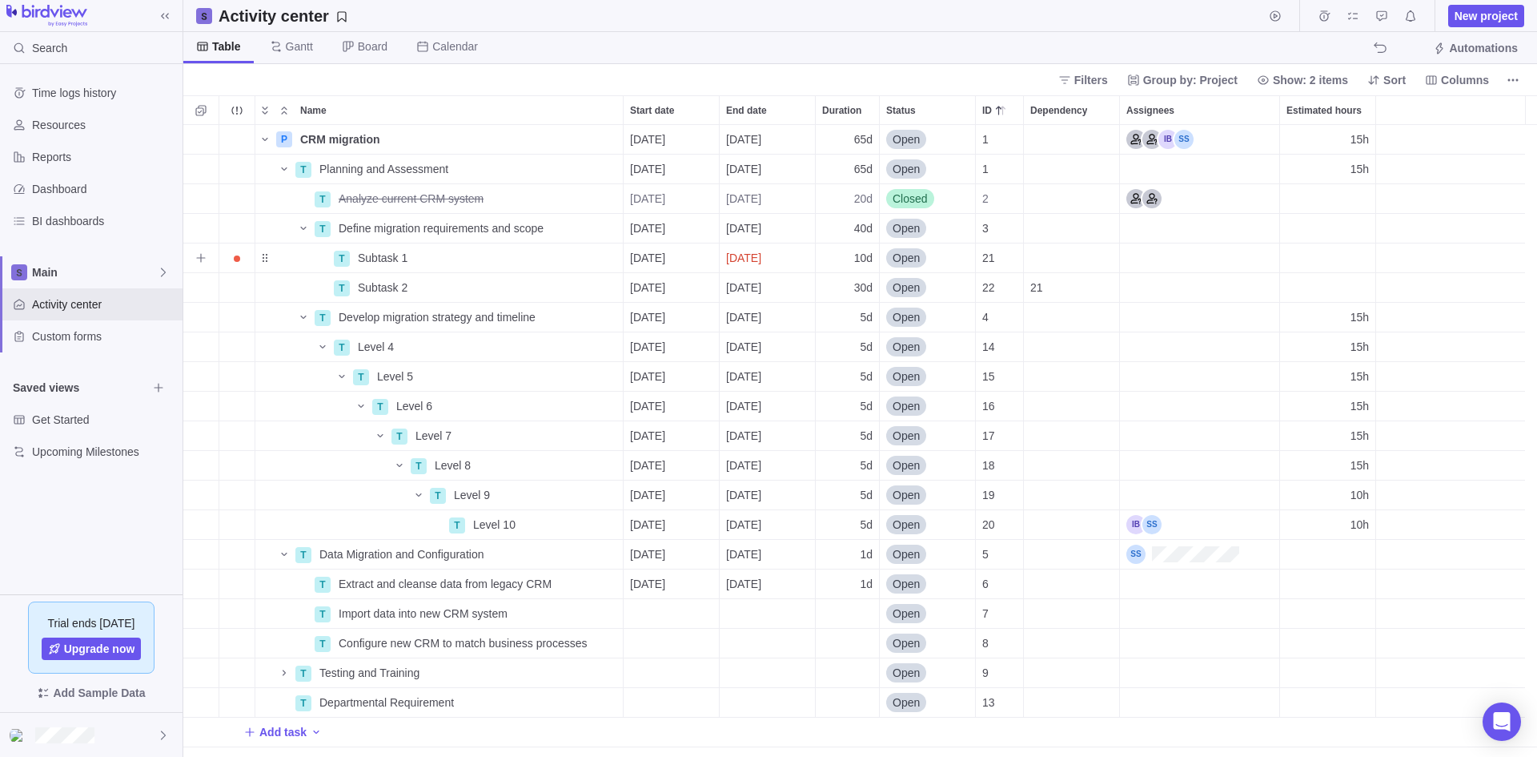
click at [910, 260] on span "Open" at bounding box center [906, 258] width 27 height 16
click at [922, 408] on span "Closed" at bounding box center [916, 410] width 35 height 16
click at [917, 262] on span "Closed" at bounding box center [910, 258] width 35 height 16
click at [927, 355] on span "In progress" at bounding box center [927, 352] width 56 height 16
click at [1462, 81] on span "Columns" at bounding box center [1465, 80] width 48 height 16
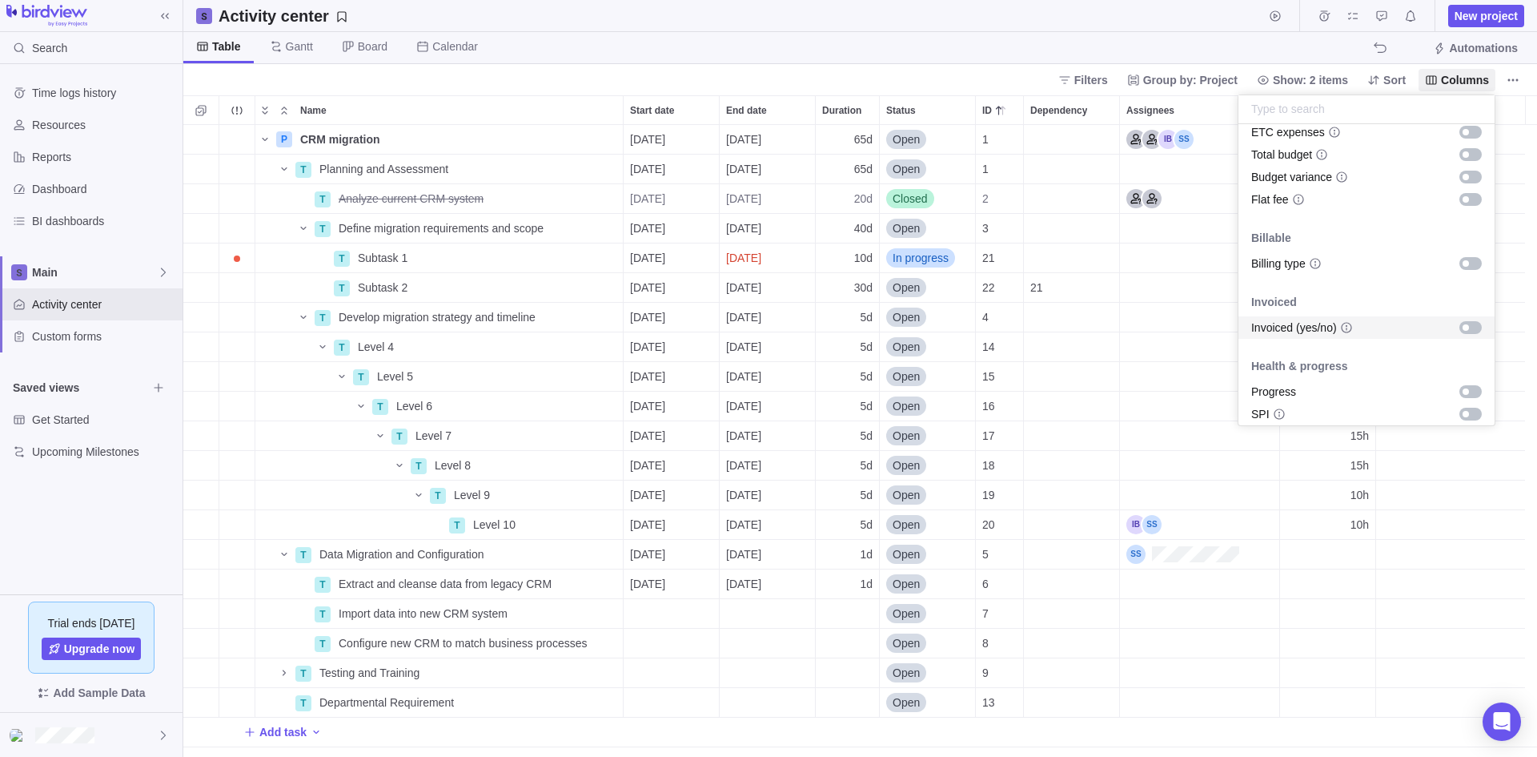
scroll to position [910, 0]
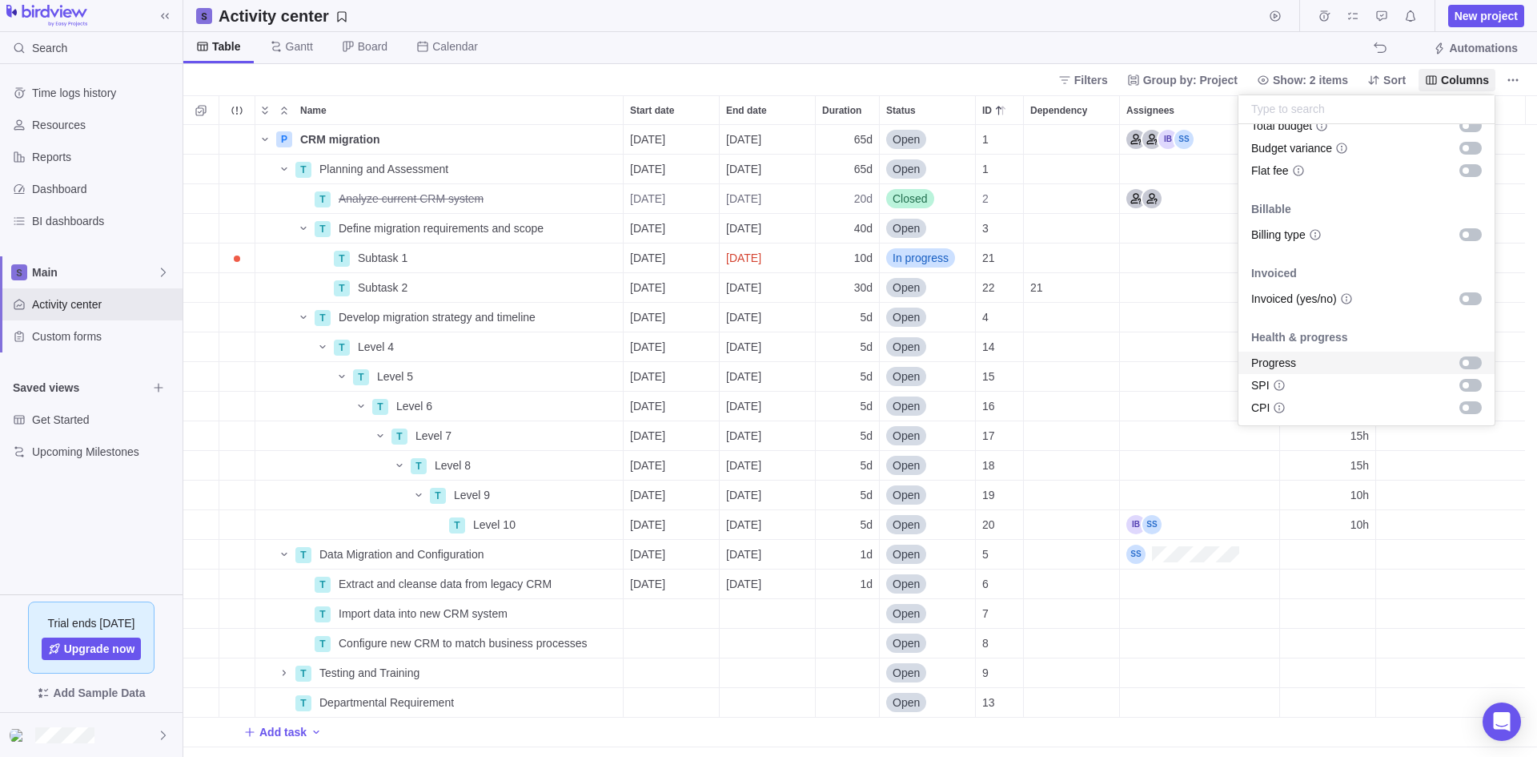
click at [1461, 360] on div "grid" at bounding box center [1471, 362] width 22 height 13
click at [1195, 10] on body "Search Time logs history Resources Reports Dashboard BI dashboards Main Activit…" at bounding box center [768, 378] width 1537 height 757
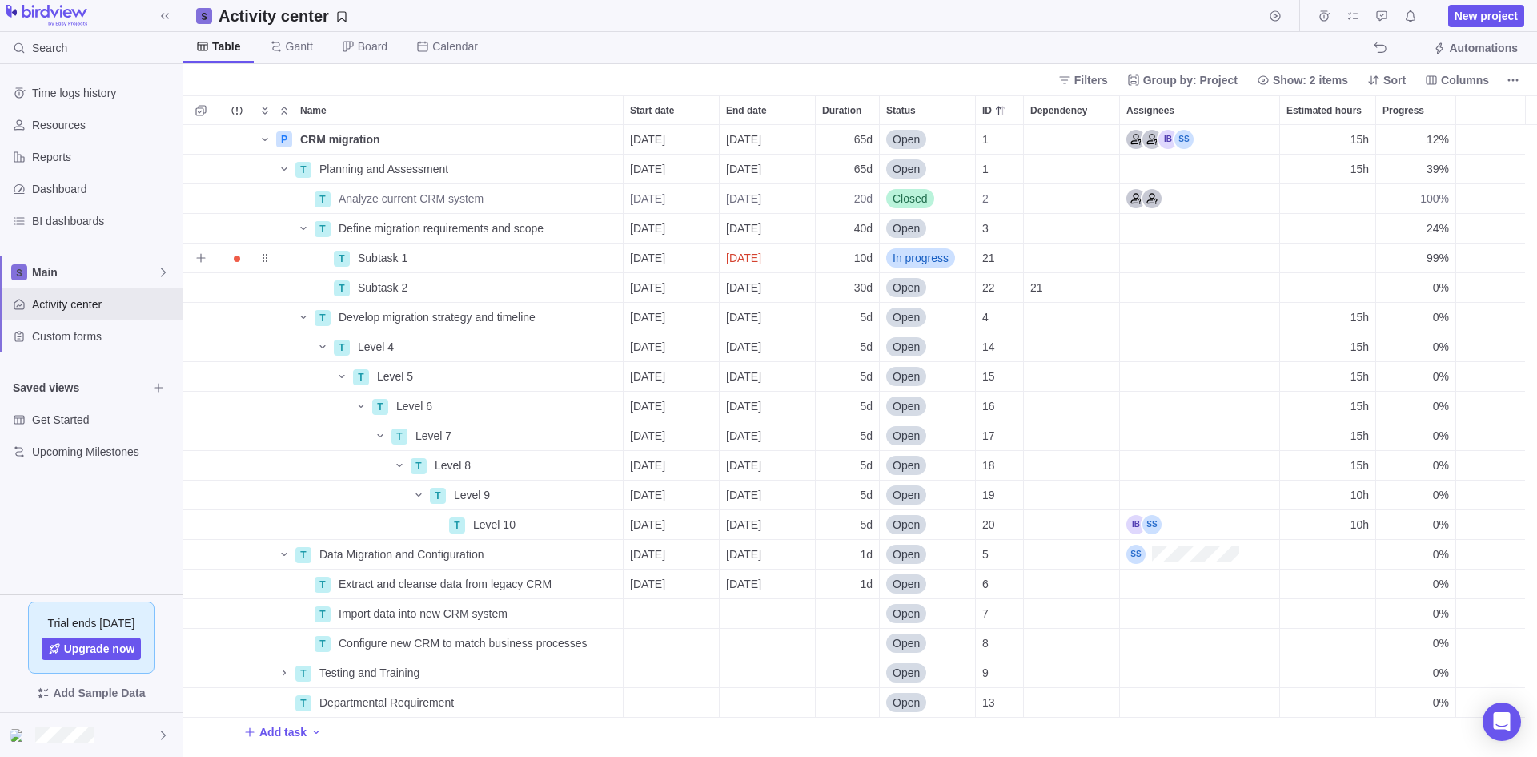
click at [926, 259] on span "In progress" at bounding box center [921, 258] width 56 height 16
click at [916, 322] on span "Open" at bounding box center [912, 324] width 27 height 16
click at [901, 257] on span "Open" at bounding box center [906, 258] width 27 height 16
click at [922, 347] on span "In progress" at bounding box center [927, 352] width 56 height 16
click at [911, 197] on span "Closed" at bounding box center [910, 199] width 35 height 16
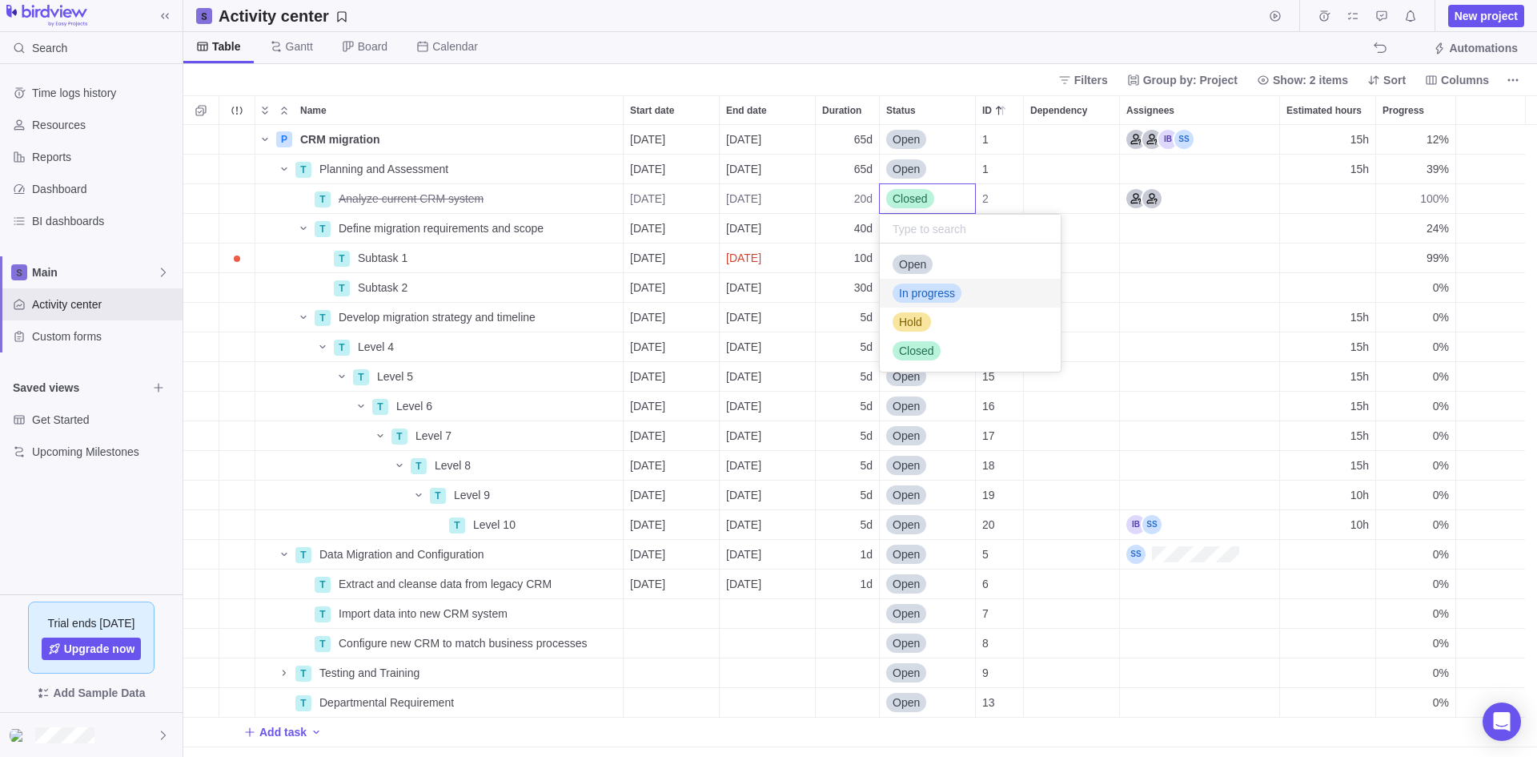
click at [943, 287] on span "In progress" at bounding box center [927, 293] width 56 height 16
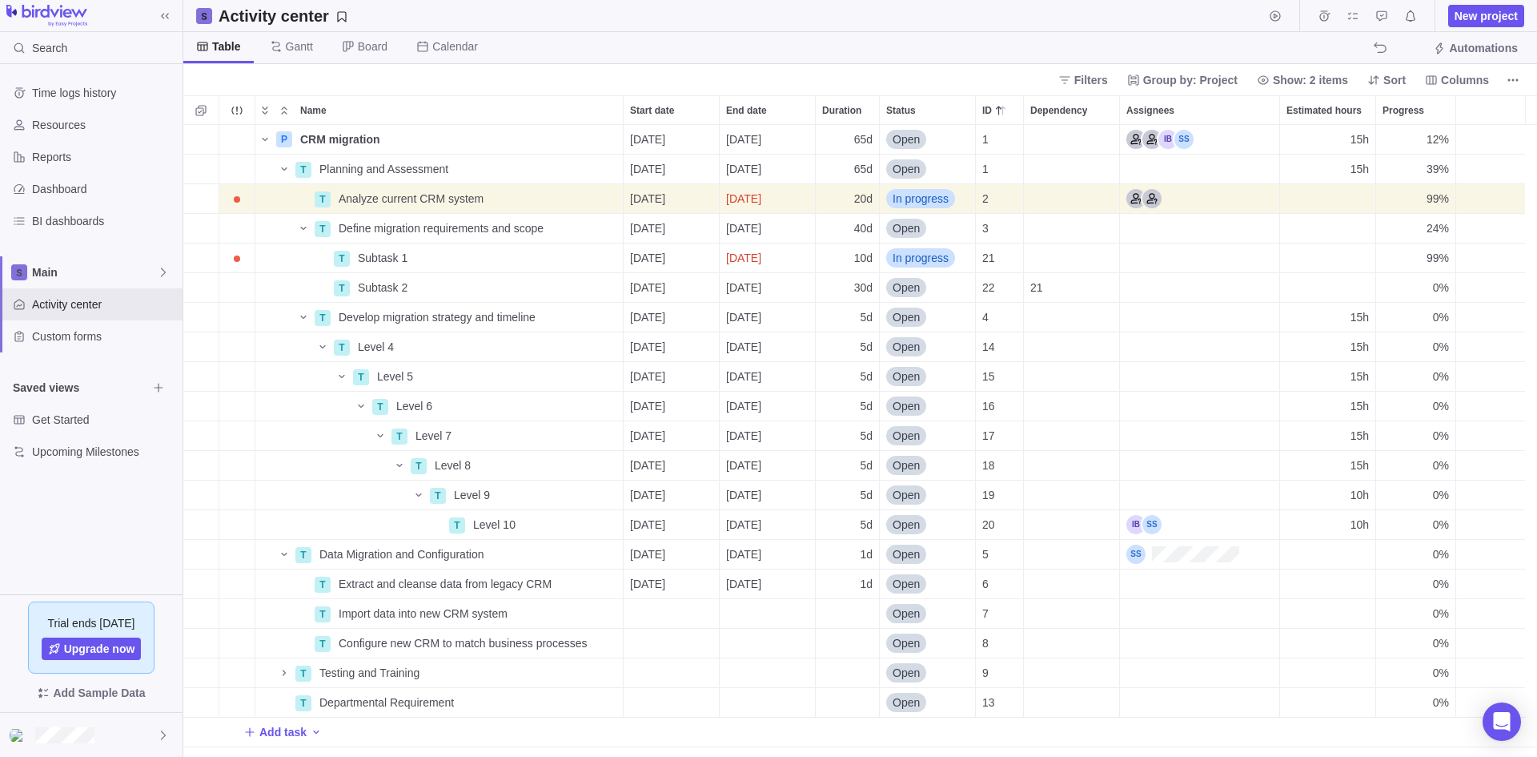
click at [994, 52] on div "Table [PERSON_NAME] Board Calendar Automations" at bounding box center [860, 48] width 1354 height 32
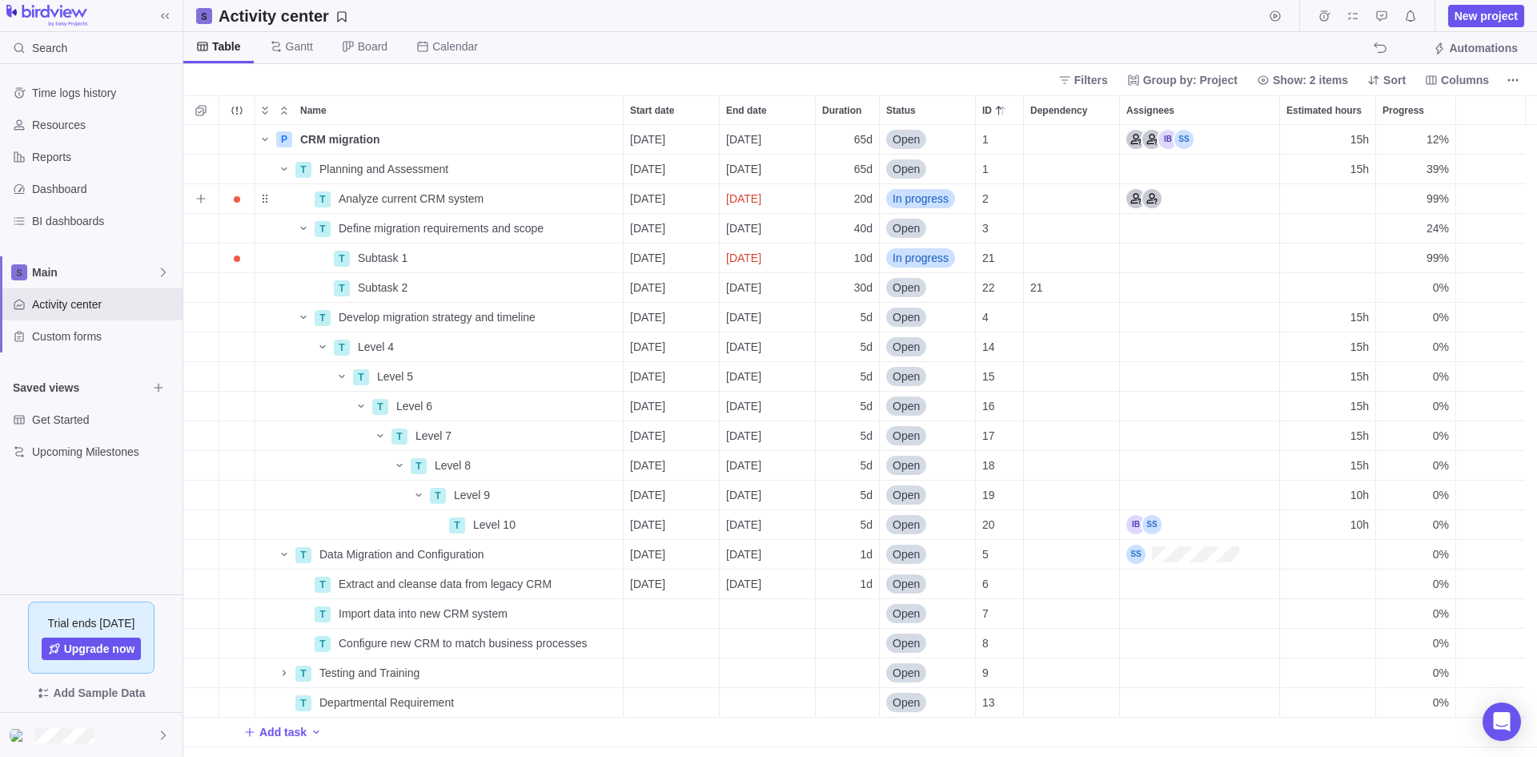
click at [921, 199] on span "In progress" at bounding box center [921, 199] width 56 height 16
click at [924, 347] on span "Closed" at bounding box center [916, 351] width 35 height 16
click at [1433, 231] on span "24%" at bounding box center [1438, 228] width 22 height 16
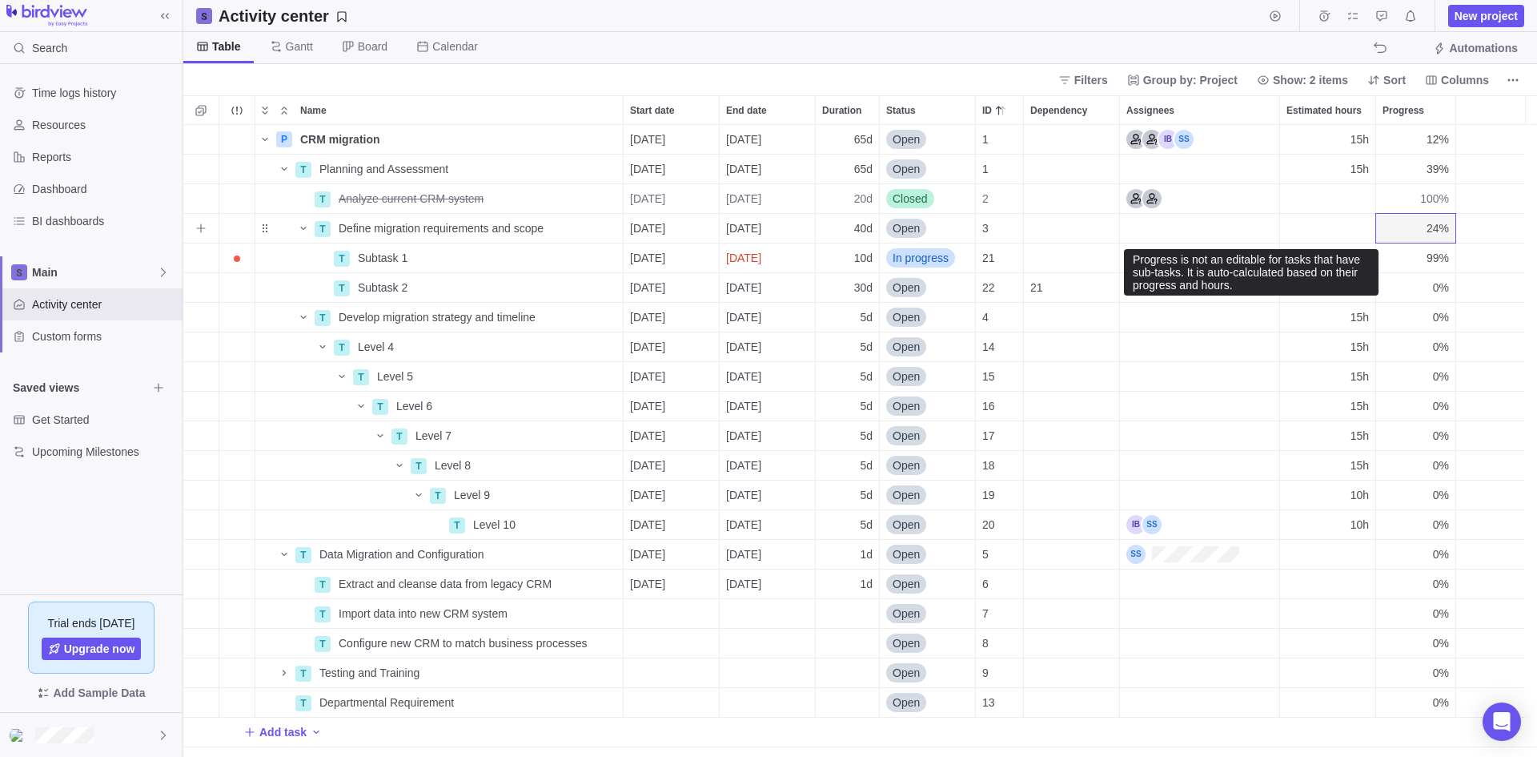
click at [1436, 229] on span "24%" at bounding box center [1438, 228] width 22 height 16
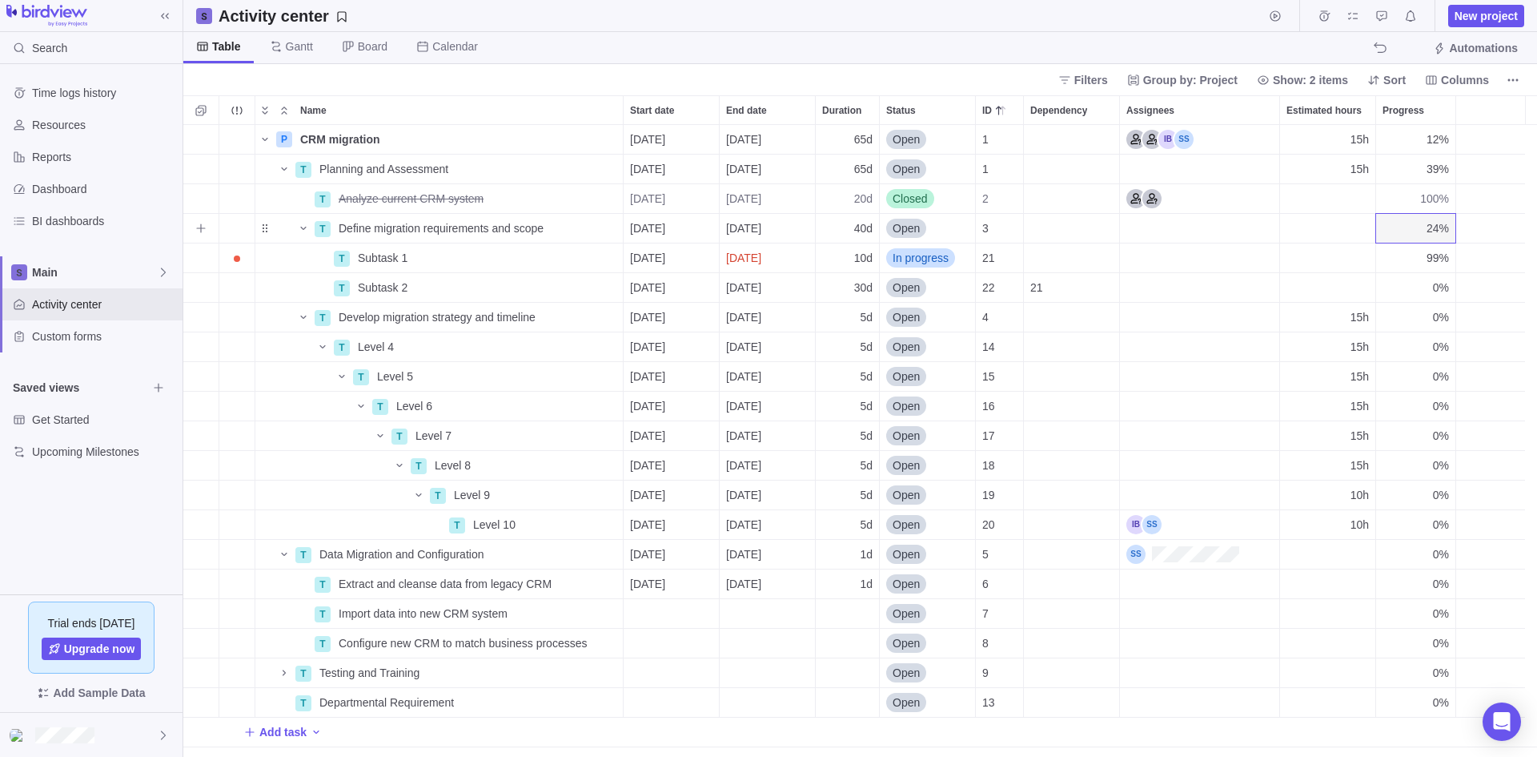
click at [1429, 222] on span "24%" at bounding box center [1438, 228] width 22 height 16
click at [1435, 407] on span "0%" at bounding box center [1441, 406] width 16 height 16
click at [1433, 522] on div "0%" at bounding box center [1416, 524] width 79 height 29
type input "5"
click at [1433, 202] on span "100%" at bounding box center [1435, 199] width 29 height 16
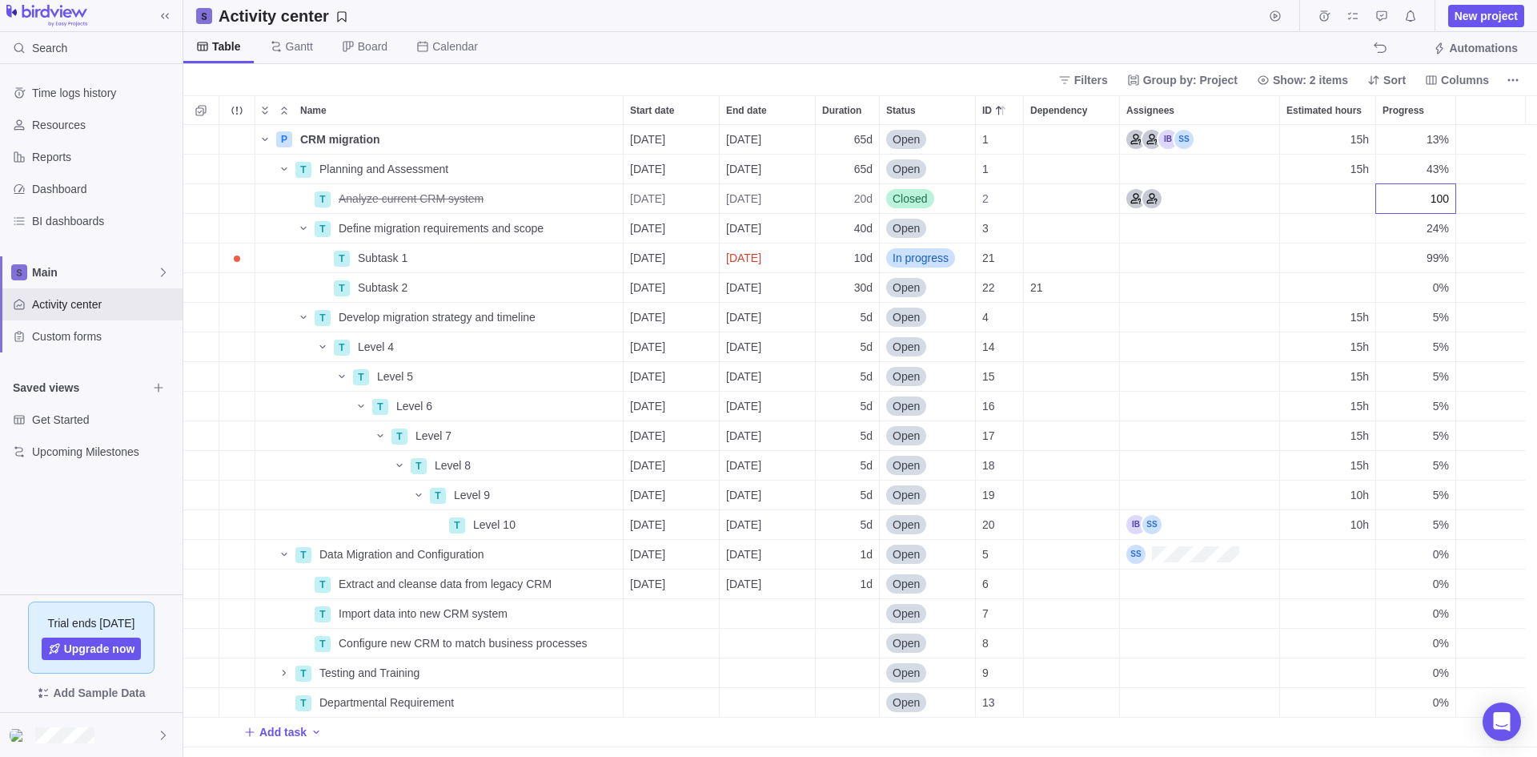
click at [1435, 227] on div "P CRM migration Details [DATE] [DATE] 65d Open 1 15h 13% T Planning and Assessm…" at bounding box center [860, 441] width 1354 height 632
click at [1435, 227] on span "24%" at bounding box center [1438, 228] width 22 height 16
click at [1433, 231] on span "24%" at bounding box center [1438, 228] width 22 height 16
click at [906, 348] on span "Open" at bounding box center [906, 347] width 27 height 16
click at [922, 498] on span "Closed" at bounding box center [916, 499] width 35 height 16
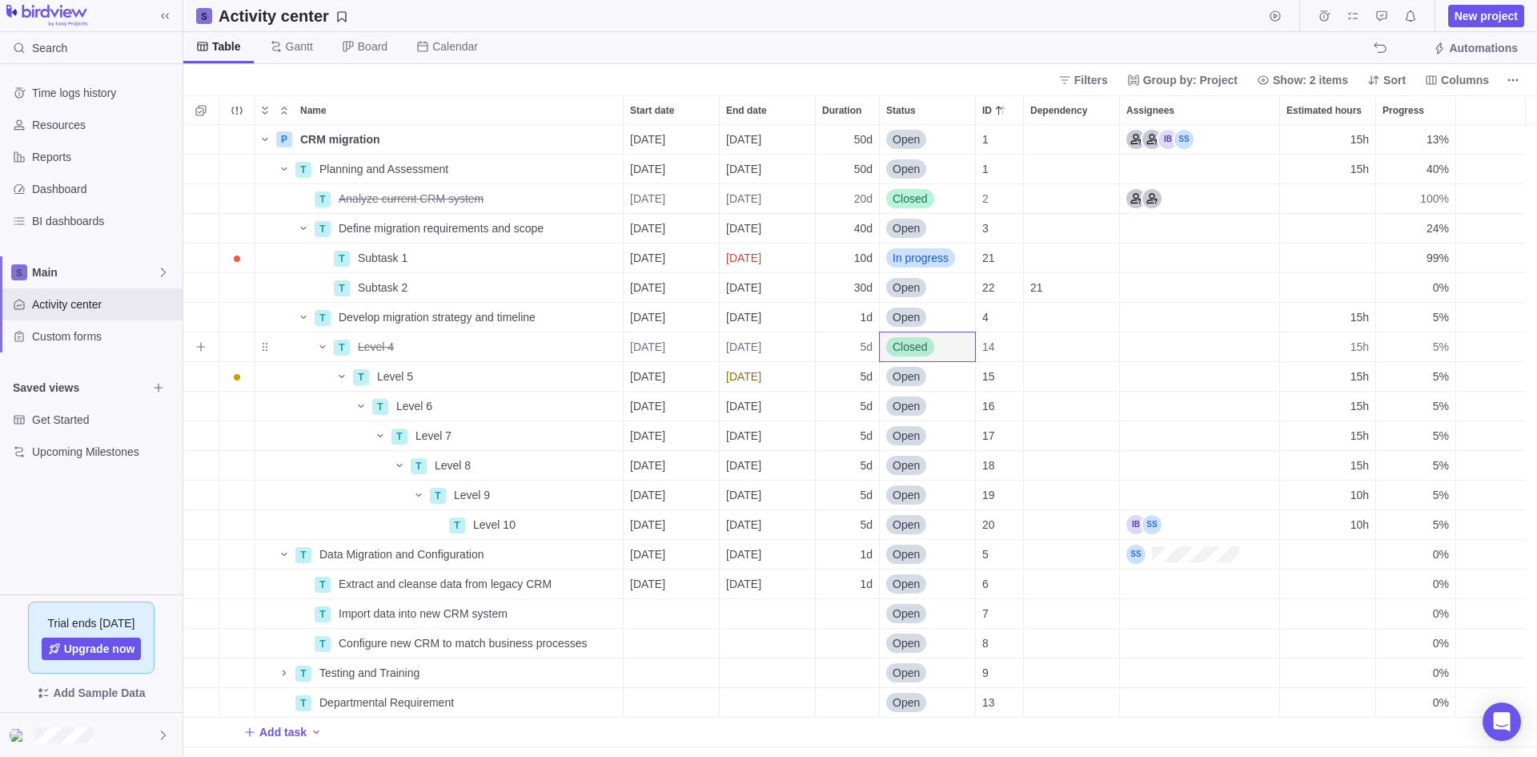
click at [932, 344] on div "Closed" at bounding box center [910, 347] width 48 height 16
click at [926, 407] on span "Open" at bounding box center [912, 412] width 27 height 16
click at [903, 530] on span "Open" at bounding box center [906, 525] width 27 height 16
click at [920, 677] on span "Closed" at bounding box center [916, 677] width 35 height 16
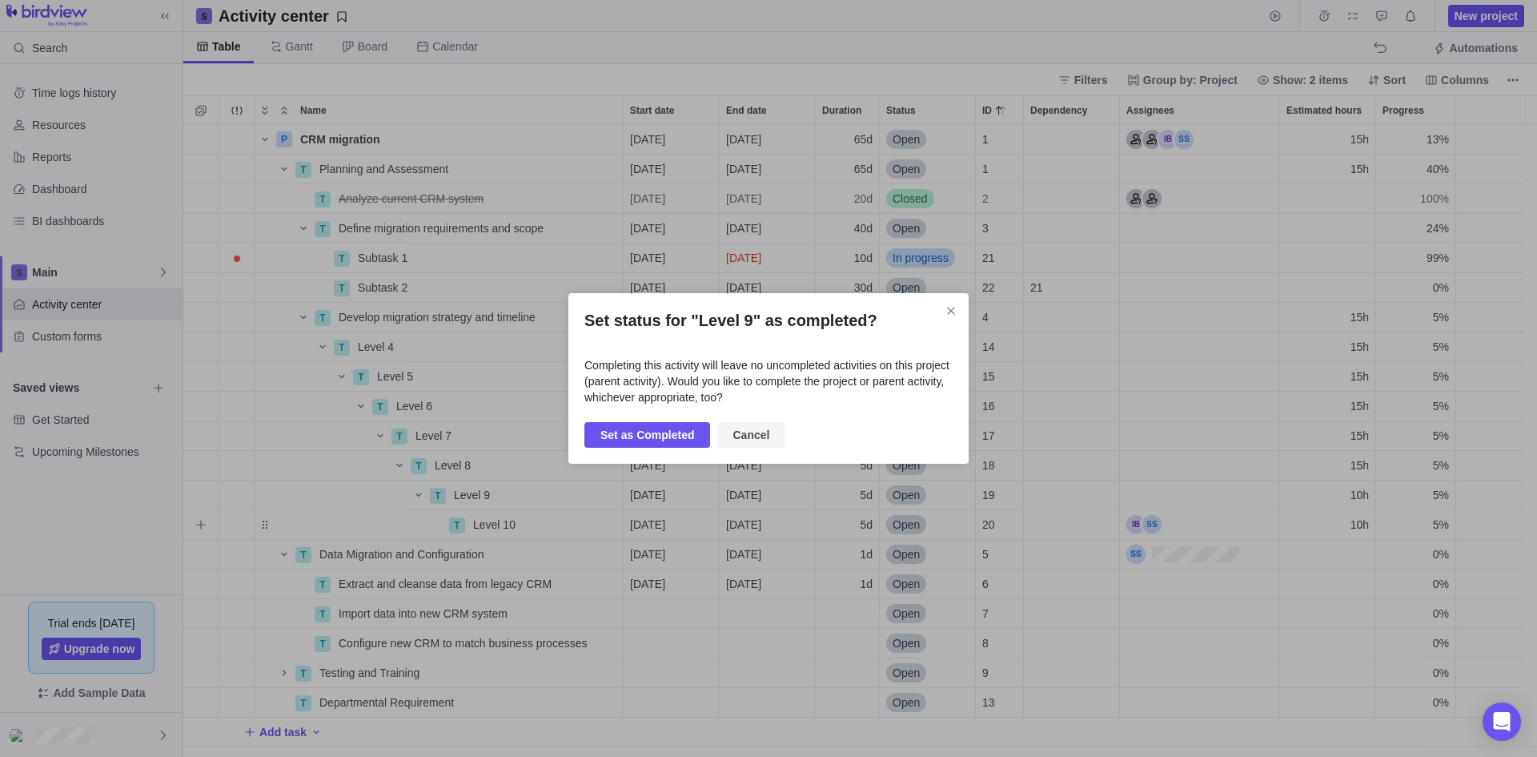
click at [741, 435] on span "Cancel" at bounding box center [751, 434] width 37 height 19
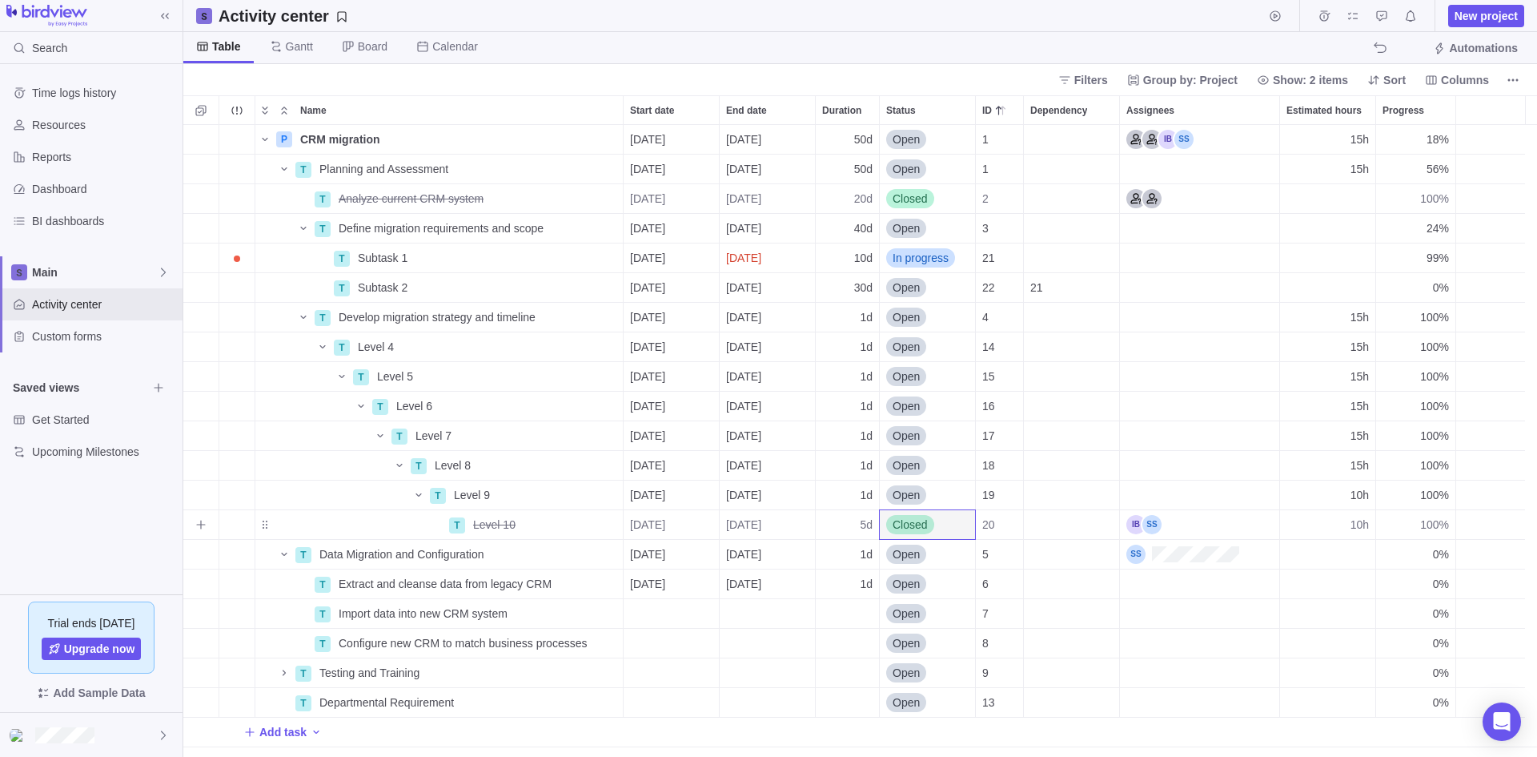
click at [914, 525] on span "Closed" at bounding box center [910, 525] width 35 height 16
click at [918, 592] on span "Open" at bounding box center [912, 590] width 27 height 16
click at [1438, 521] on span "99%" at bounding box center [1438, 525] width 22 height 16
type input "0"
click at [902, 460] on span "Open" at bounding box center [906, 465] width 27 height 16
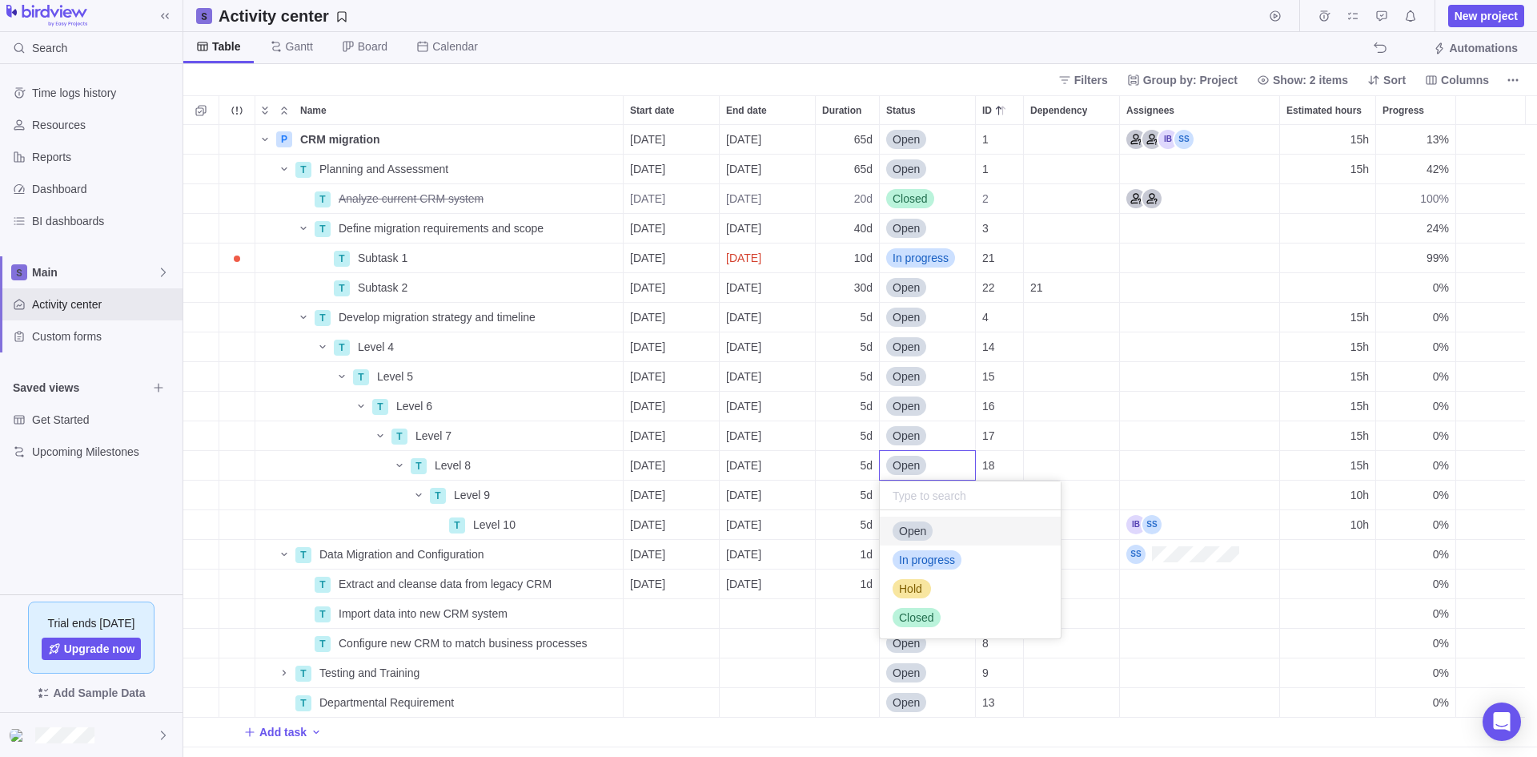
click at [941, 46] on body "Search Time logs history Resources Reports Dashboard BI dashboards Main Activit…" at bounding box center [768, 378] width 1537 height 757
click at [54, 159] on span "Reports" at bounding box center [104, 157] width 144 height 16
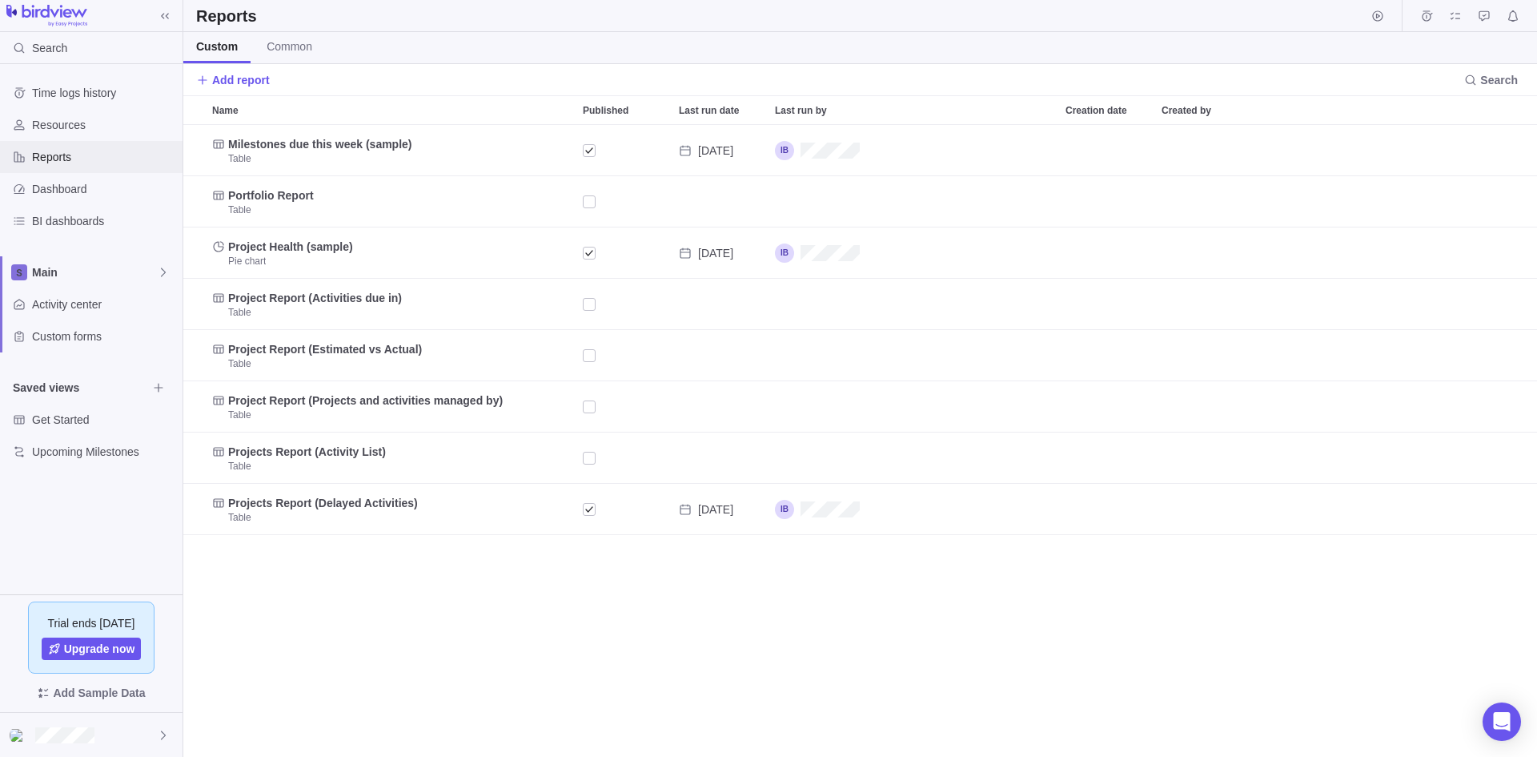
scroll to position [620, 1342]
click at [58, 307] on span "Activity center" at bounding box center [104, 304] width 144 height 16
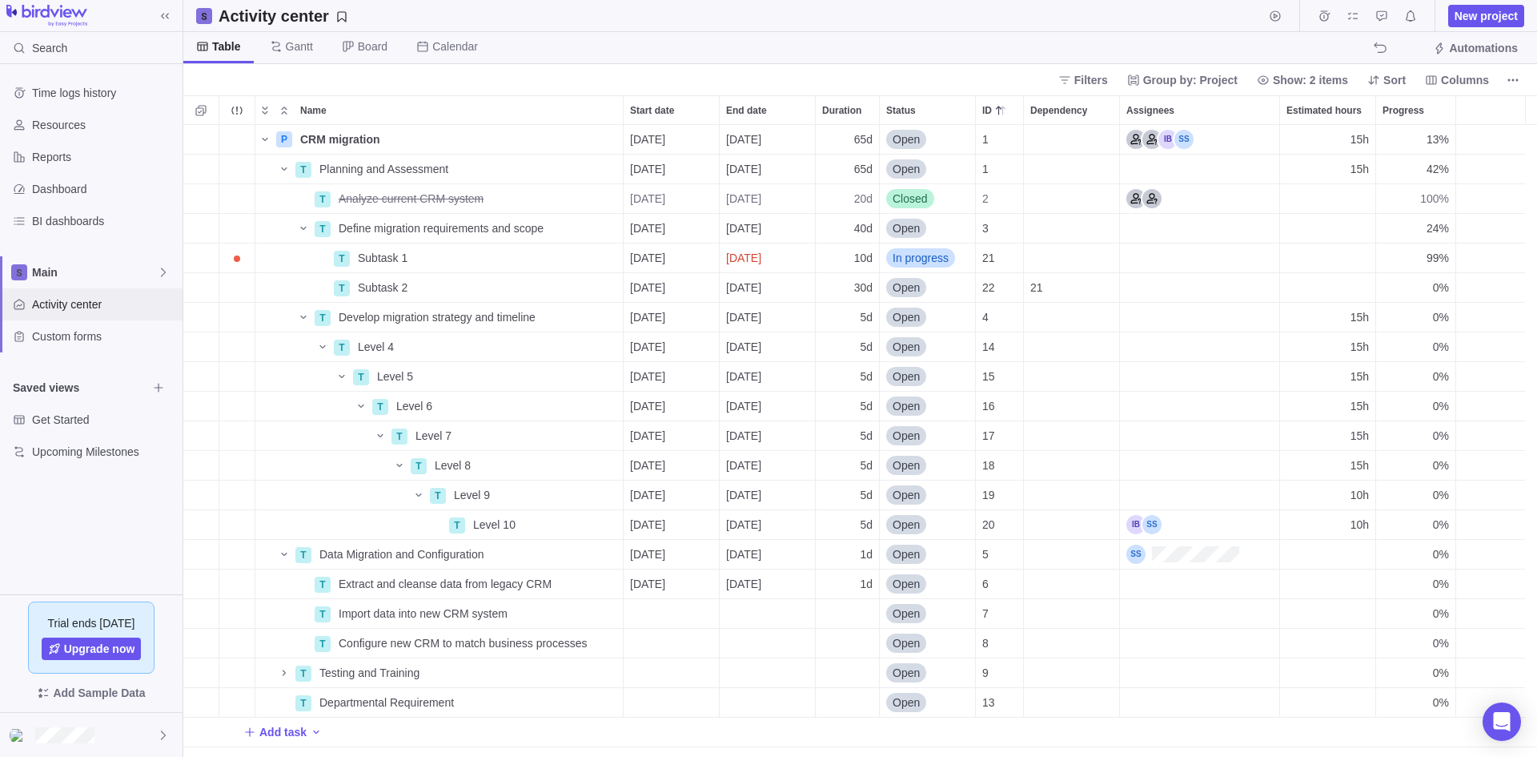
scroll to position [620, 1342]
